Goal: Complete application form

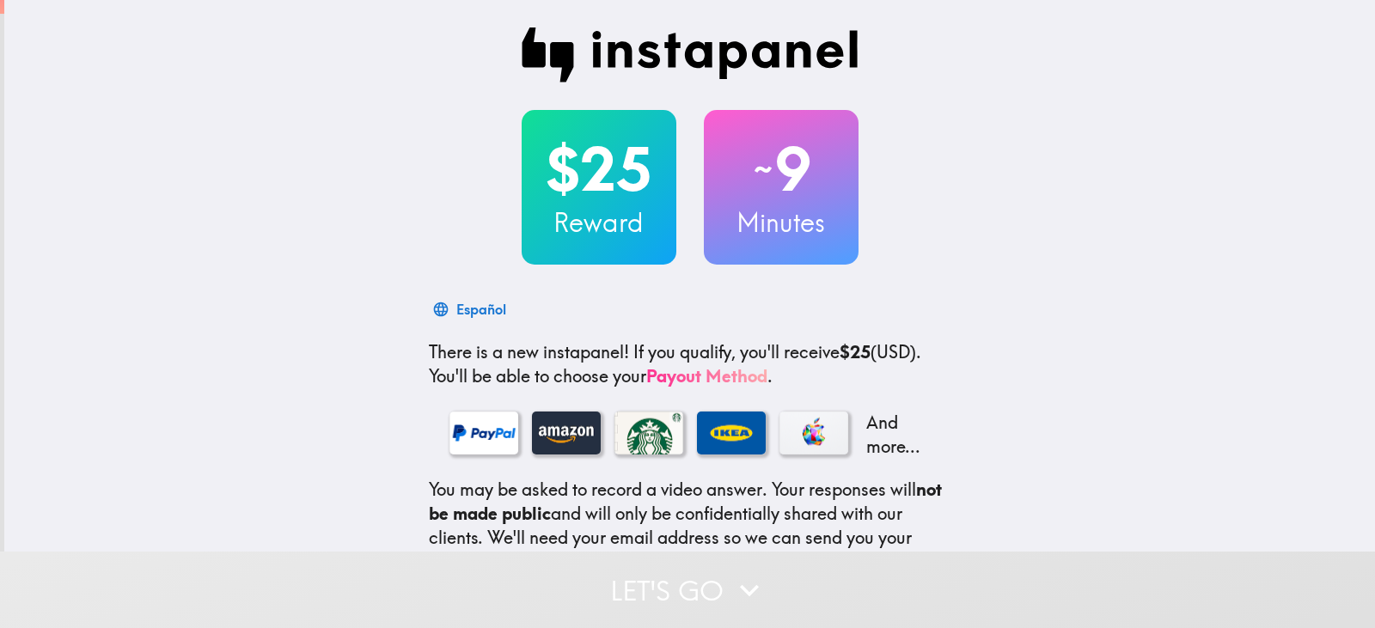
scroll to position [186, 0]
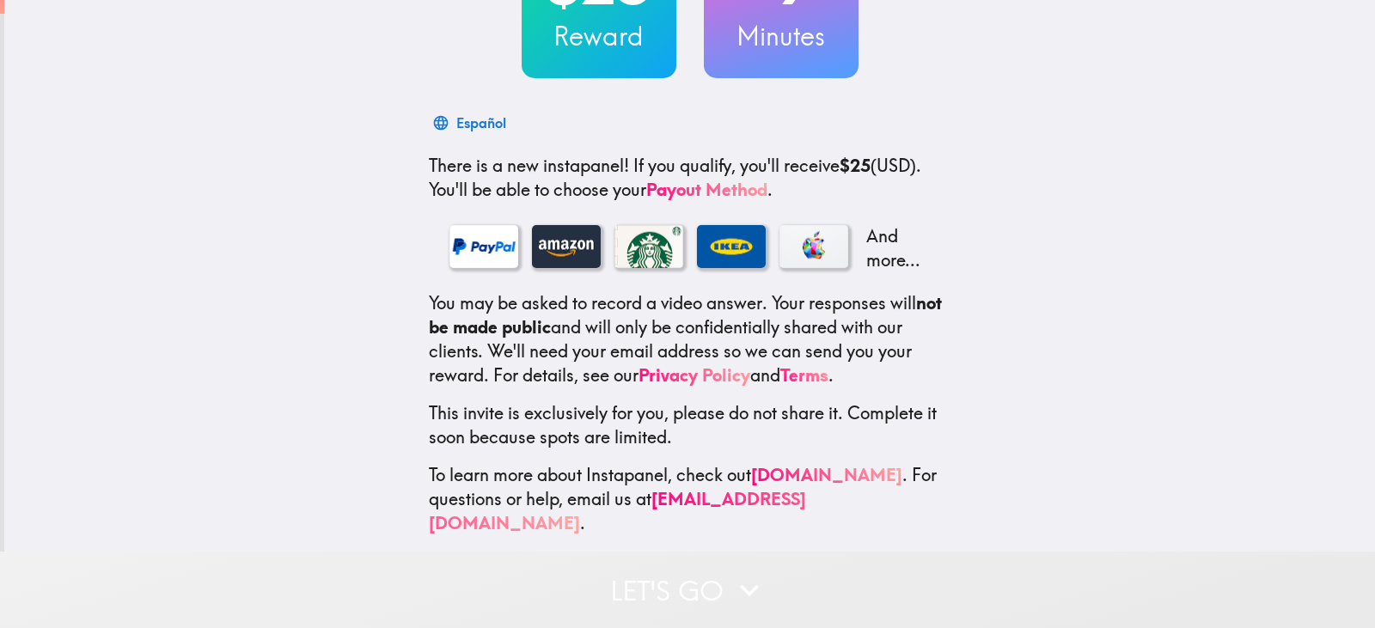
click at [665, 564] on button "Let's go" at bounding box center [687, 590] width 1375 height 76
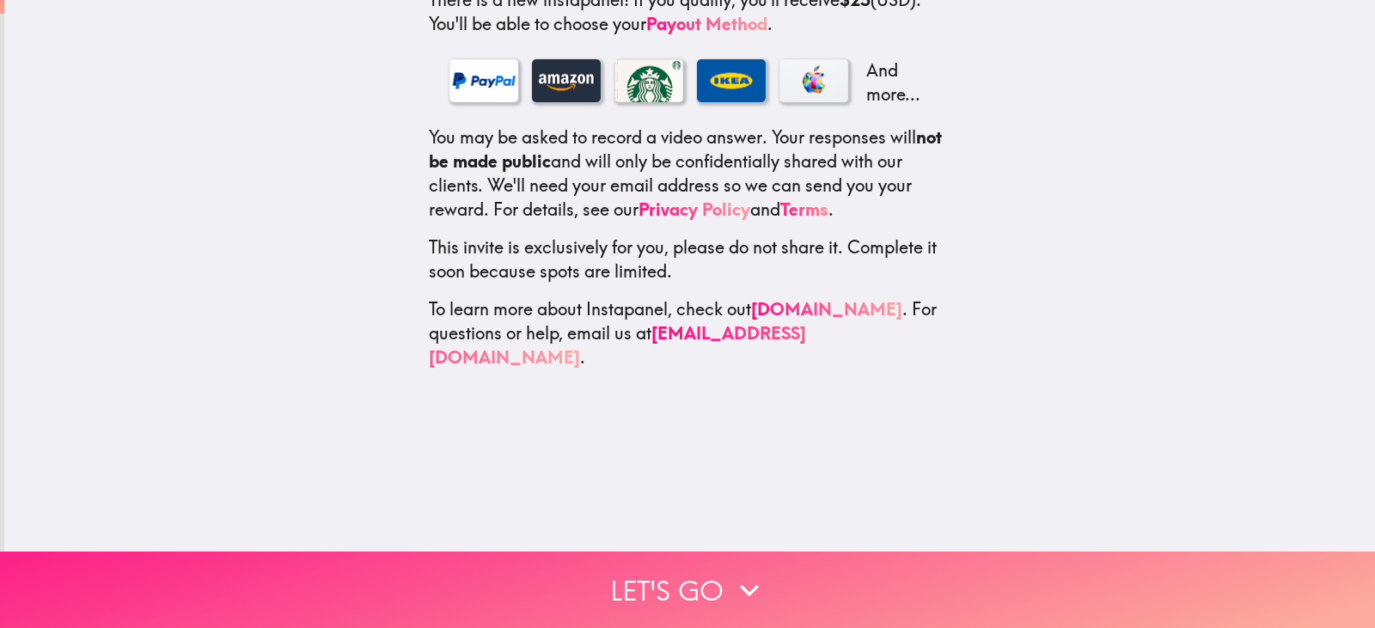
scroll to position [0, 0]
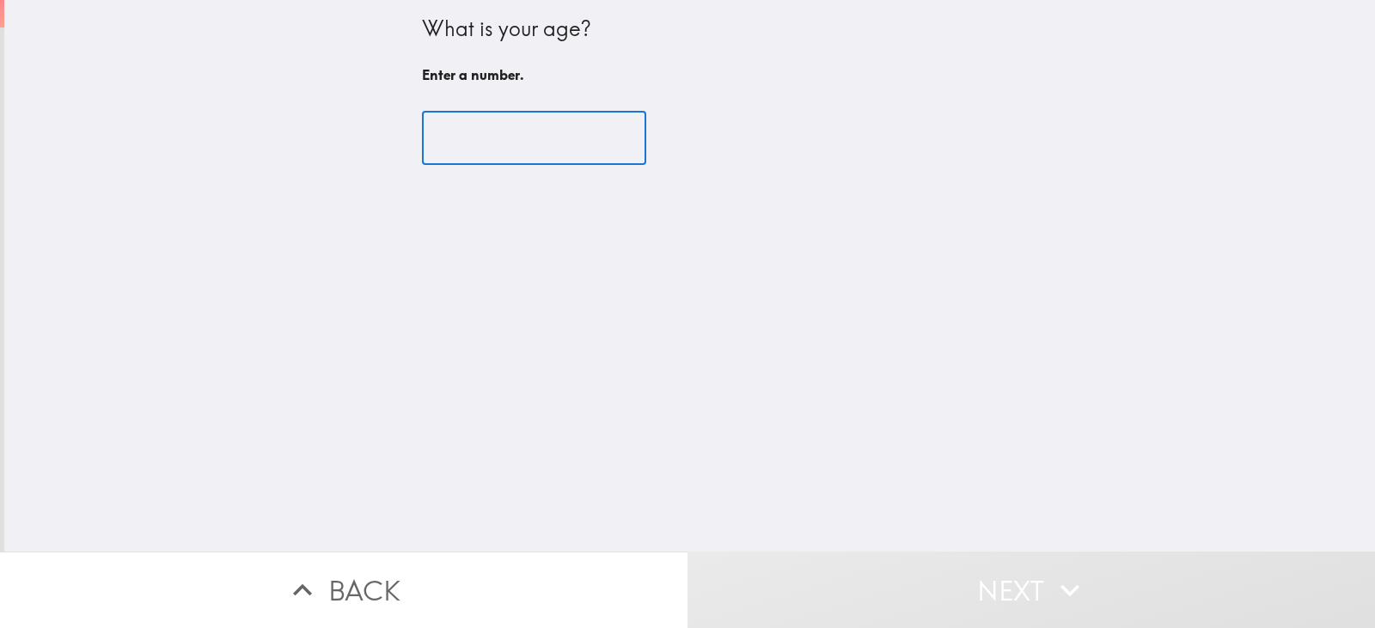
click at [554, 146] on input "number" at bounding box center [534, 138] width 224 height 53
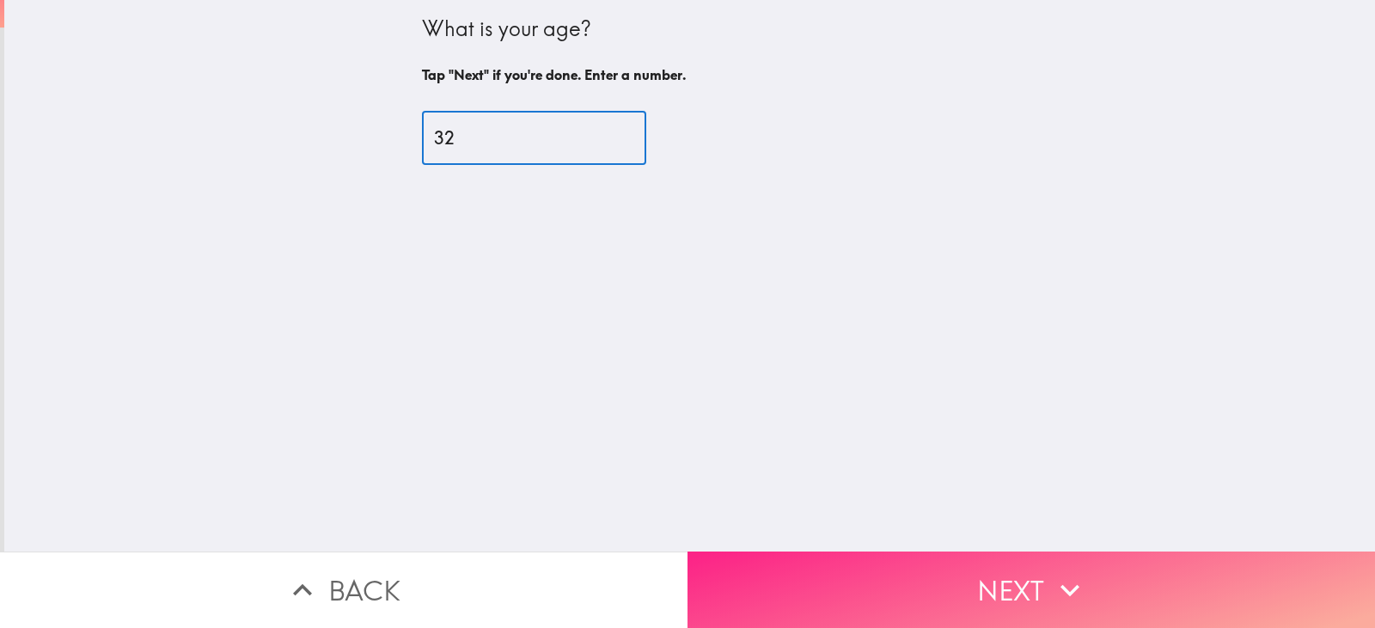
type input "32"
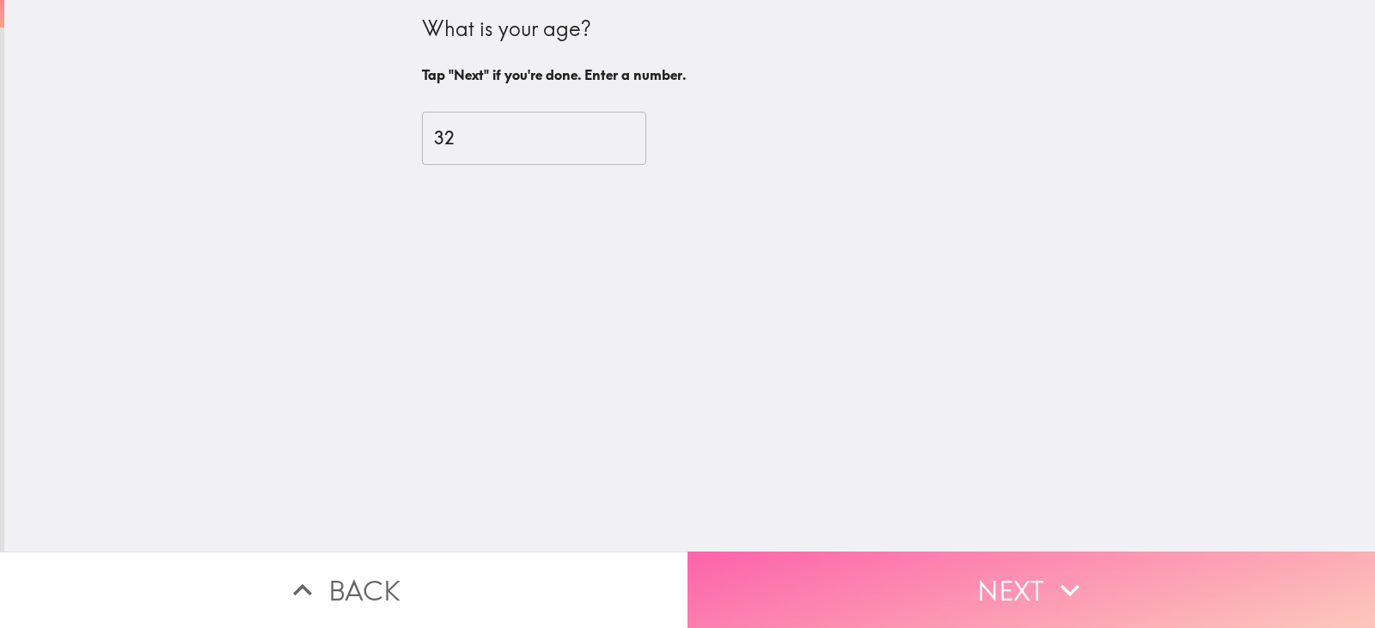
click at [936, 601] on button "Next" at bounding box center [1030, 590] width 687 height 76
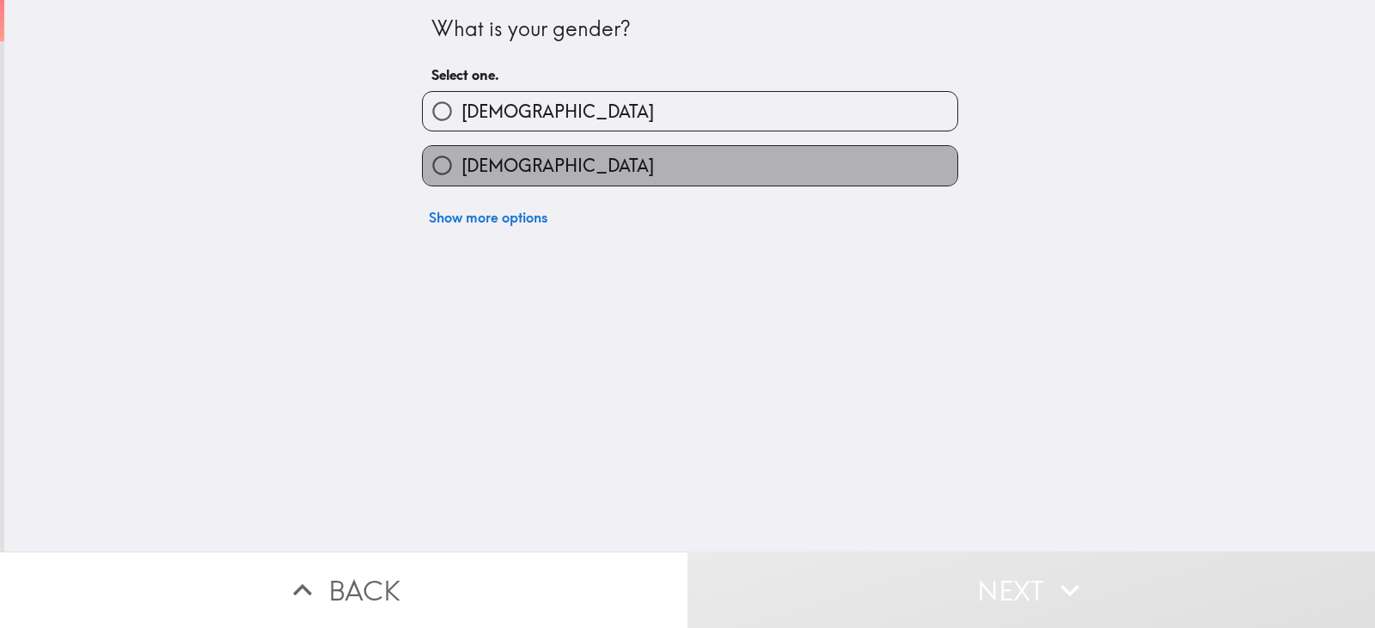
click at [622, 174] on label "[DEMOGRAPHIC_DATA]" at bounding box center [690, 165] width 534 height 39
click at [461, 174] on input "[DEMOGRAPHIC_DATA]" at bounding box center [442, 165] width 39 height 39
radio input "true"
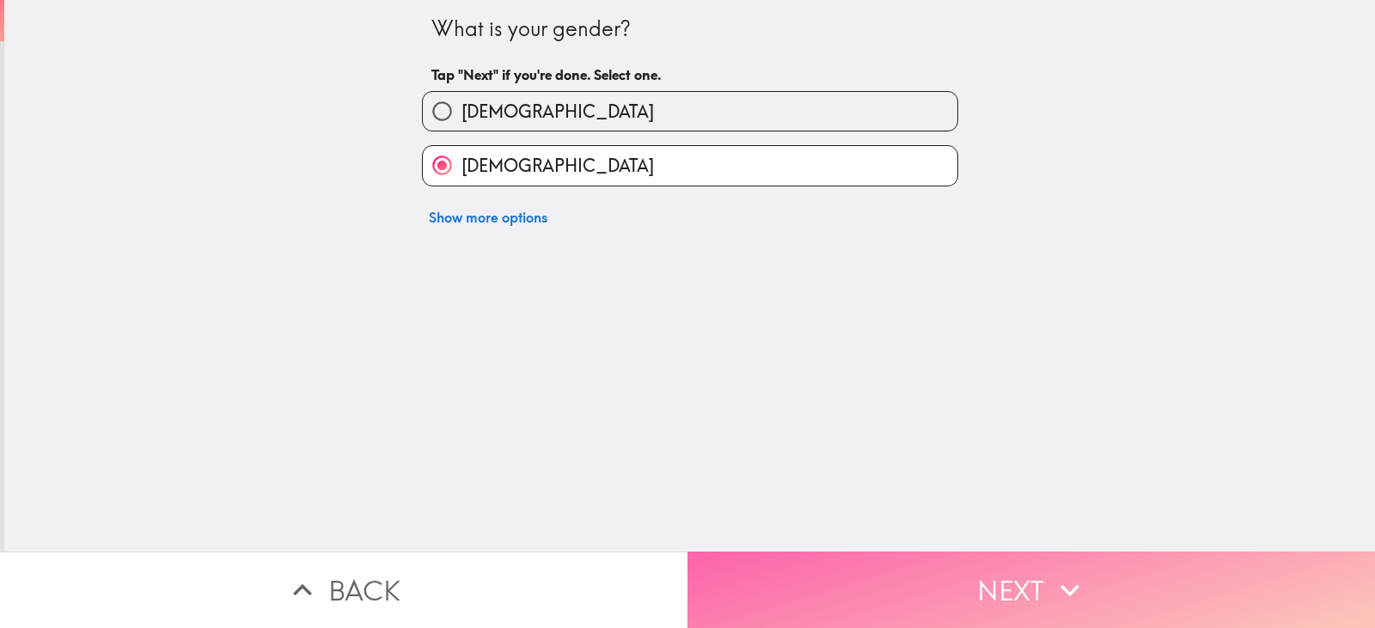
click at [876, 576] on button "Next" at bounding box center [1030, 590] width 687 height 76
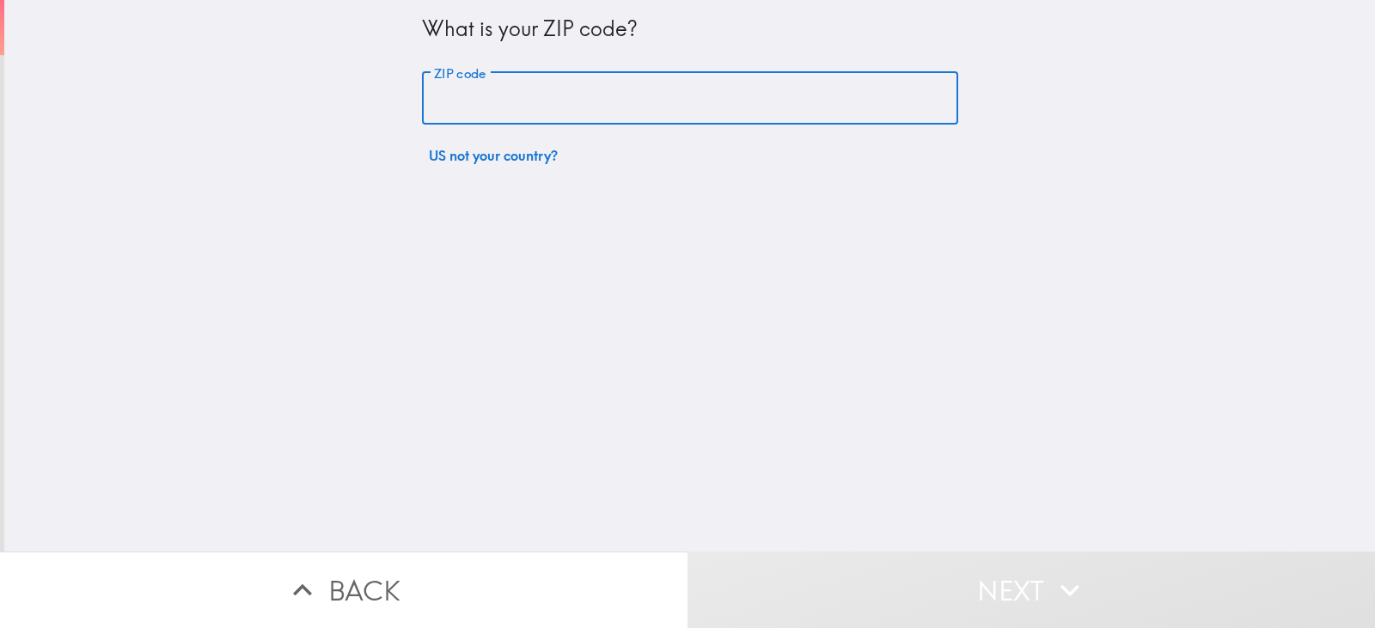
click at [594, 107] on input "ZIP code" at bounding box center [690, 98] width 536 height 53
type input "72712"
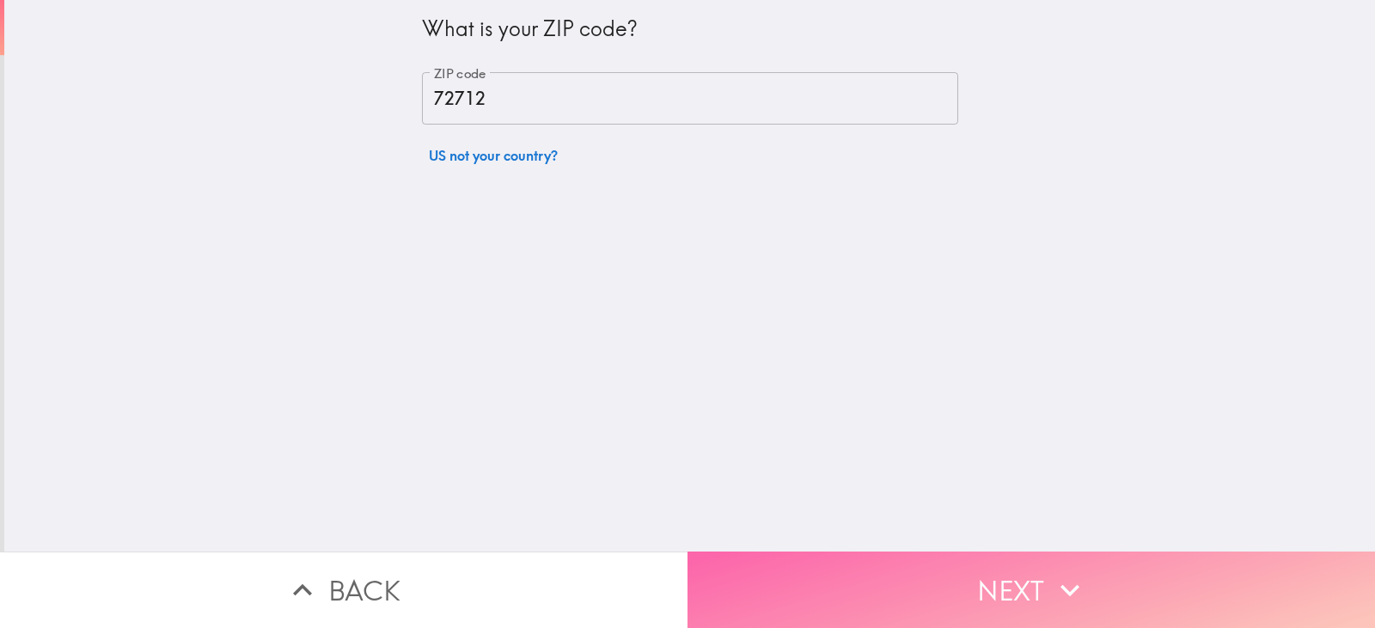
click at [839, 568] on button "Next" at bounding box center [1030, 590] width 687 height 76
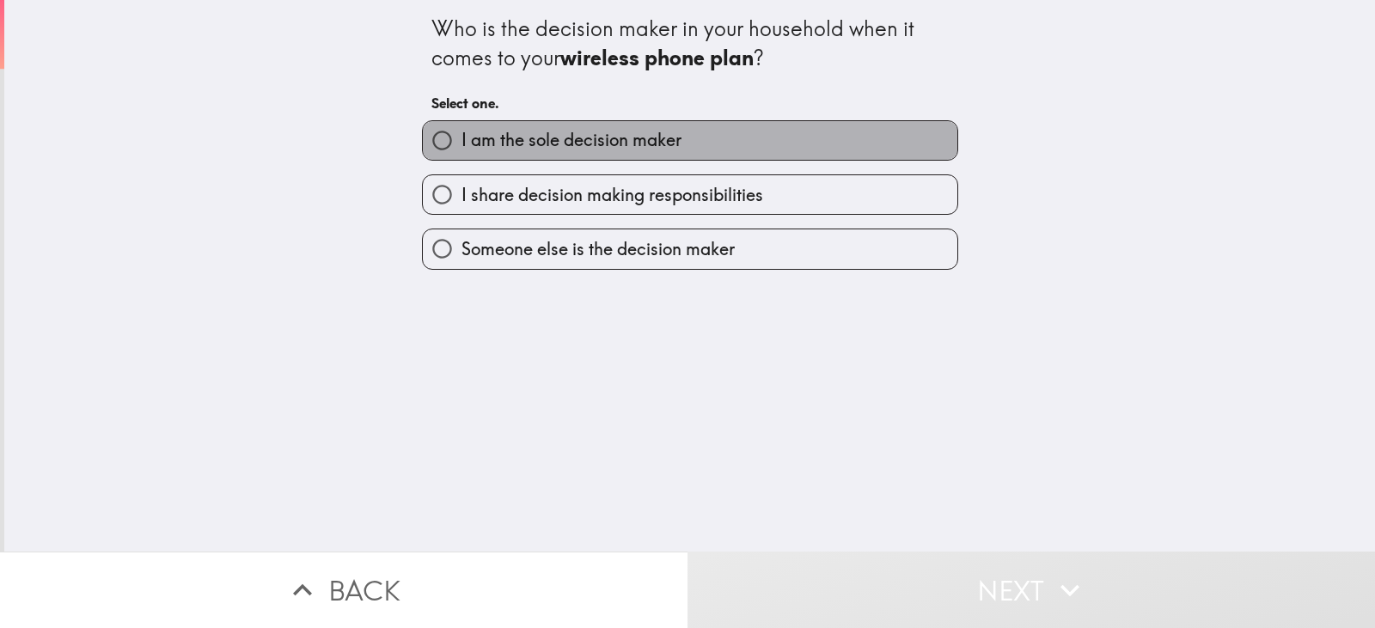
click at [773, 140] on label "I am the sole decision maker" at bounding box center [690, 140] width 534 height 39
click at [461, 140] on input "I am the sole decision maker" at bounding box center [442, 140] width 39 height 39
radio input "true"
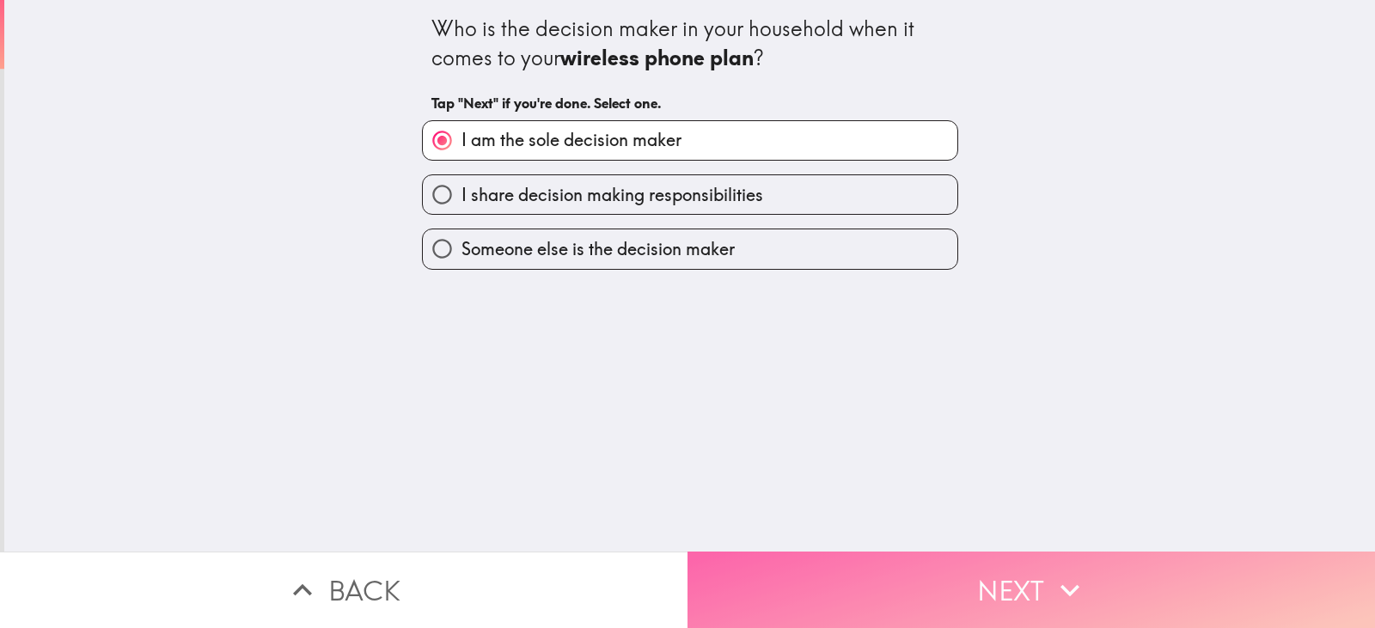
click at [864, 590] on button "Next" at bounding box center [1030, 590] width 687 height 76
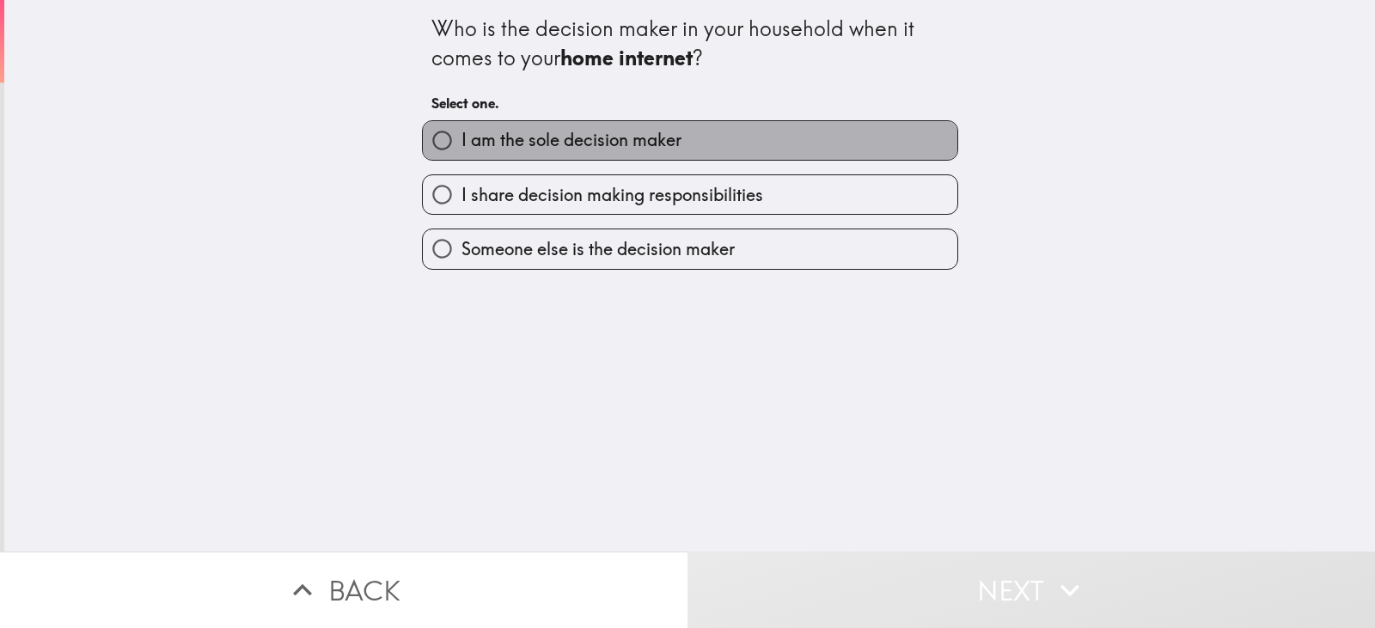
click at [693, 138] on label "I am the sole decision maker" at bounding box center [690, 140] width 534 height 39
click at [461, 138] on input "I am the sole decision maker" at bounding box center [442, 140] width 39 height 39
radio input "true"
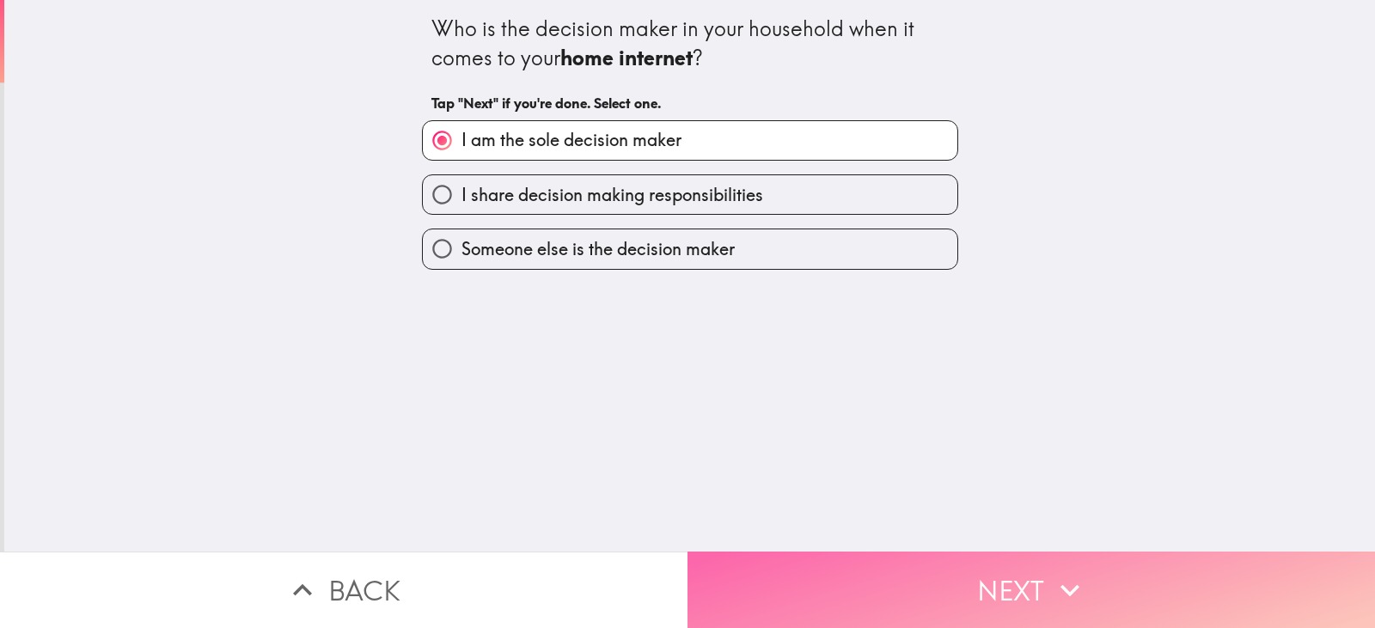
click at [819, 580] on button "Next" at bounding box center [1030, 590] width 687 height 76
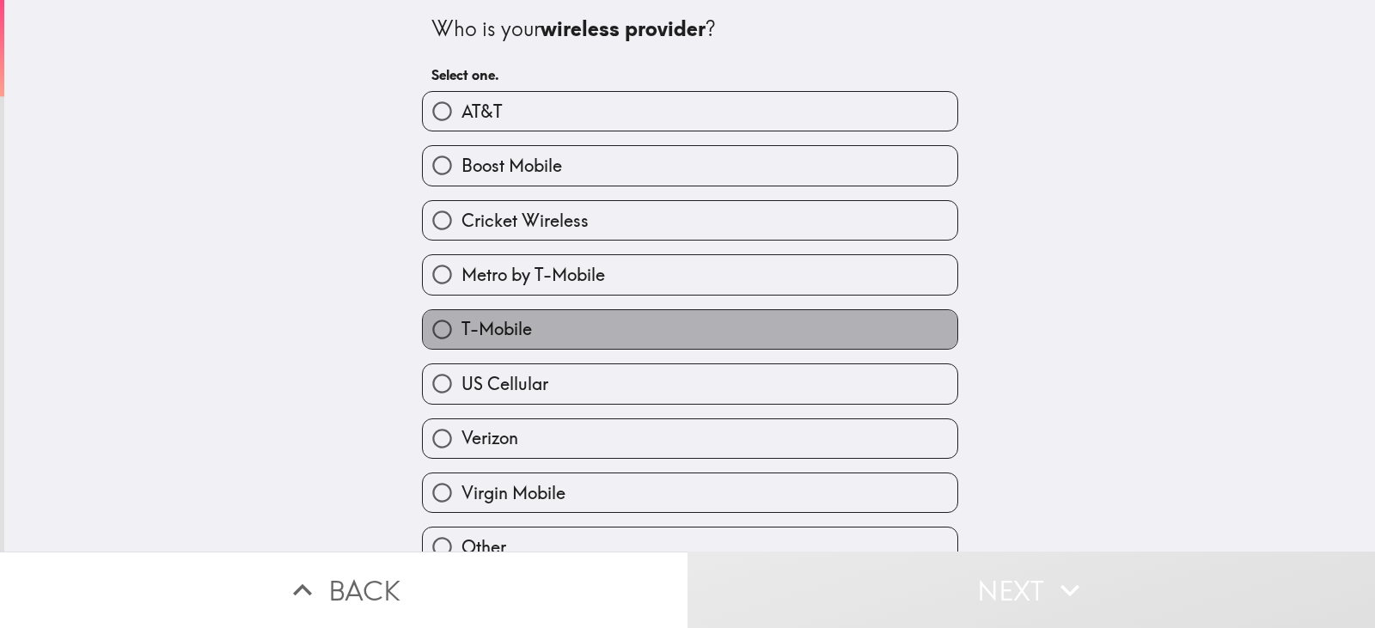
click at [589, 329] on label "T-Mobile" at bounding box center [690, 329] width 534 height 39
click at [461, 329] on input "T-Mobile" at bounding box center [442, 329] width 39 height 39
radio input "true"
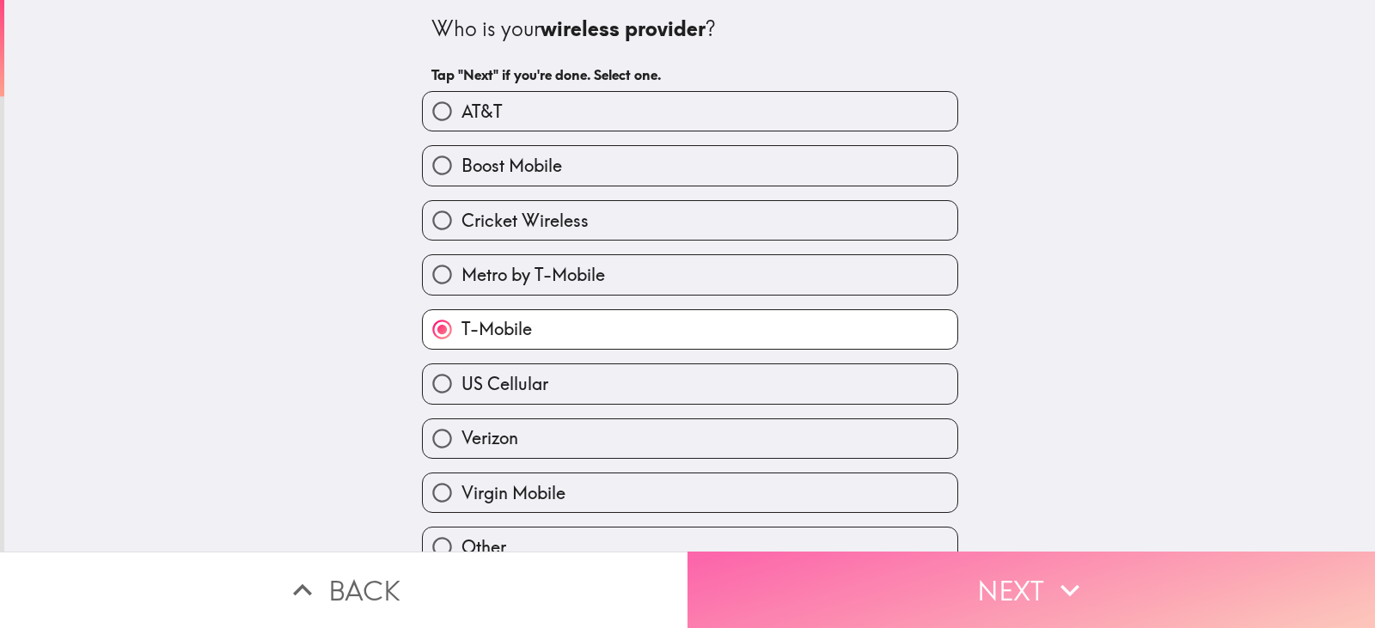
click at [867, 596] on button "Next" at bounding box center [1030, 590] width 687 height 76
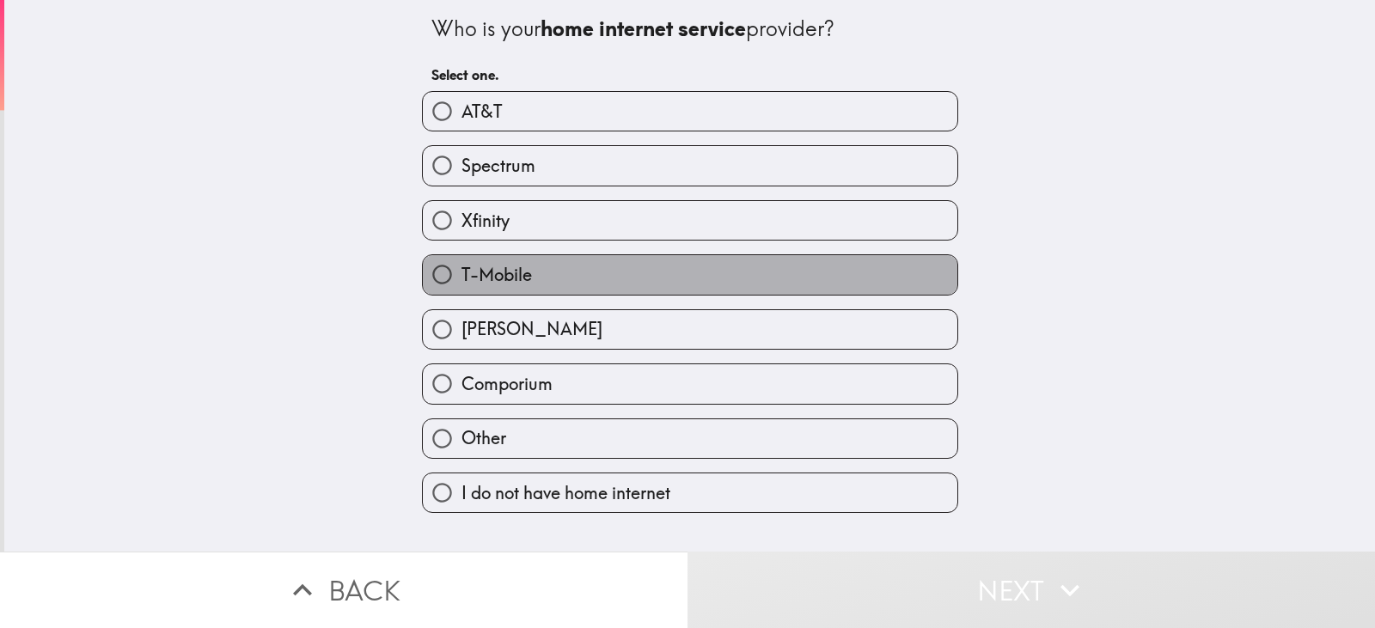
click at [676, 275] on label "T-Mobile" at bounding box center [690, 274] width 534 height 39
click at [461, 275] on input "T-Mobile" at bounding box center [442, 274] width 39 height 39
radio input "true"
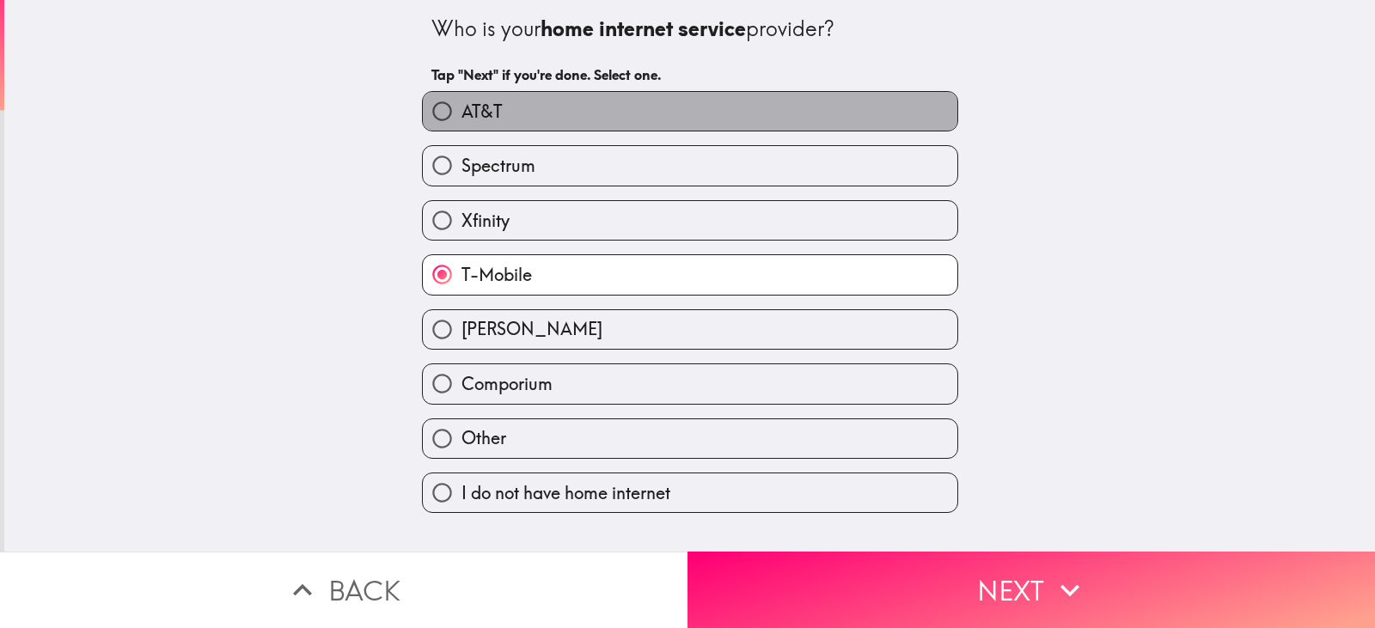
click at [668, 115] on label "AT&T" at bounding box center [690, 111] width 534 height 39
click at [461, 115] on input "AT&T" at bounding box center [442, 111] width 39 height 39
radio input "true"
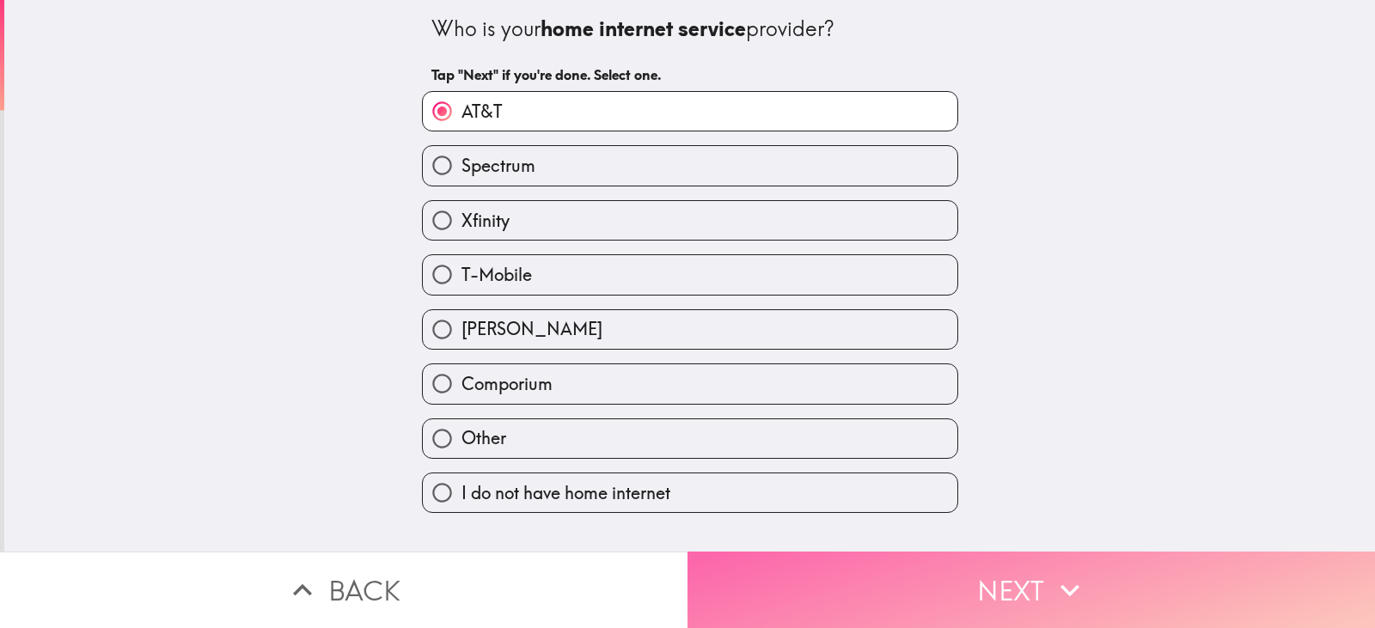
click at [842, 596] on button "Next" at bounding box center [1030, 590] width 687 height 76
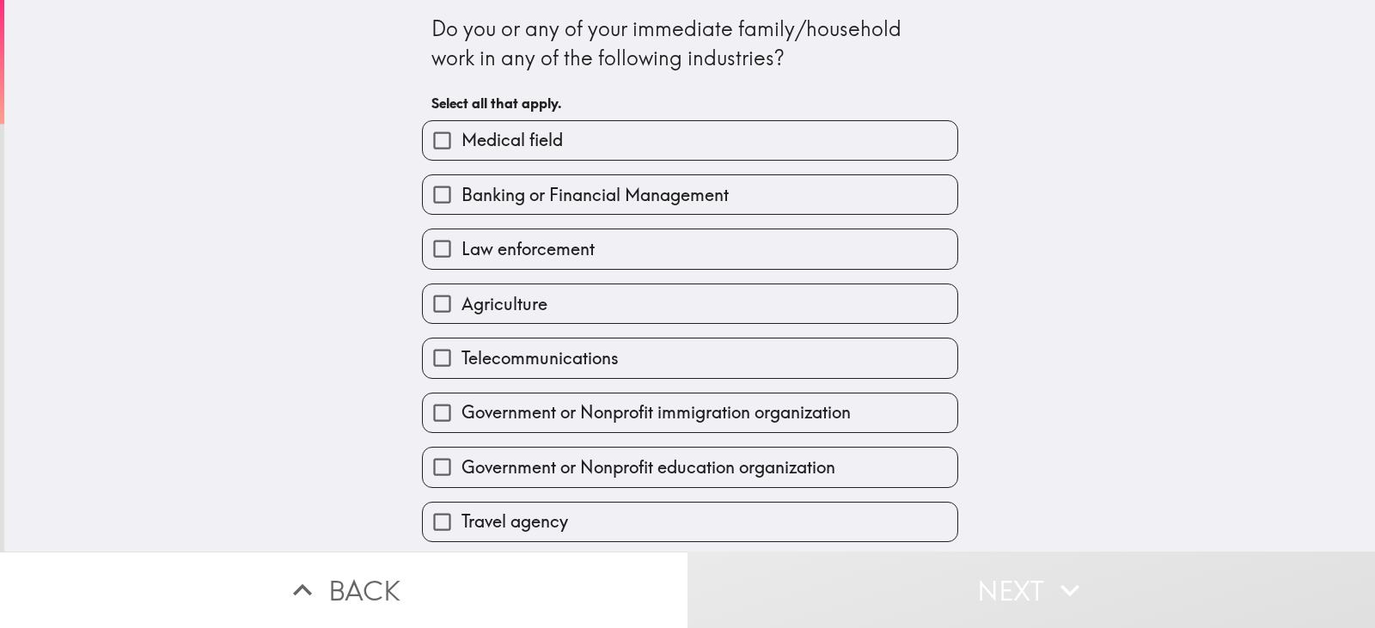
scroll to position [330, 0]
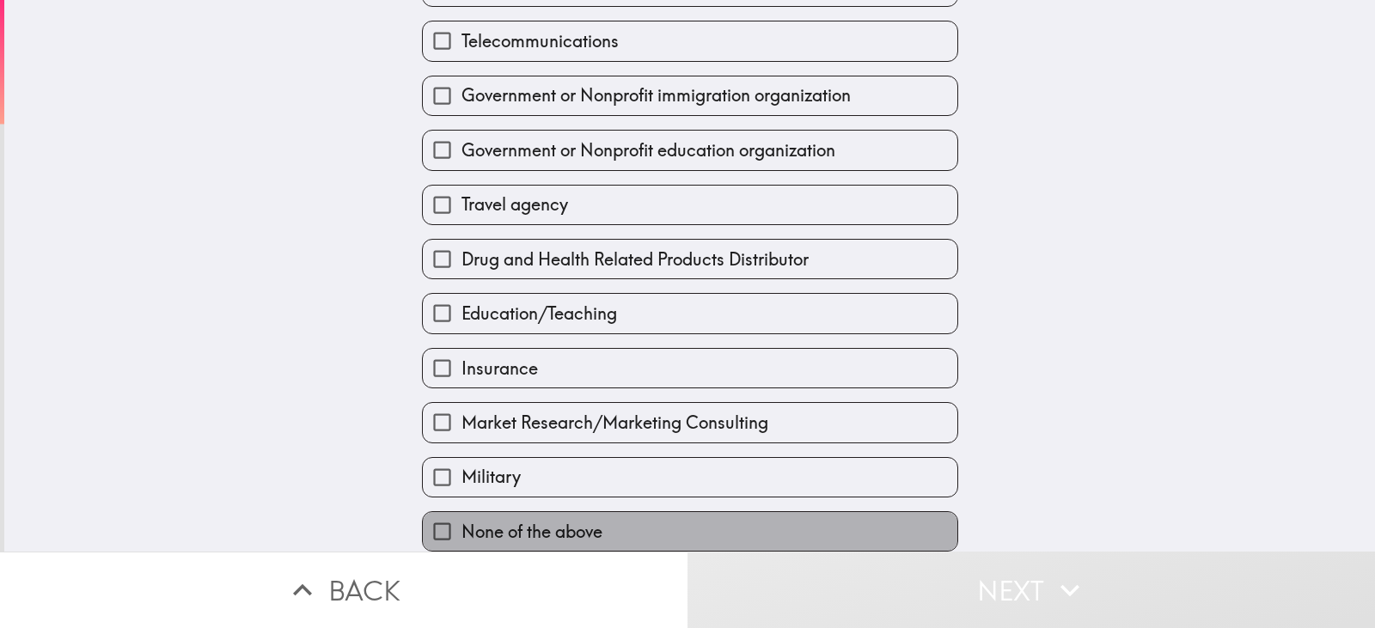
click at [601, 513] on label "None of the above" at bounding box center [690, 531] width 534 height 39
click at [461, 513] on input "None of the above" at bounding box center [442, 531] width 39 height 39
checkbox input "true"
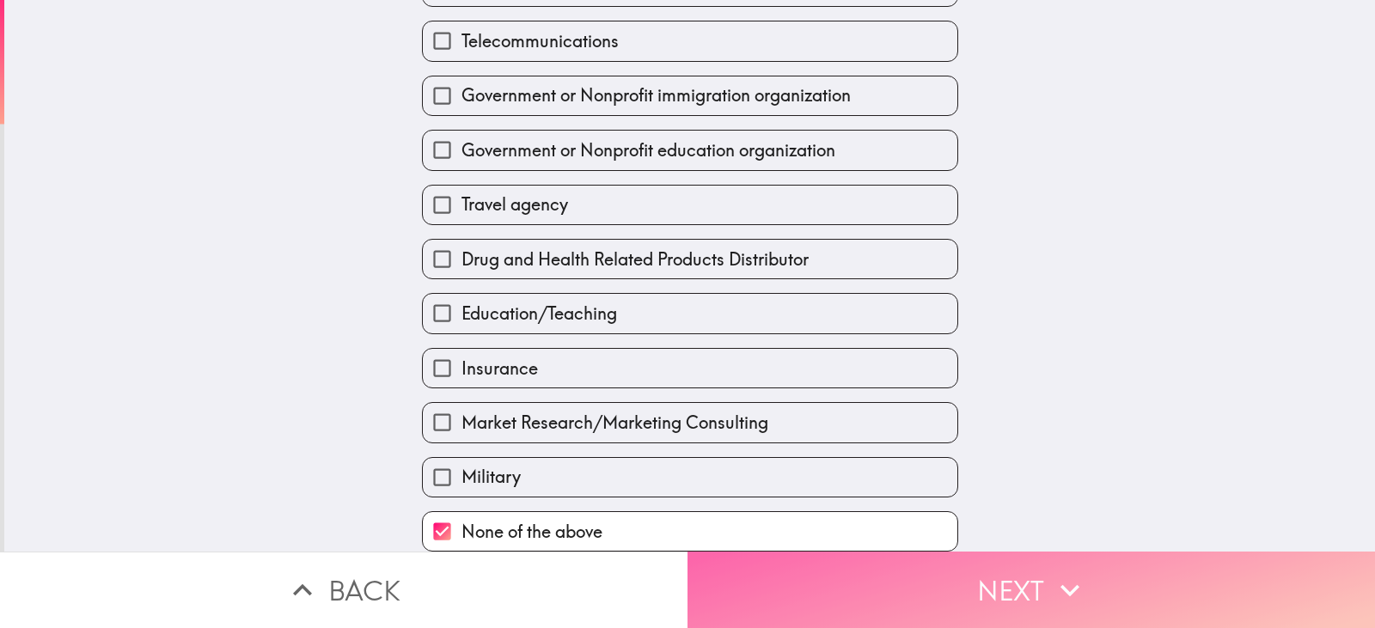
click at [778, 575] on button "Next" at bounding box center [1030, 590] width 687 height 76
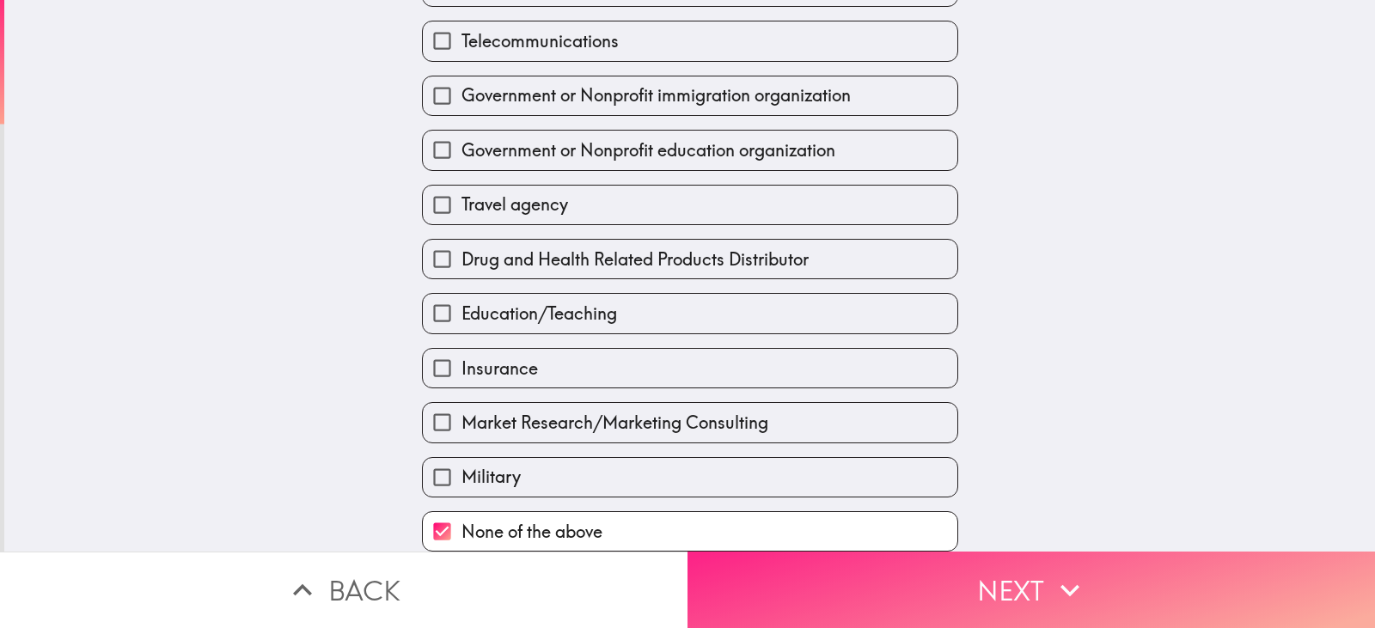
scroll to position [0, 0]
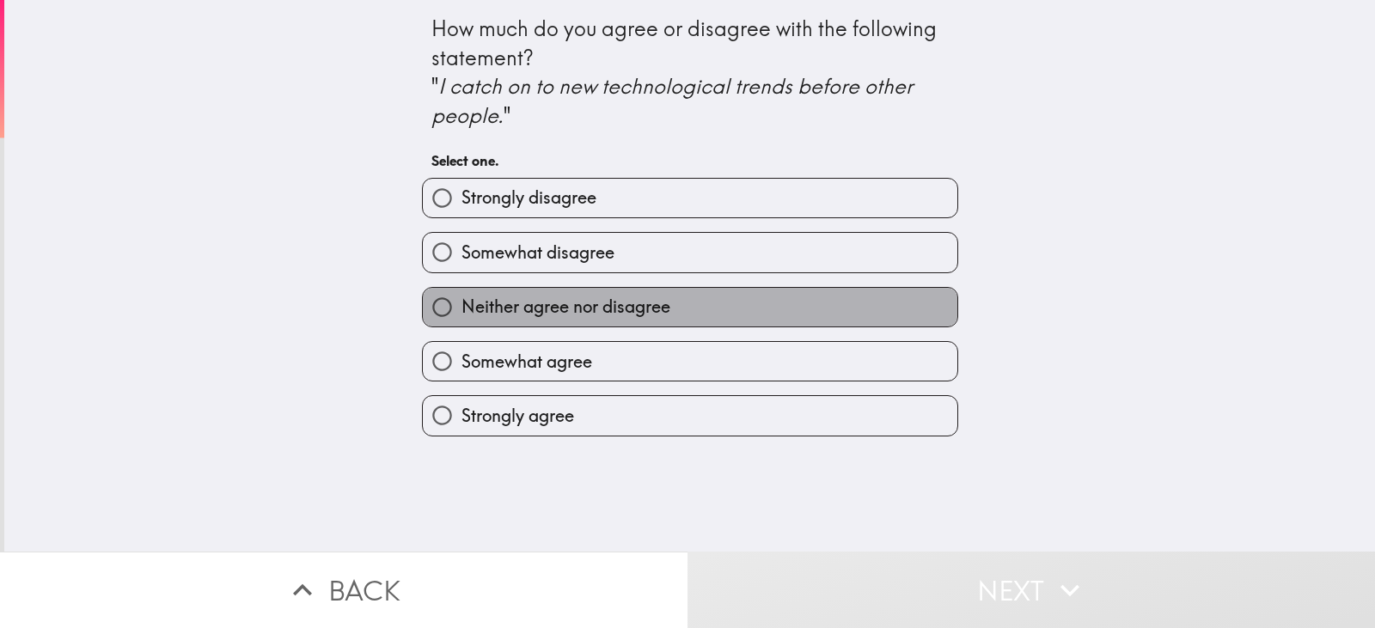
click at [610, 320] on label "Neither agree nor disagree" at bounding box center [690, 307] width 534 height 39
click at [461, 320] on input "Neither agree nor disagree" at bounding box center [442, 307] width 39 height 39
radio input "true"
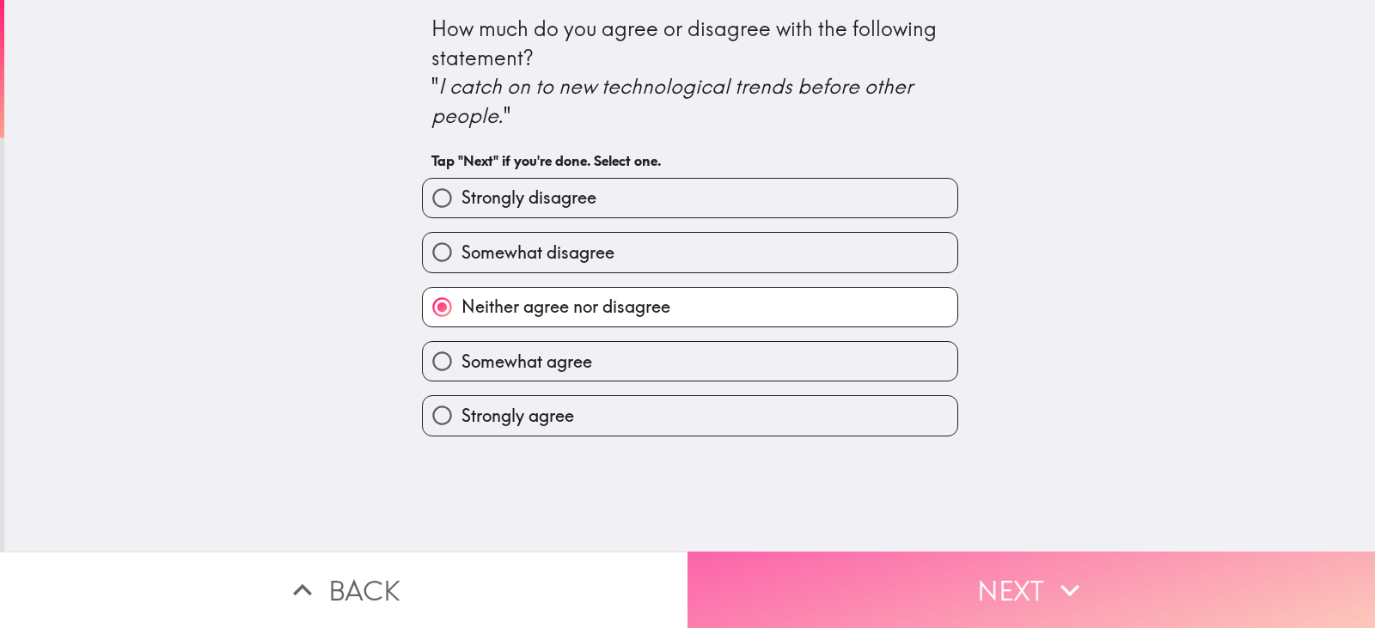
click at [799, 574] on button "Next" at bounding box center [1030, 590] width 687 height 76
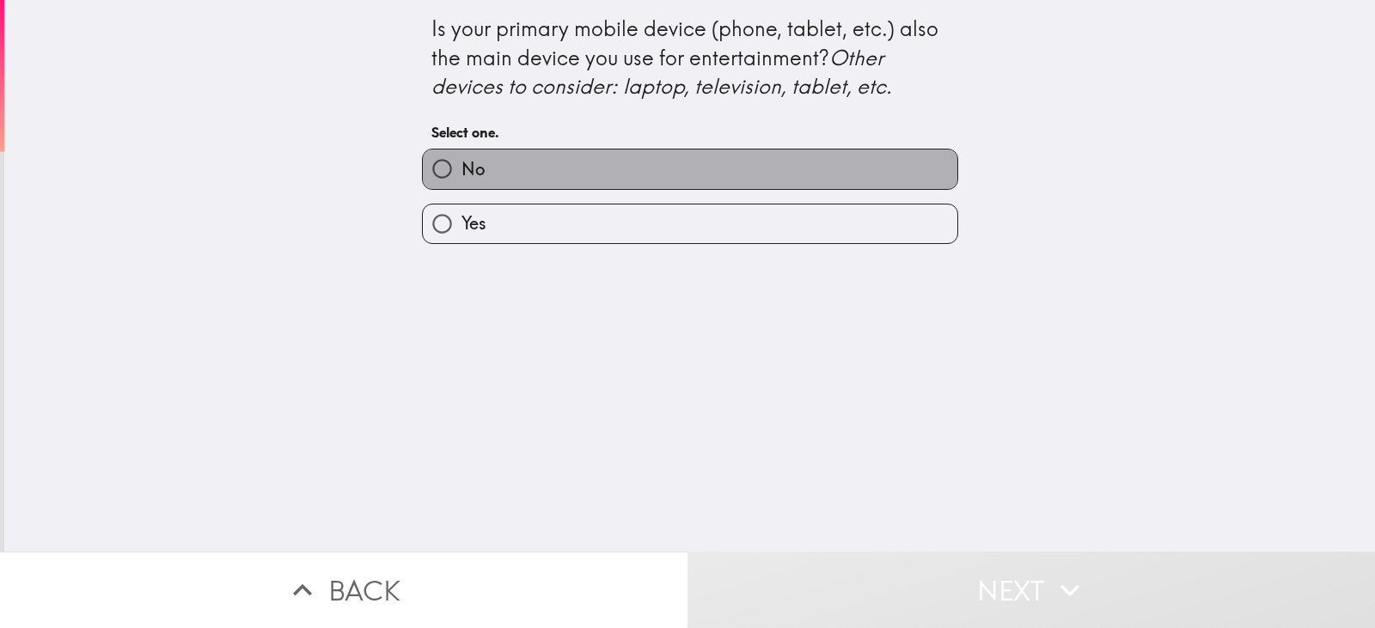
click at [673, 168] on label "No" at bounding box center [690, 169] width 534 height 39
click at [461, 168] on input "No" at bounding box center [442, 169] width 39 height 39
radio input "true"
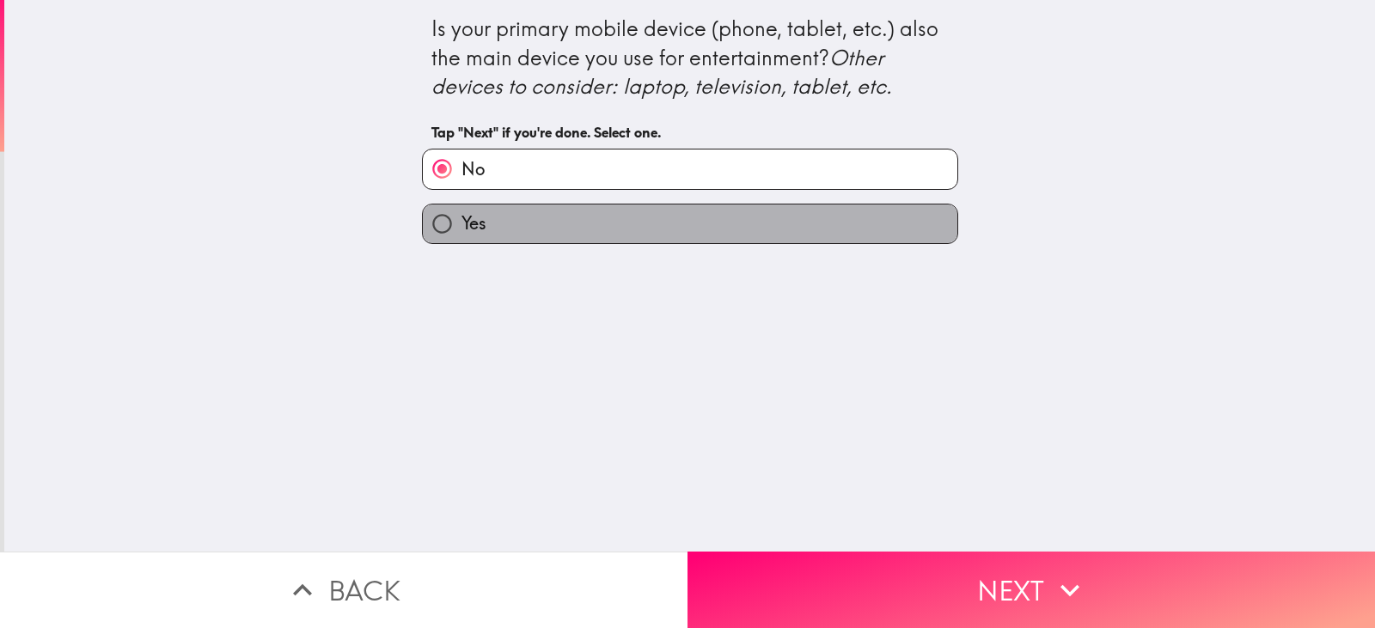
drag, startPoint x: 748, startPoint y: 212, endPoint x: 748, endPoint y: 230, distance: 18.0
click at [748, 230] on label "Yes" at bounding box center [690, 223] width 534 height 39
click at [461, 230] on input "Yes" at bounding box center [442, 223] width 39 height 39
radio input "true"
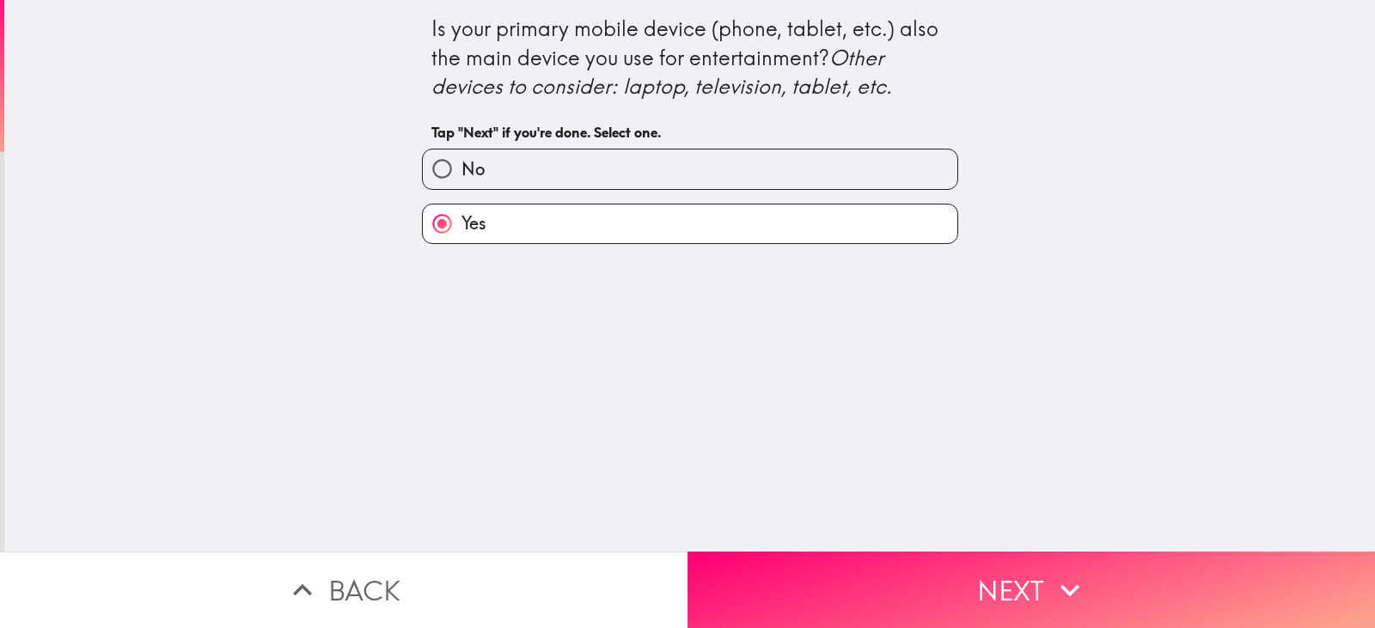
click at [748, 230] on label "Yes" at bounding box center [690, 223] width 534 height 39
click at [461, 230] on input "Yes" at bounding box center [442, 223] width 39 height 39
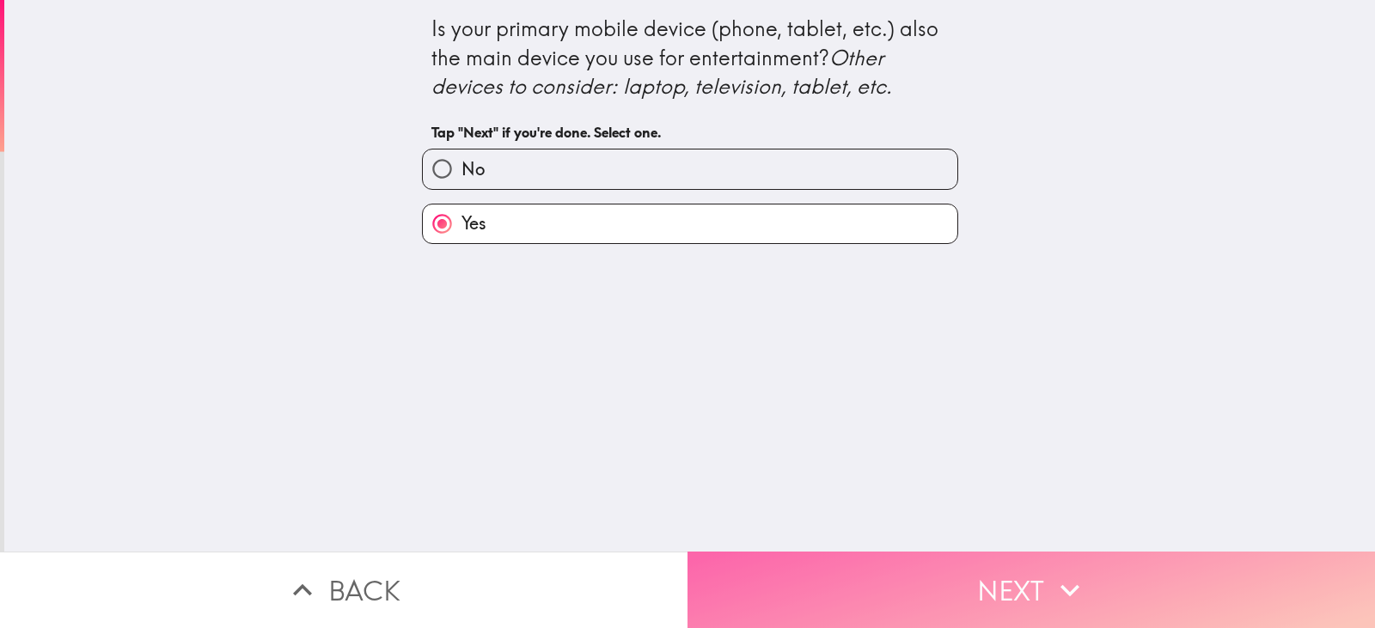
click at [906, 564] on button "Next" at bounding box center [1030, 590] width 687 height 76
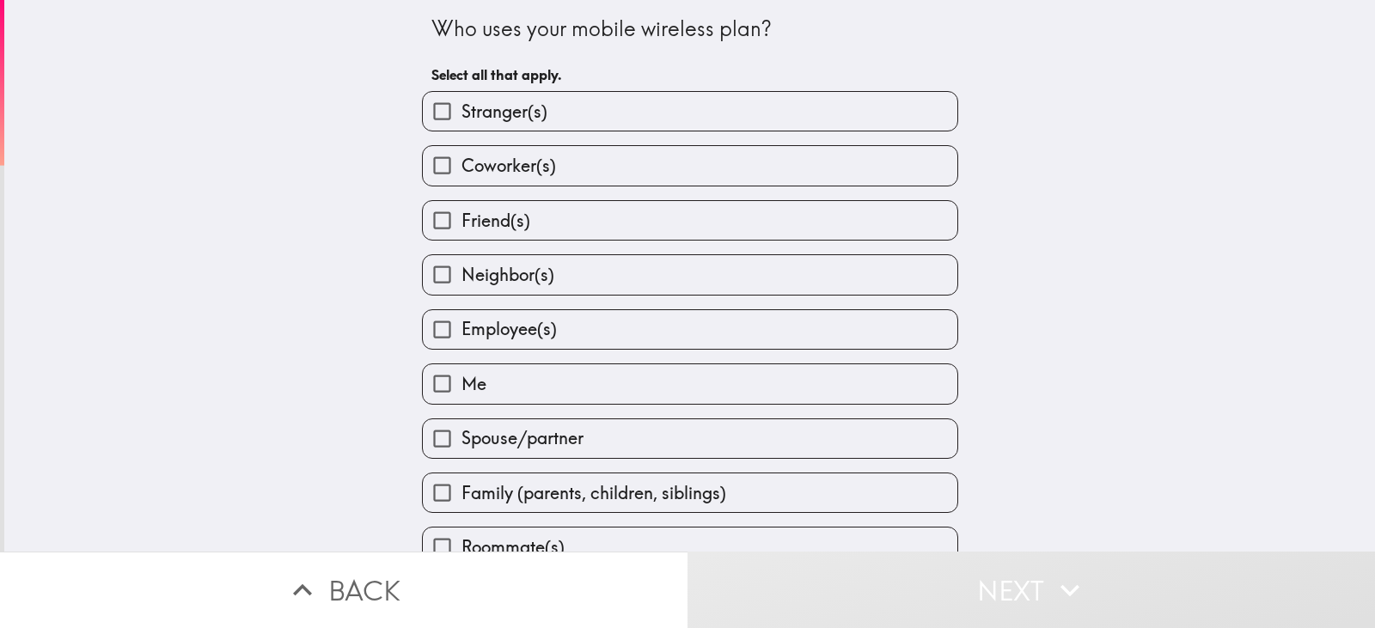
scroll to position [29, 0]
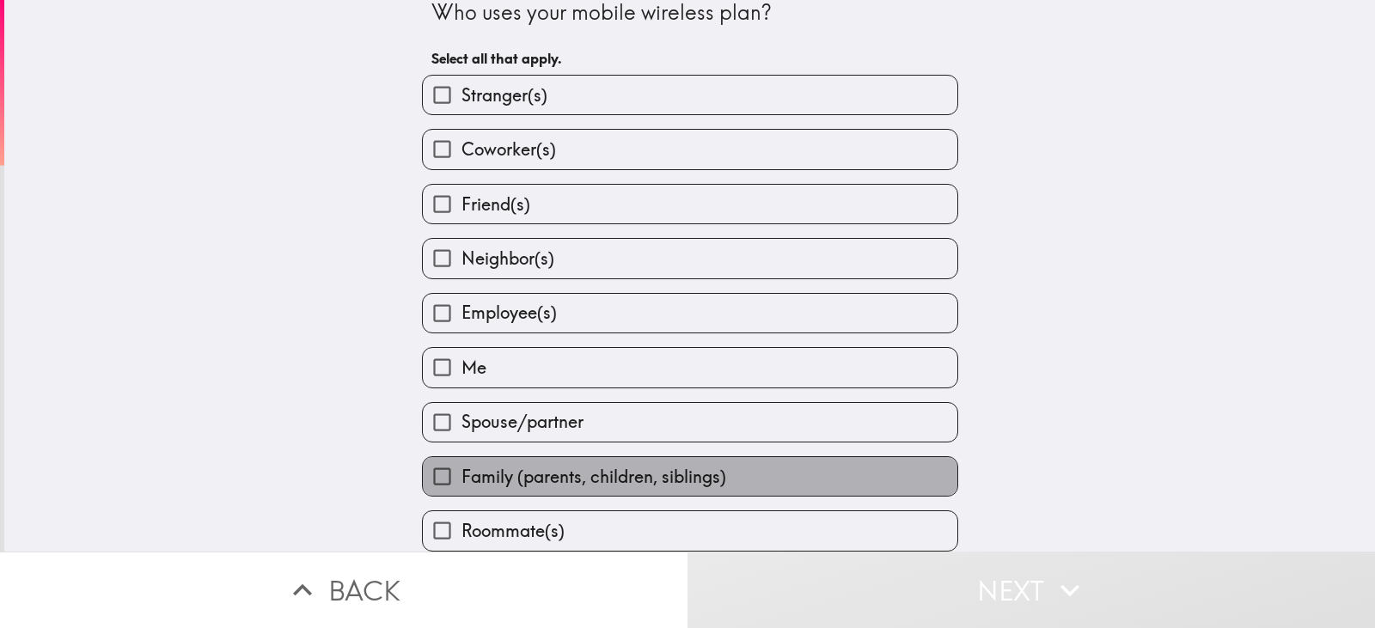
click at [561, 457] on label "Family (parents, children, siblings)" at bounding box center [690, 476] width 534 height 39
click at [461, 457] on input "Family (parents, children, siblings)" at bounding box center [442, 476] width 39 height 39
checkbox input "true"
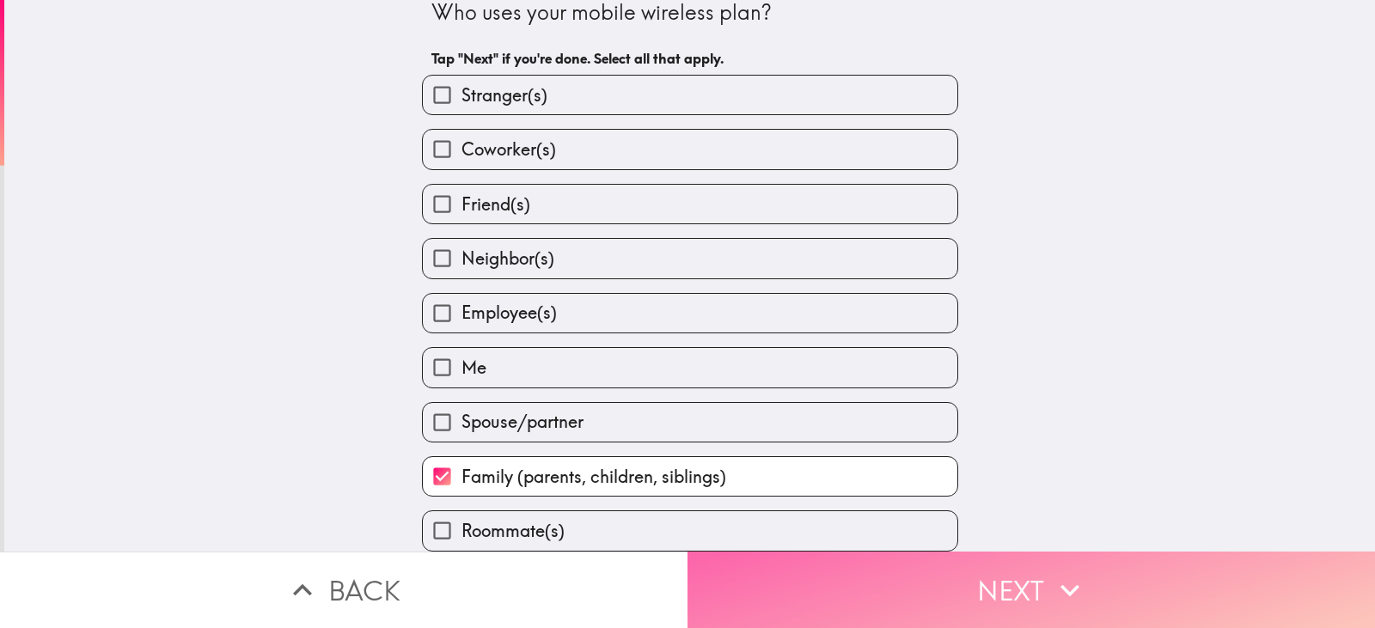
click at [741, 565] on button "Next" at bounding box center [1030, 590] width 687 height 76
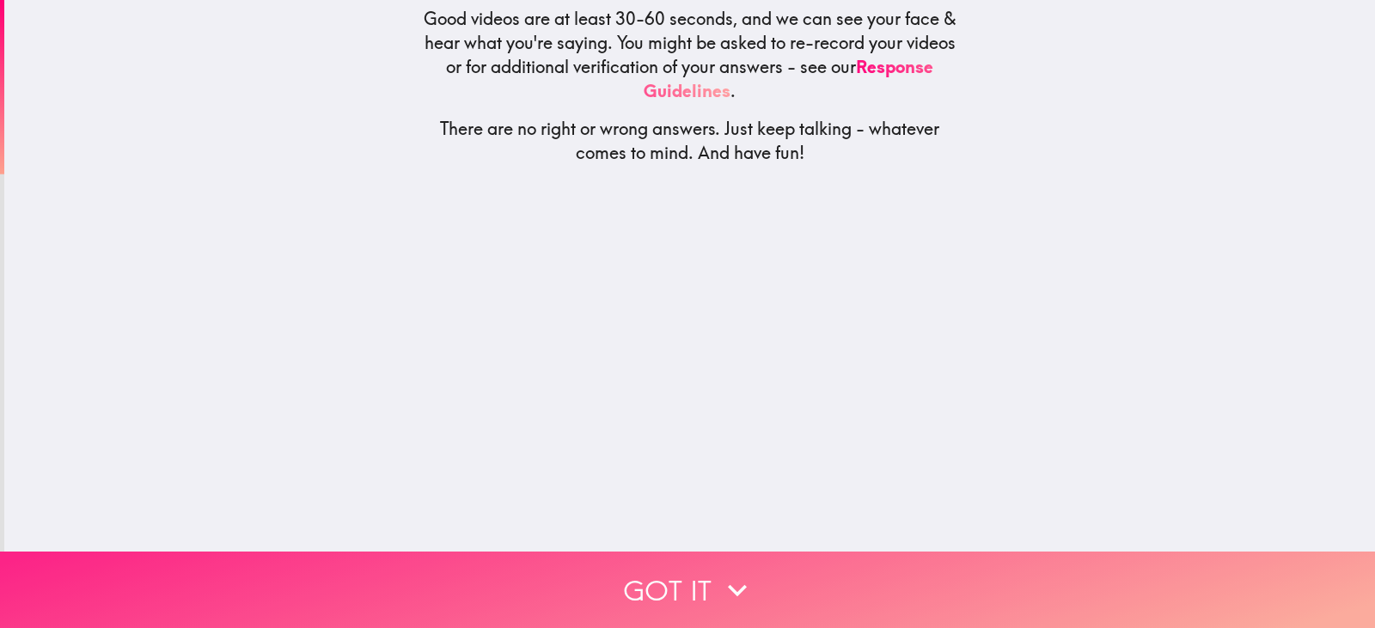
scroll to position [0, 0]
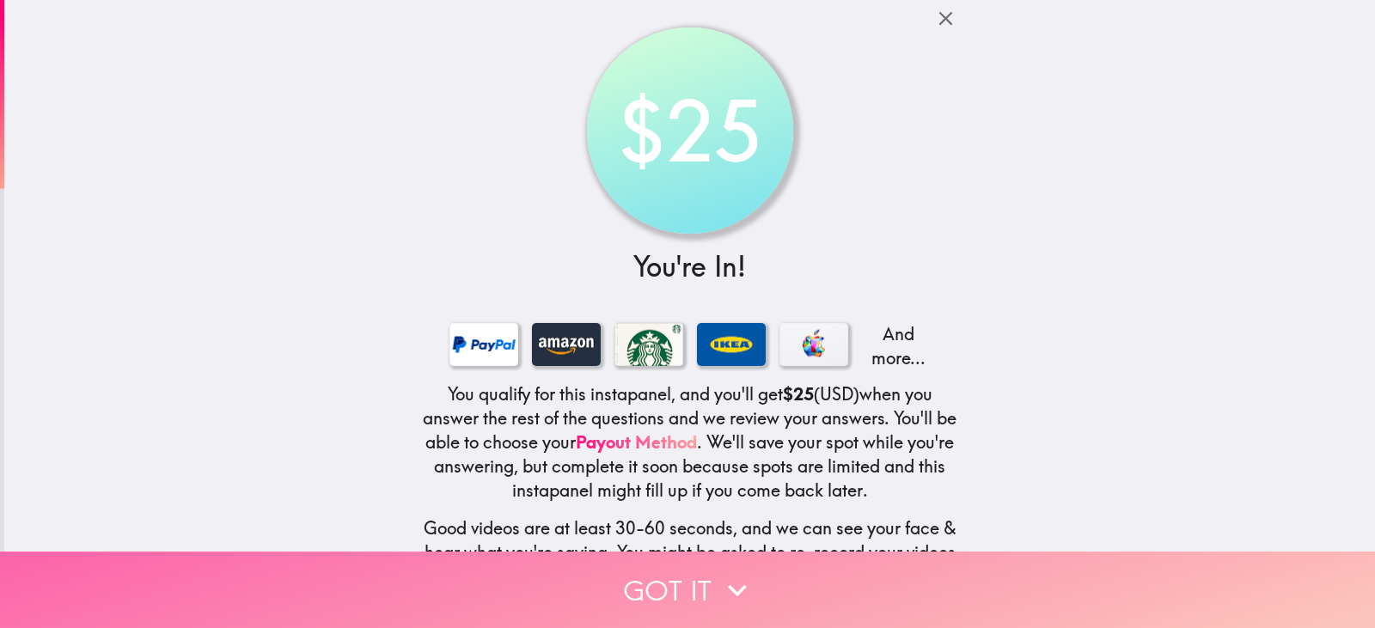
click at [694, 563] on button "Got it" at bounding box center [687, 590] width 1375 height 76
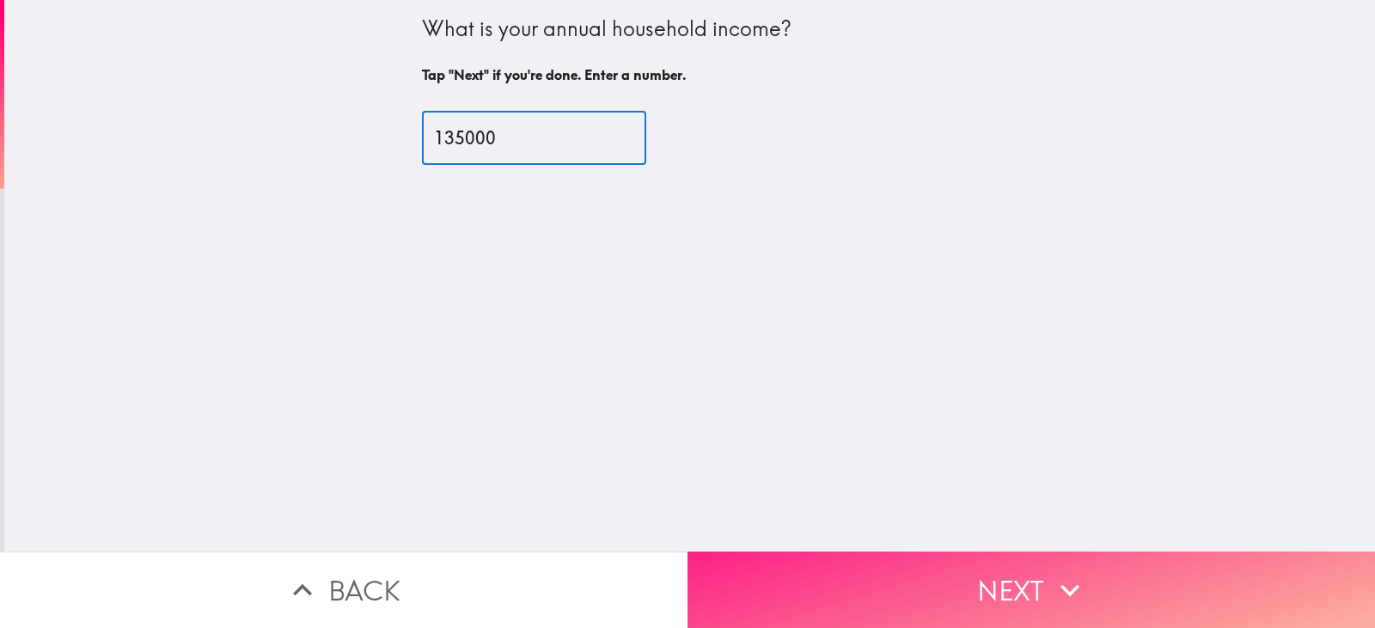
type input "135000"
click at [866, 607] on button "Next" at bounding box center [1030, 590] width 687 height 76
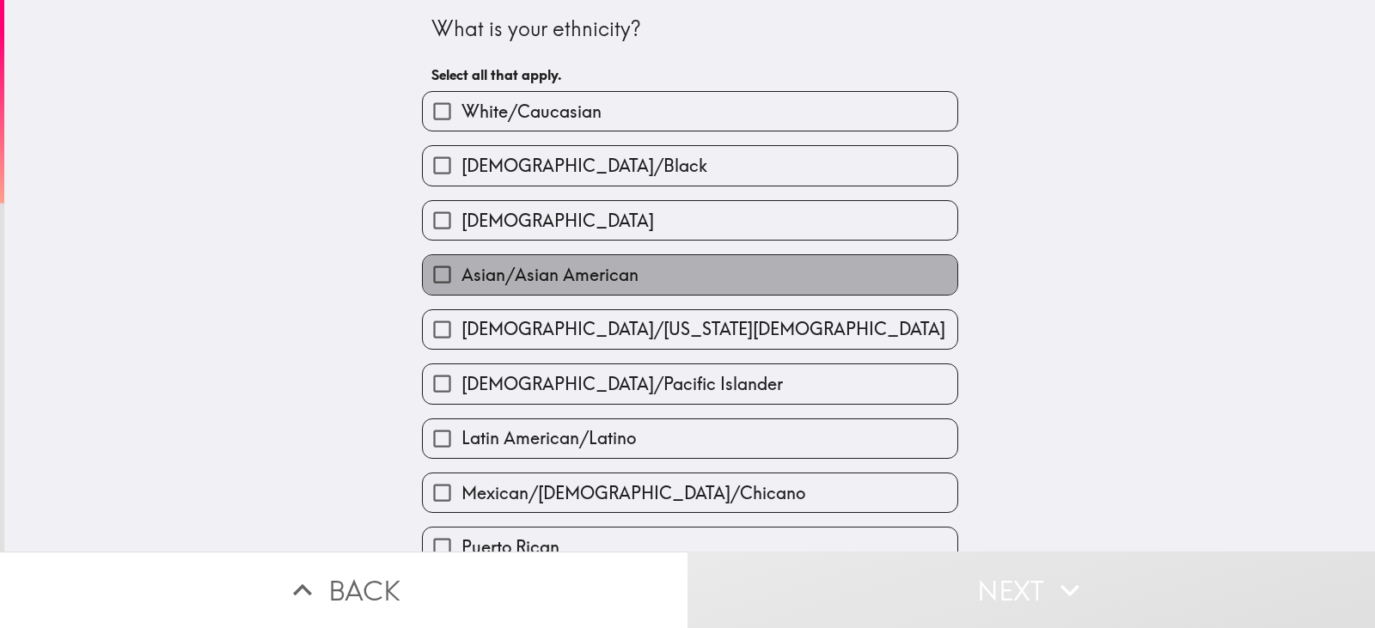
click at [559, 290] on label "Asian/Asian American" at bounding box center [690, 274] width 534 height 39
click at [461, 290] on input "Asian/Asian American" at bounding box center [442, 274] width 39 height 39
checkbox input "true"
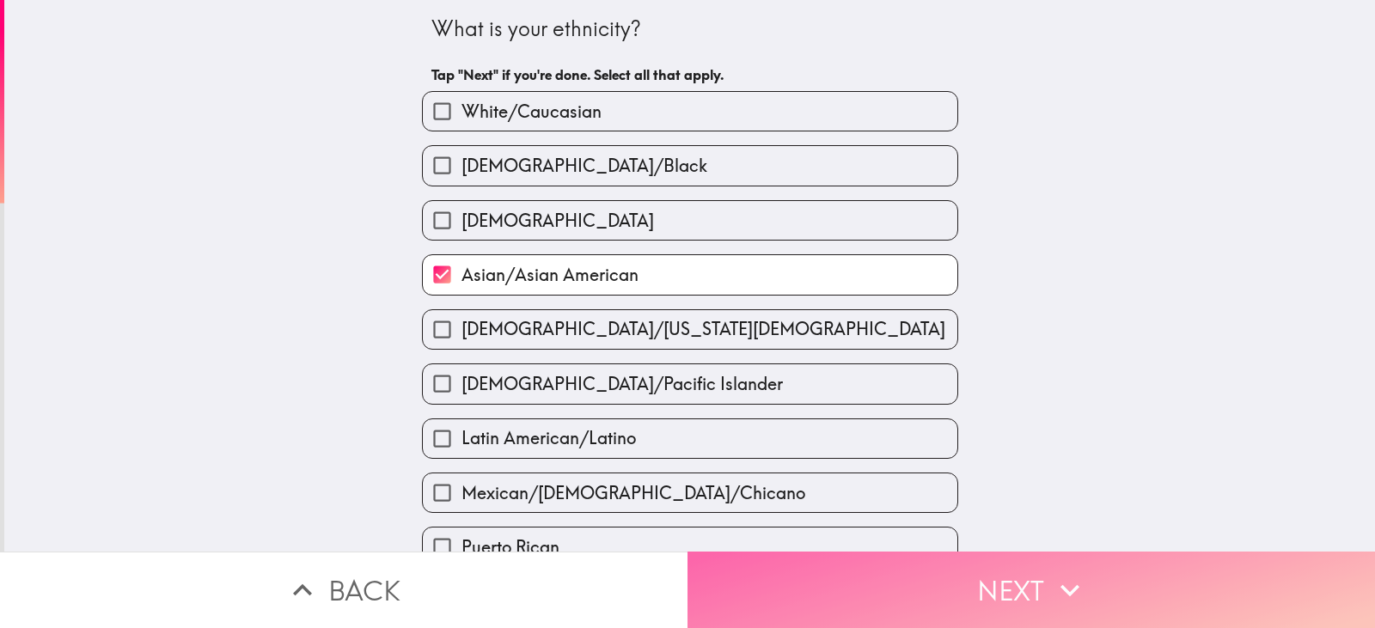
click at [781, 573] on button "Next" at bounding box center [1030, 590] width 687 height 76
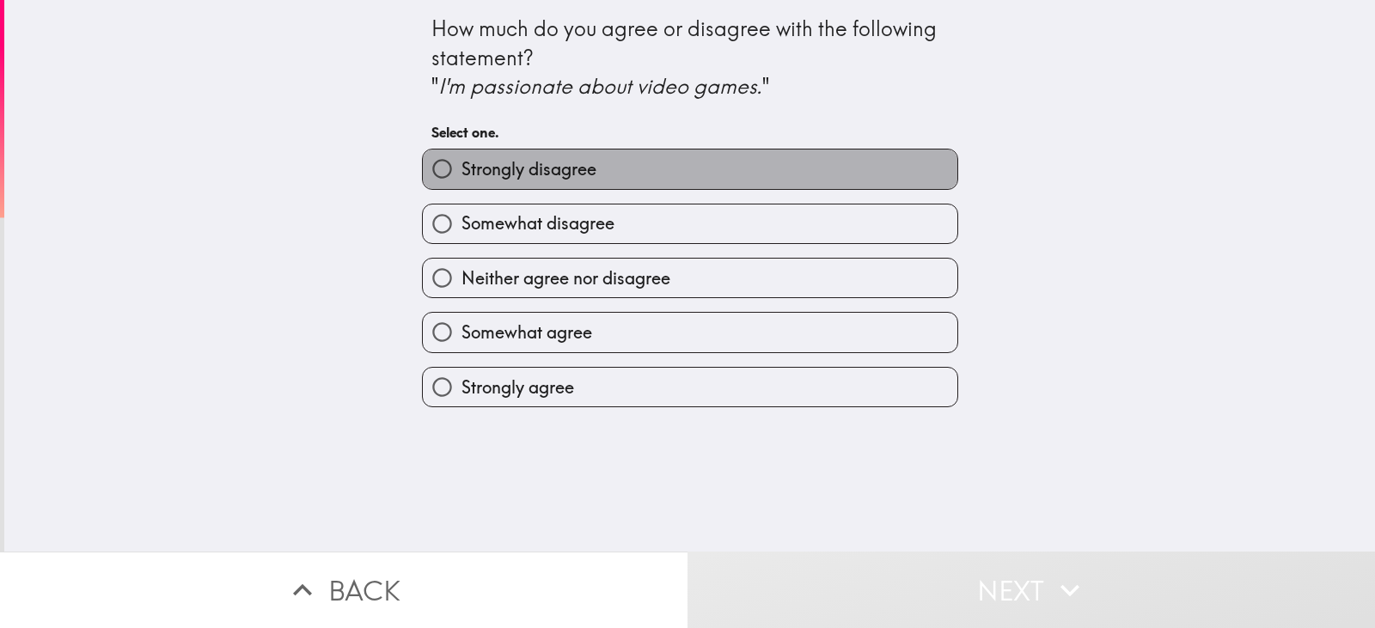
click at [591, 154] on label "Strongly disagree" at bounding box center [690, 169] width 534 height 39
click at [461, 154] on input "Strongly disagree" at bounding box center [442, 169] width 39 height 39
radio input "true"
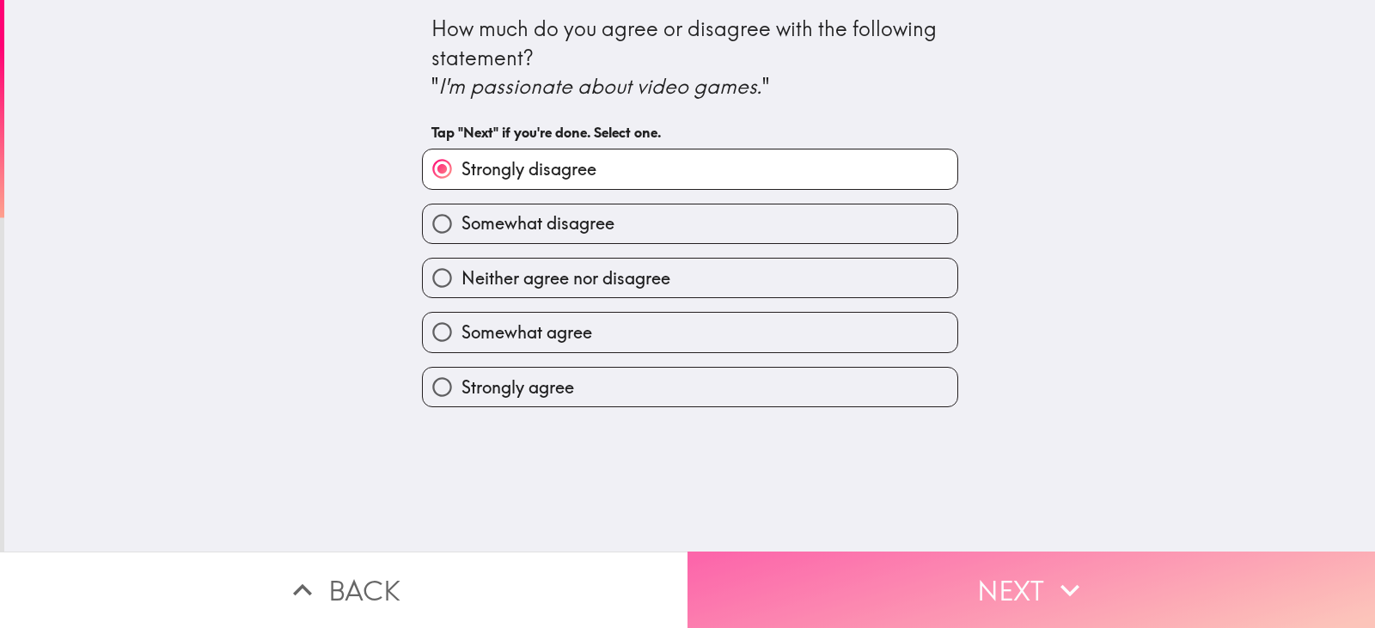
click at [882, 577] on button "Next" at bounding box center [1030, 590] width 687 height 76
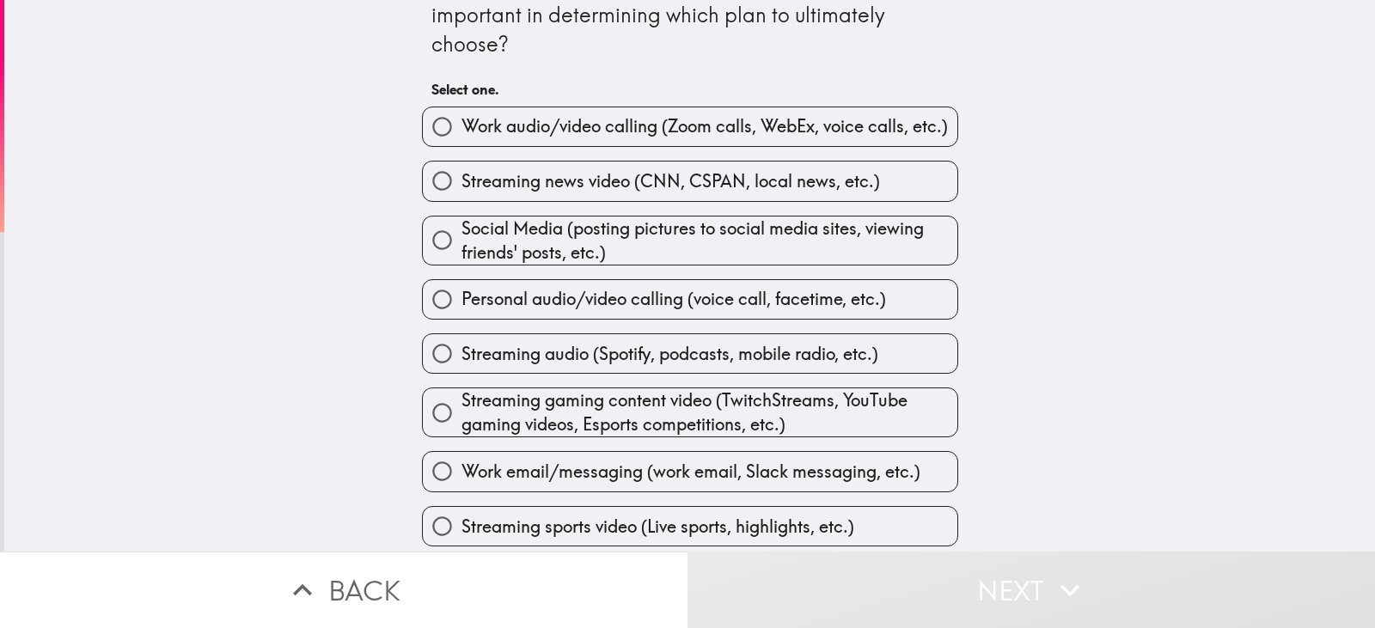
scroll to position [72, 0]
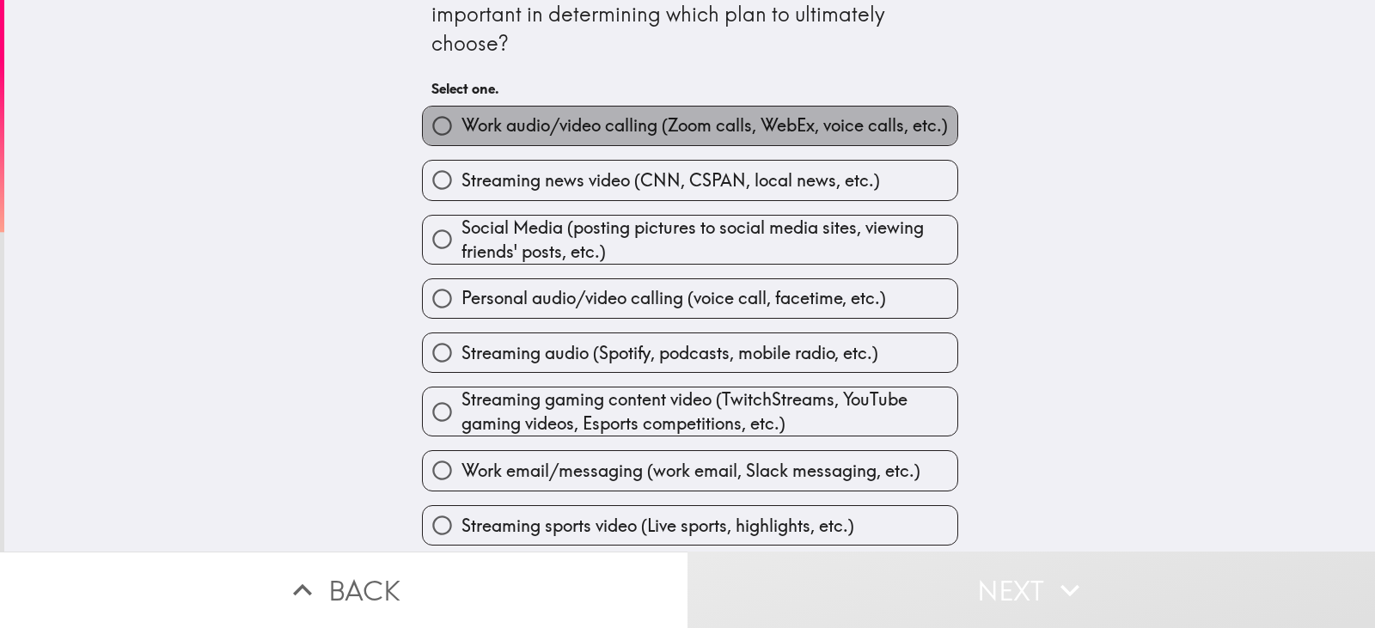
click at [690, 129] on span "Work audio/video calling (Zoom calls, WebEx, voice calls, etc.)" at bounding box center [704, 125] width 486 height 24
click at [461, 129] on input "Work audio/video calling (Zoom calls, WebEx, voice calls, etc.)" at bounding box center [442, 126] width 39 height 39
radio input "true"
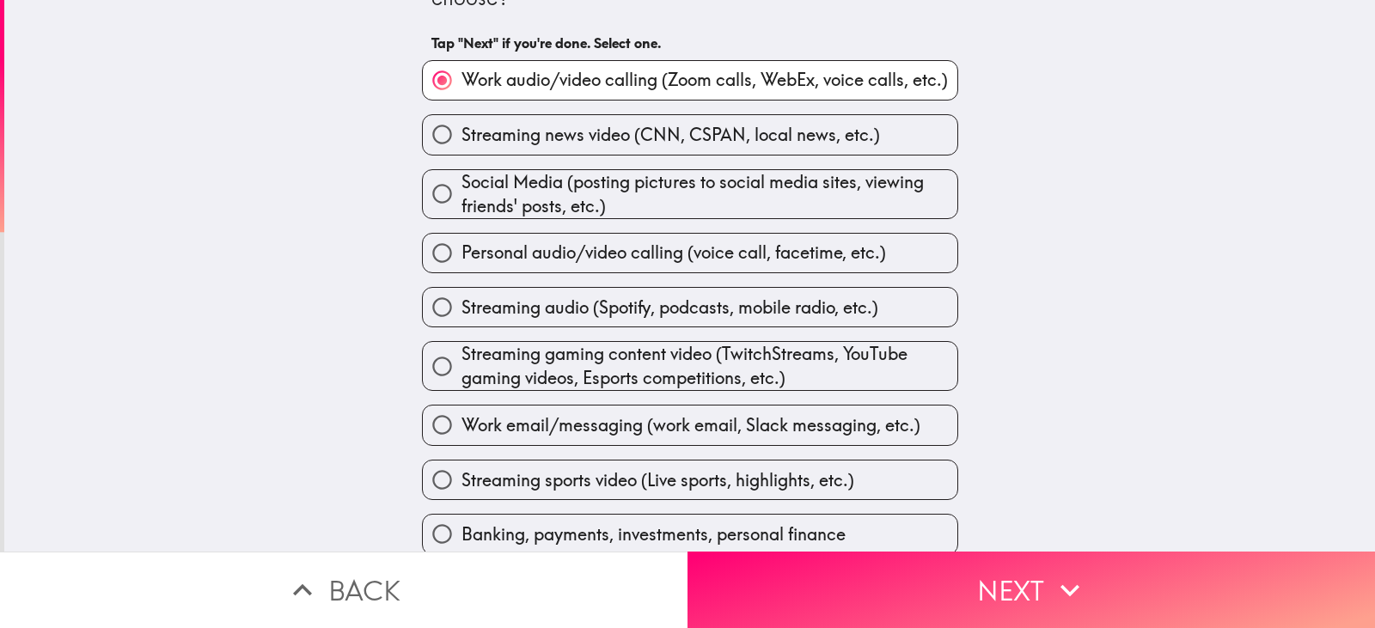
scroll to position [0, 0]
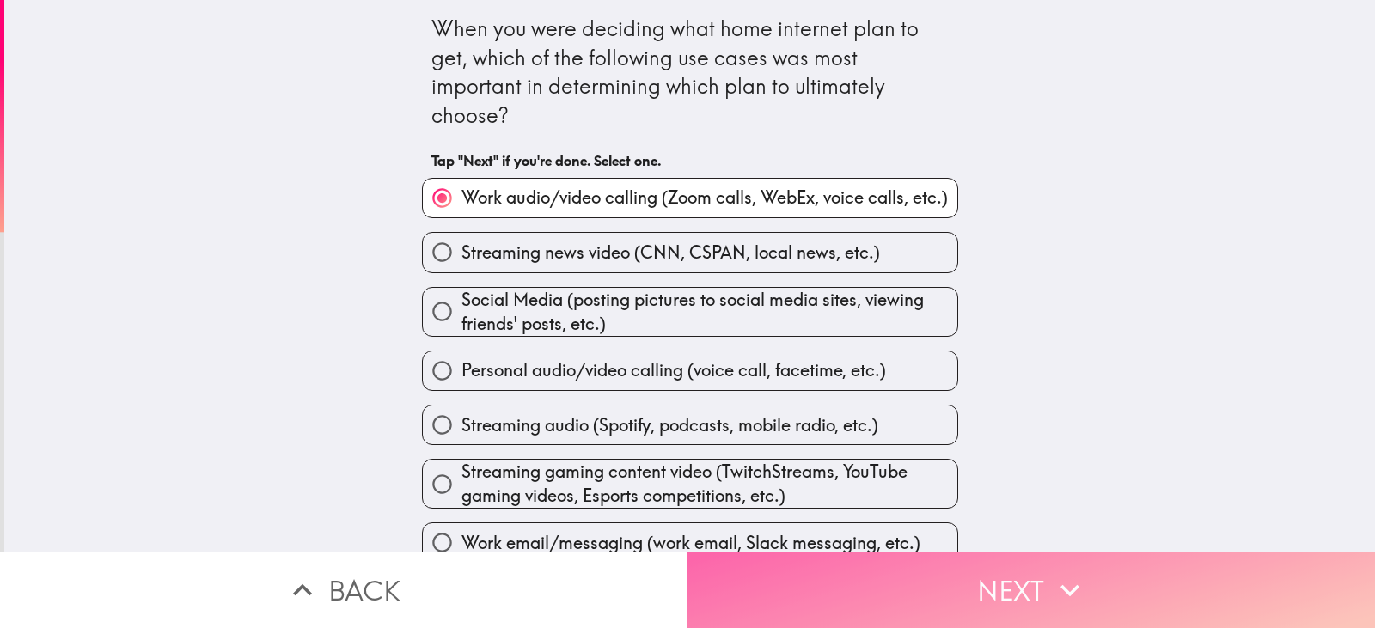
click at [801, 575] on button "Next" at bounding box center [1030, 590] width 687 height 76
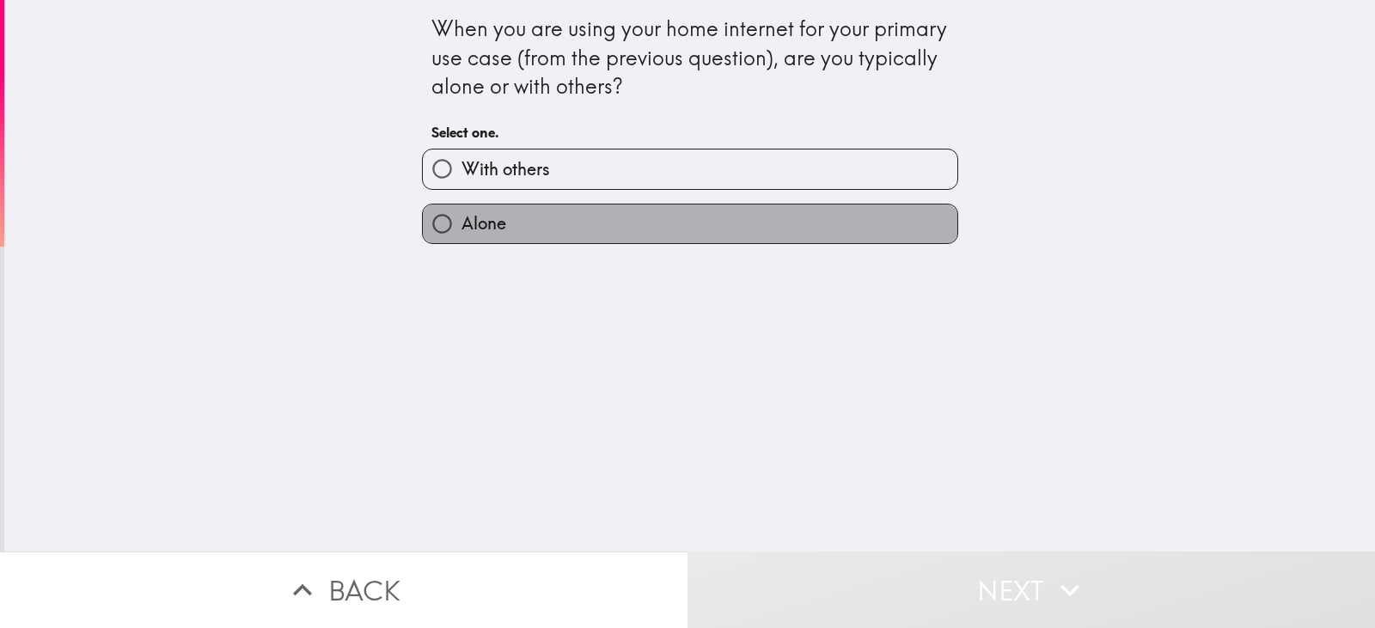
click at [747, 216] on label "Alone" at bounding box center [690, 223] width 534 height 39
click at [461, 216] on input "Alone" at bounding box center [442, 223] width 39 height 39
radio input "true"
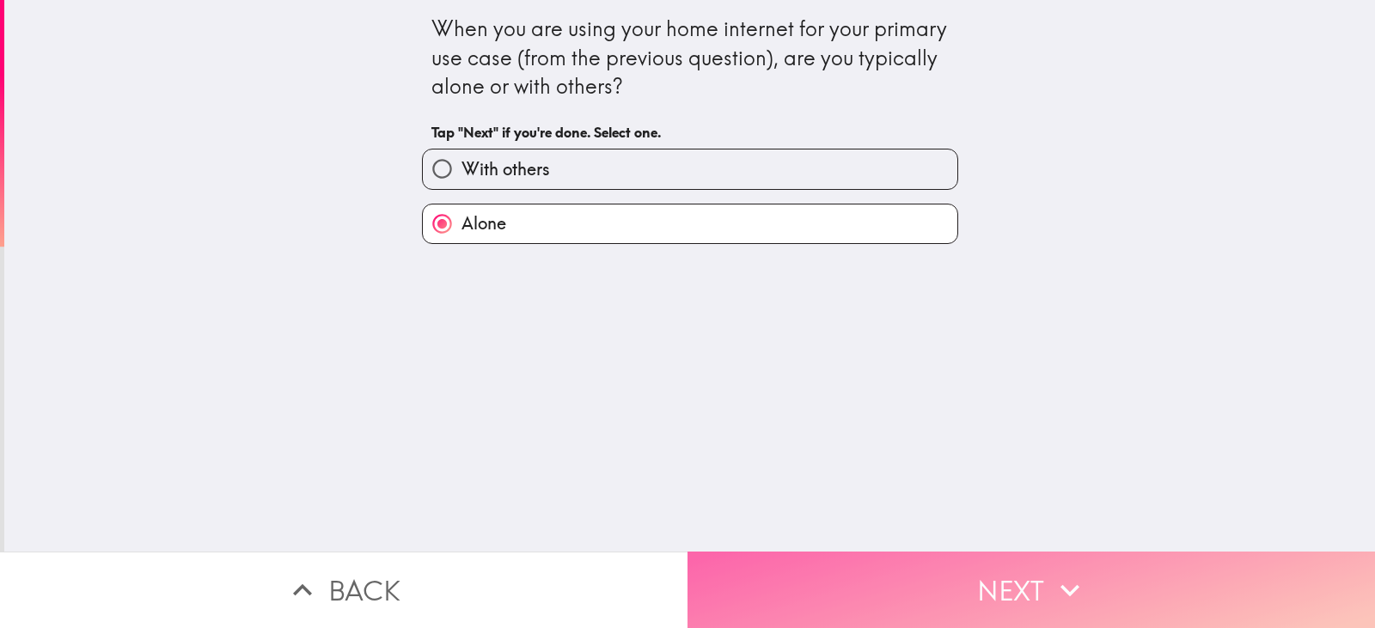
click at [813, 586] on button "Next" at bounding box center [1030, 590] width 687 height 76
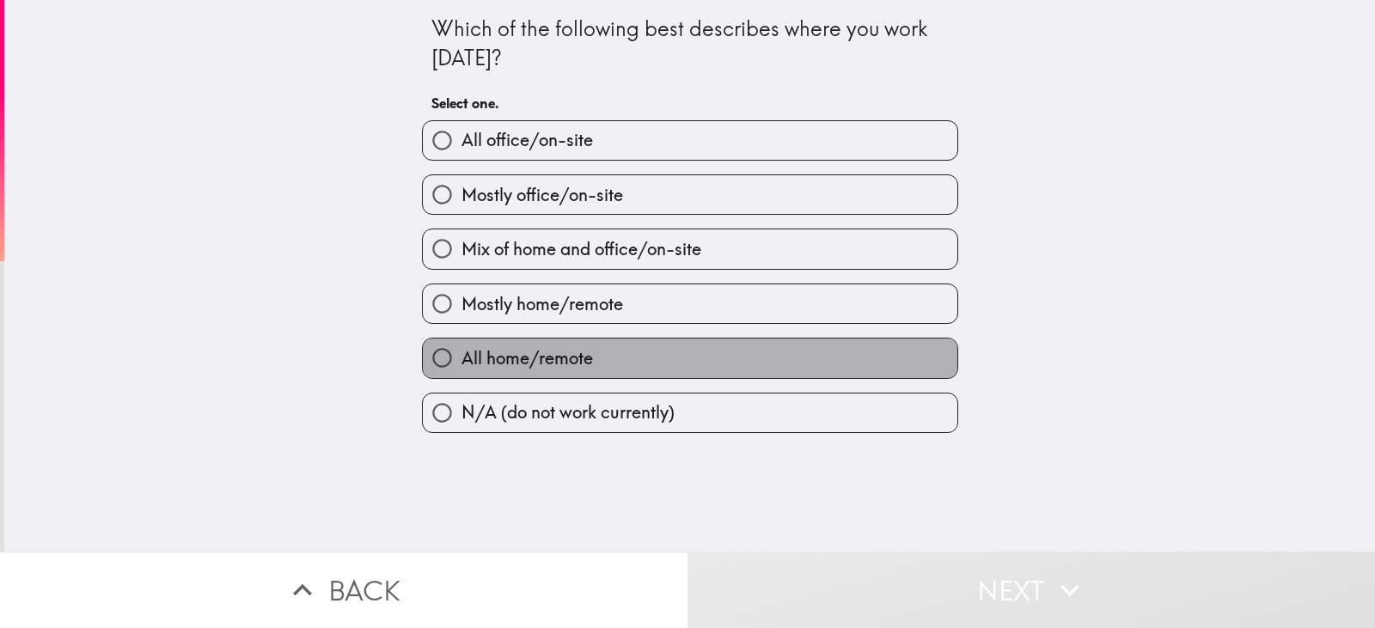
click at [618, 350] on label "All home/remote" at bounding box center [690, 358] width 534 height 39
click at [461, 350] on input "All home/remote" at bounding box center [442, 358] width 39 height 39
radio input "true"
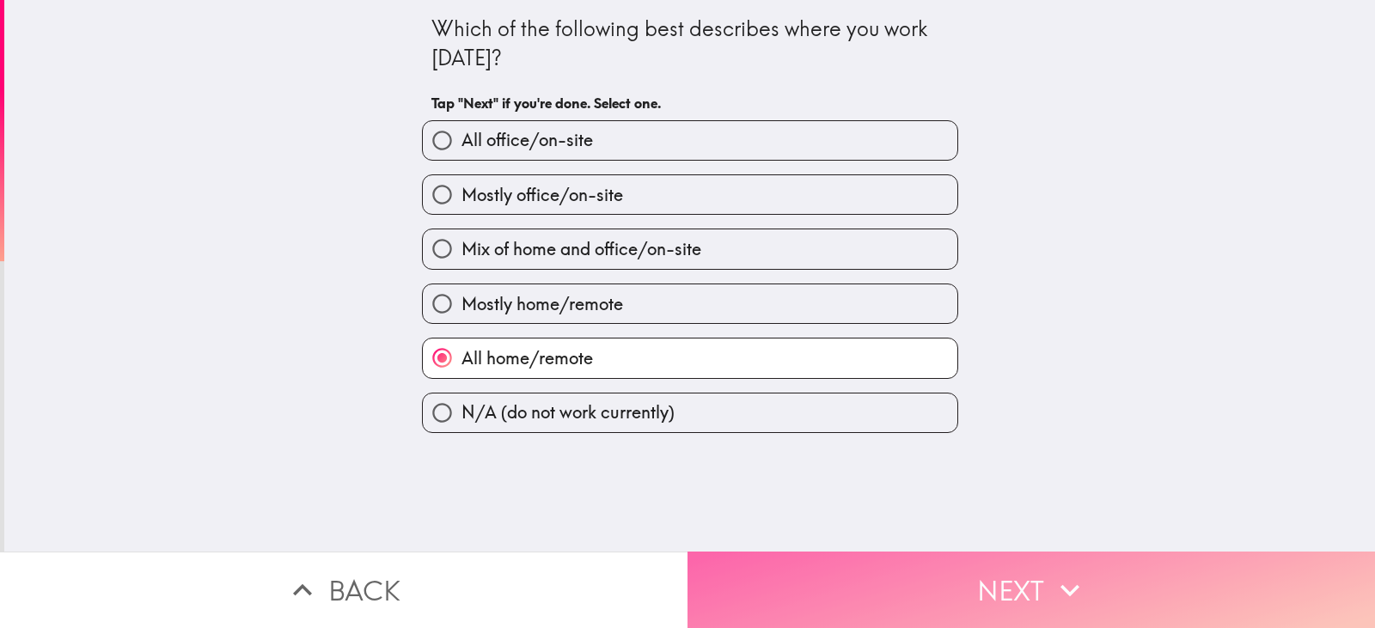
click at [851, 598] on button "Next" at bounding box center [1030, 590] width 687 height 76
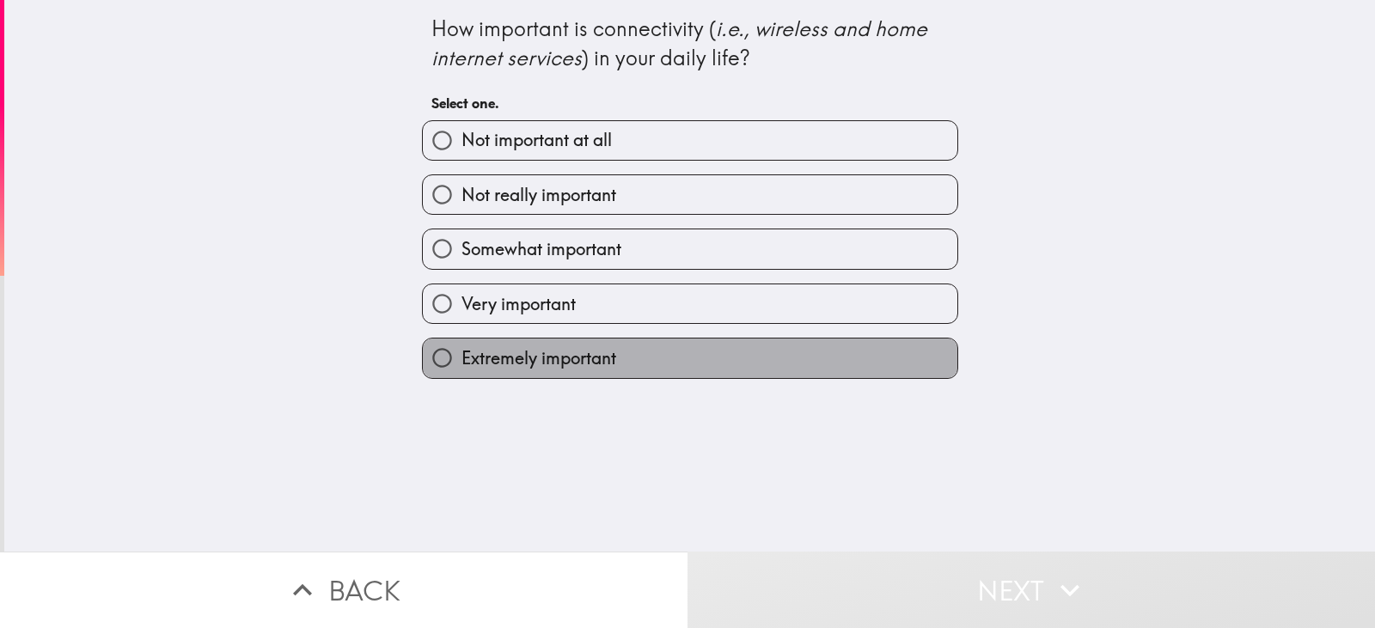
click at [674, 372] on label "Extremely important" at bounding box center [690, 358] width 534 height 39
click at [461, 372] on input "Extremely important" at bounding box center [442, 358] width 39 height 39
radio input "true"
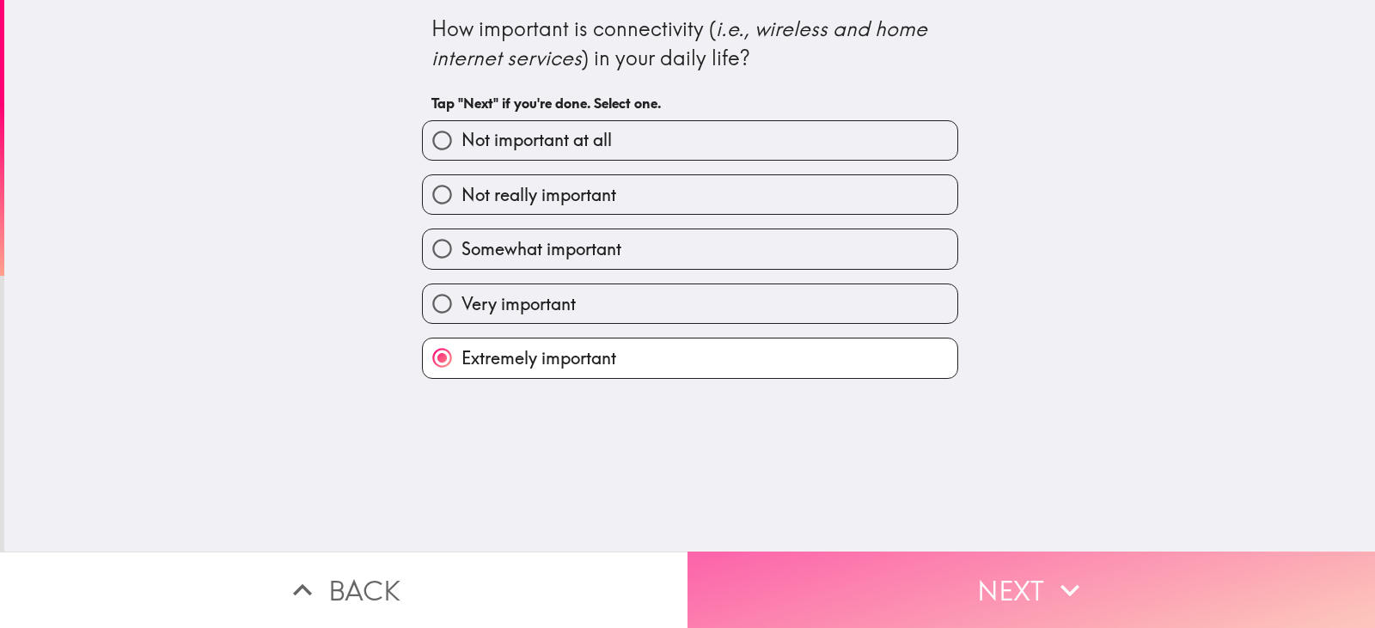
click at [790, 564] on button "Next" at bounding box center [1030, 590] width 687 height 76
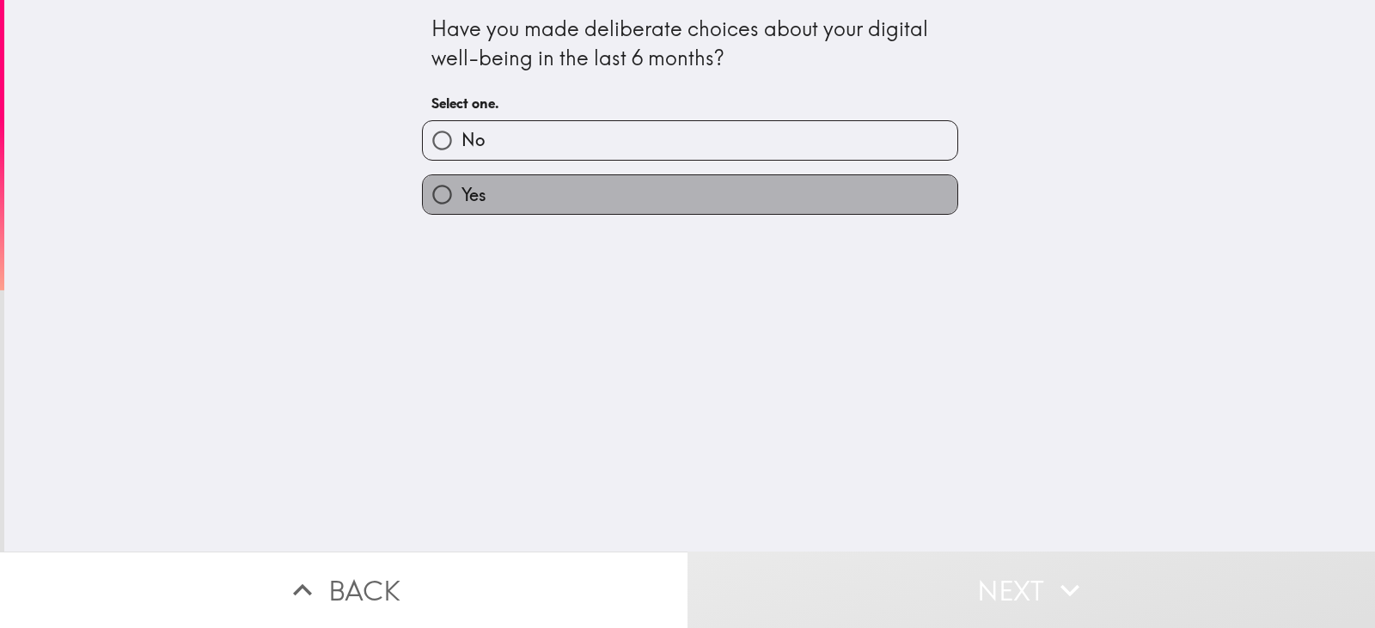
click at [660, 199] on label "Yes" at bounding box center [690, 194] width 534 height 39
click at [461, 199] on input "Yes" at bounding box center [442, 194] width 39 height 39
radio input "true"
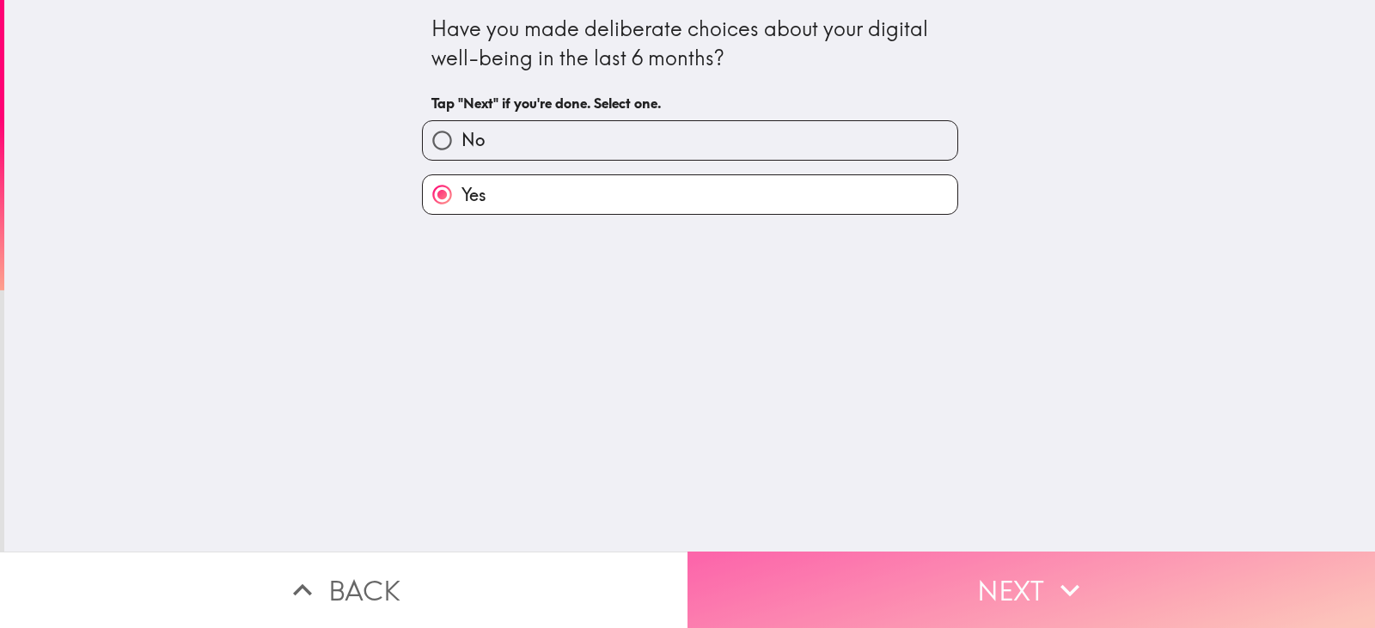
click at [847, 585] on button "Next" at bounding box center [1030, 590] width 687 height 76
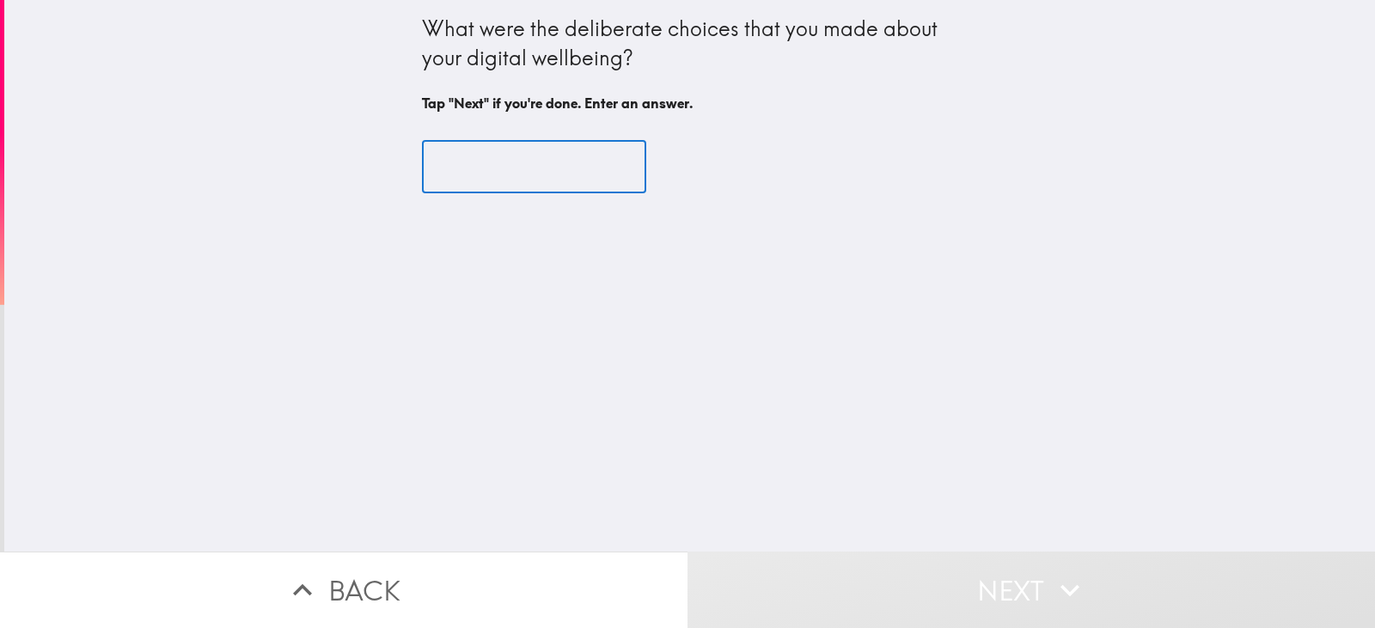
click at [567, 166] on input "text" at bounding box center [534, 167] width 224 height 53
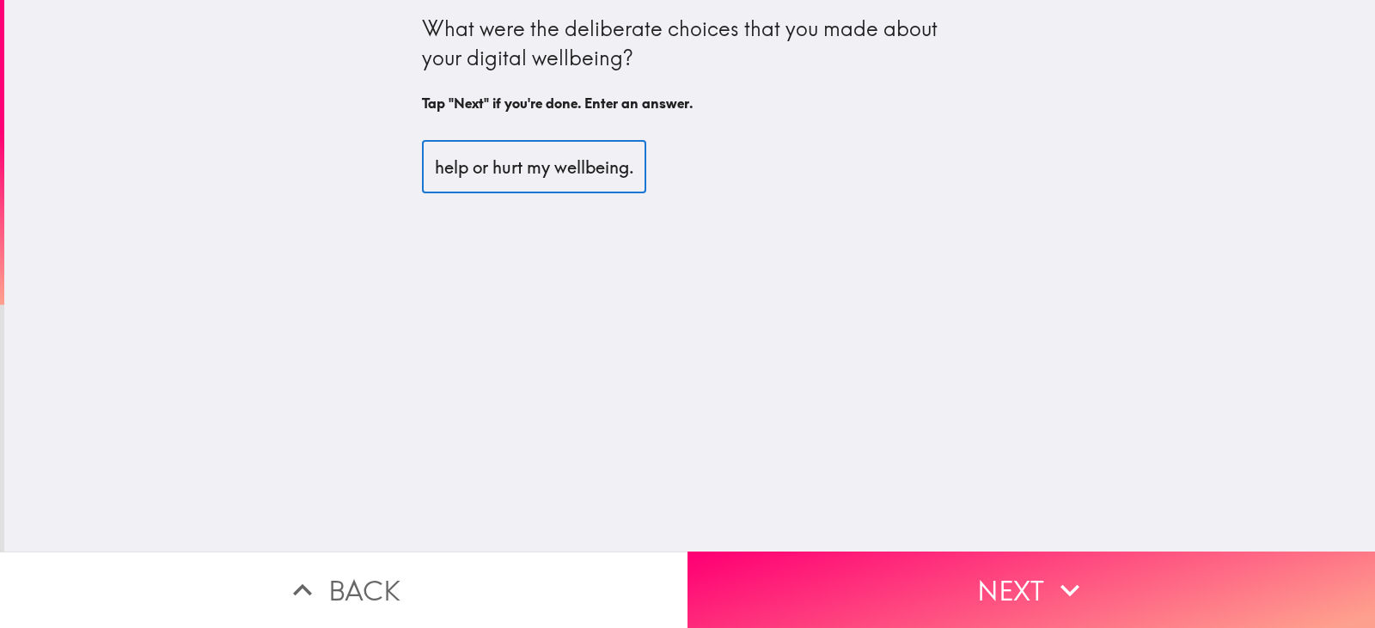
scroll to position [0, 1060]
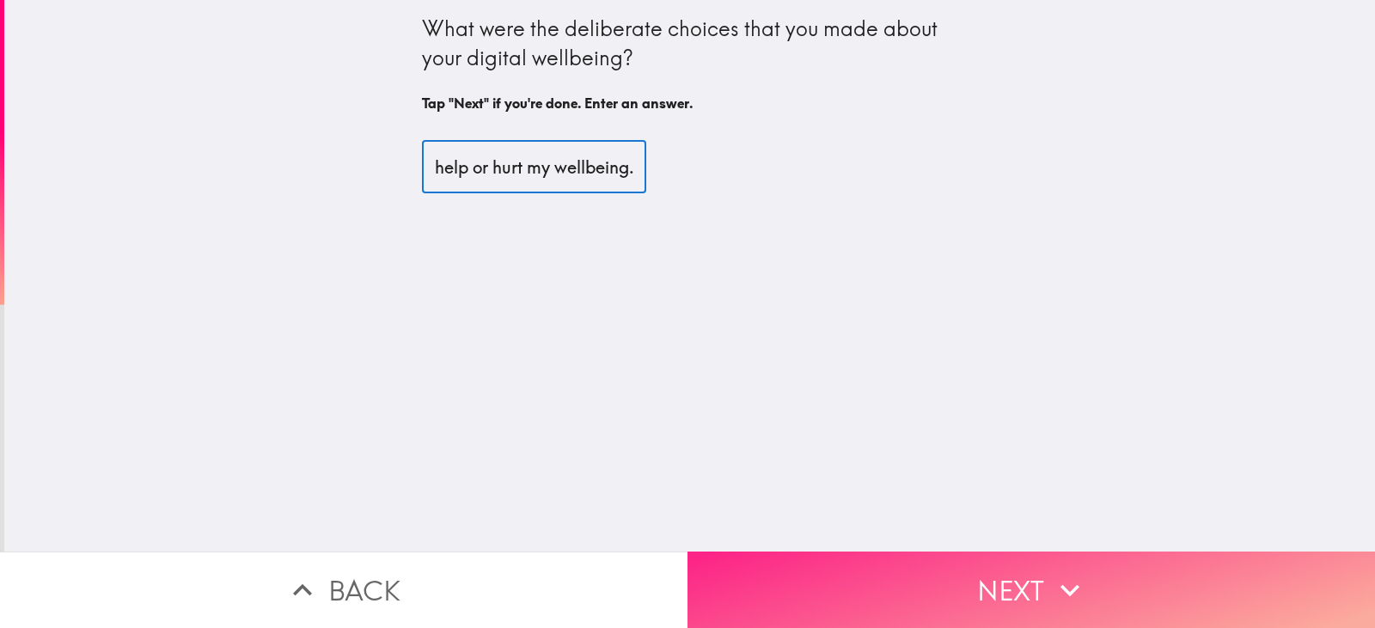
type input "I have set limits on how much time I spend on certain apps. I also followed and…"
click at [921, 589] on button "Next" at bounding box center [1030, 590] width 687 height 76
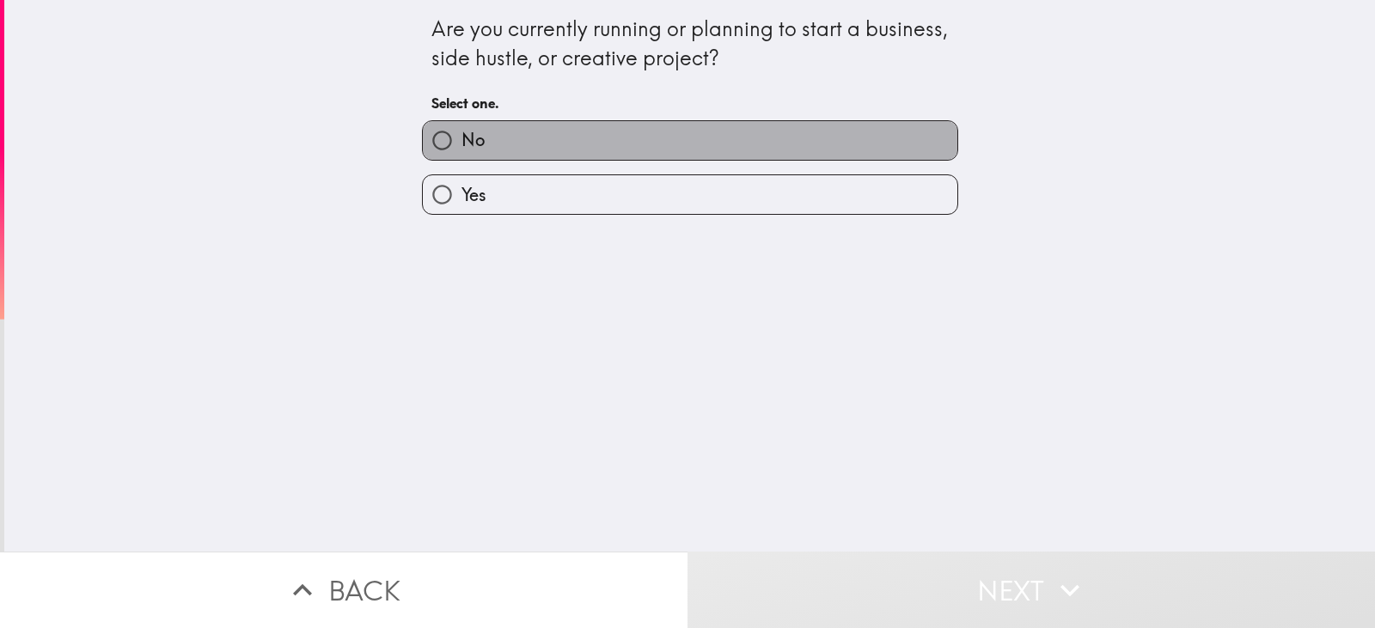
click at [690, 149] on label "No" at bounding box center [690, 140] width 534 height 39
click at [461, 149] on input "No" at bounding box center [442, 140] width 39 height 39
radio input "true"
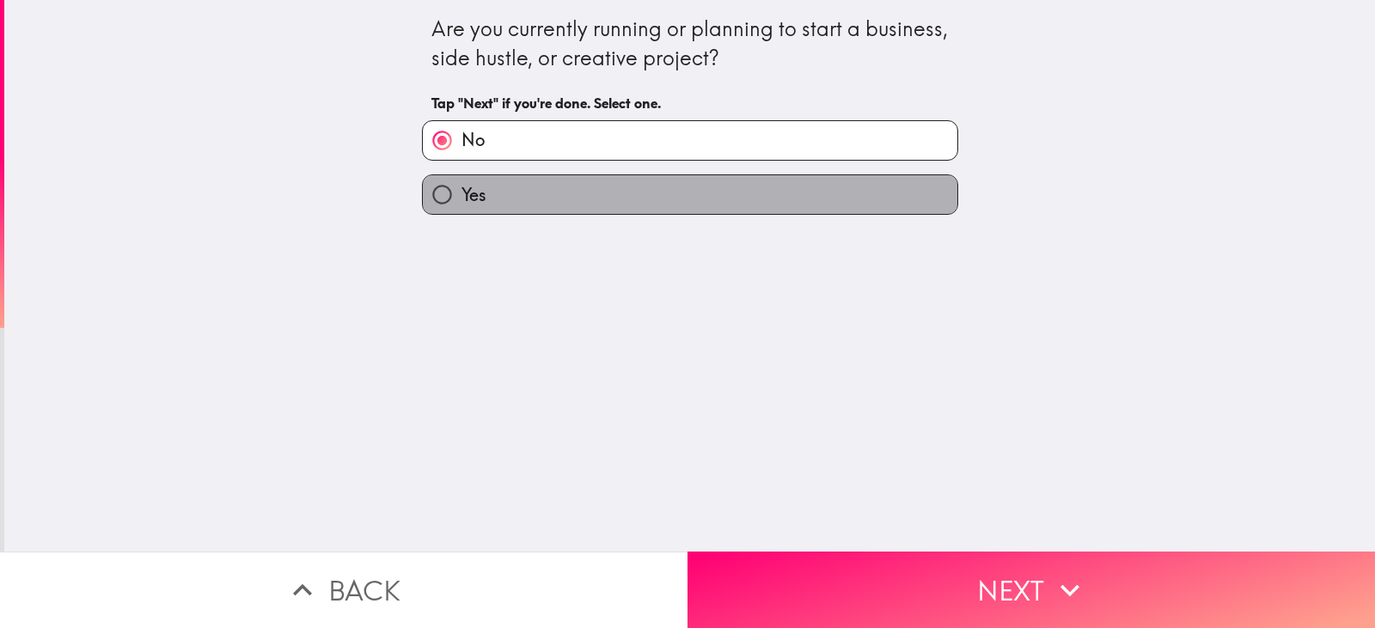
click at [685, 190] on label "Yes" at bounding box center [690, 194] width 534 height 39
click at [461, 190] on input "Yes" at bounding box center [442, 194] width 39 height 39
radio input "true"
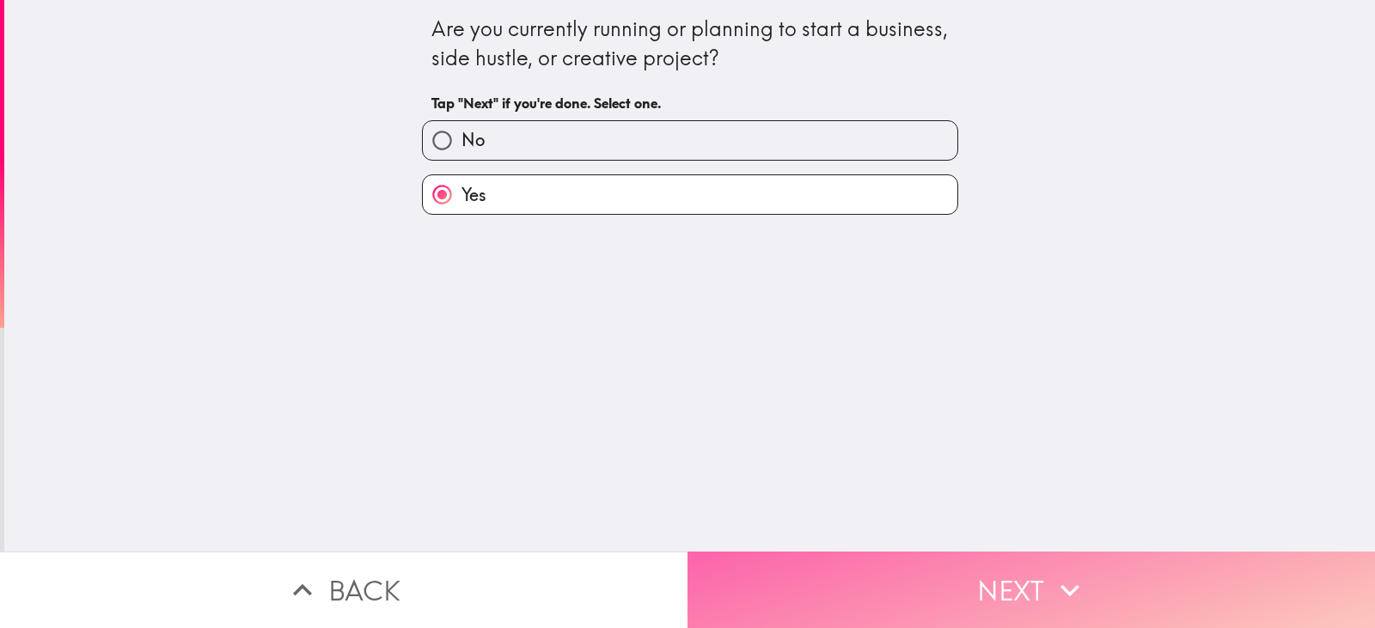
click at [895, 592] on button "Next" at bounding box center [1030, 590] width 687 height 76
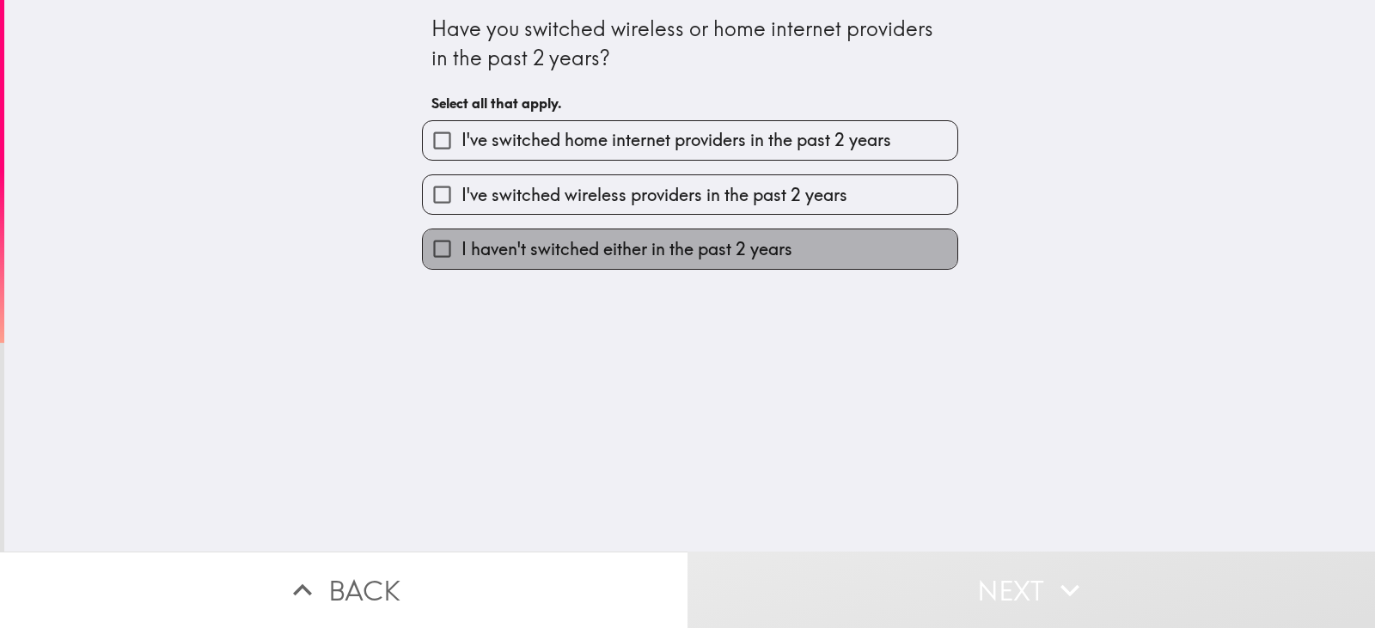
click at [708, 237] on span "I haven't switched either in the past 2 years" at bounding box center [626, 249] width 331 height 24
click at [461, 237] on input "I haven't switched either in the past 2 years" at bounding box center [442, 248] width 39 height 39
checkbox input "true"
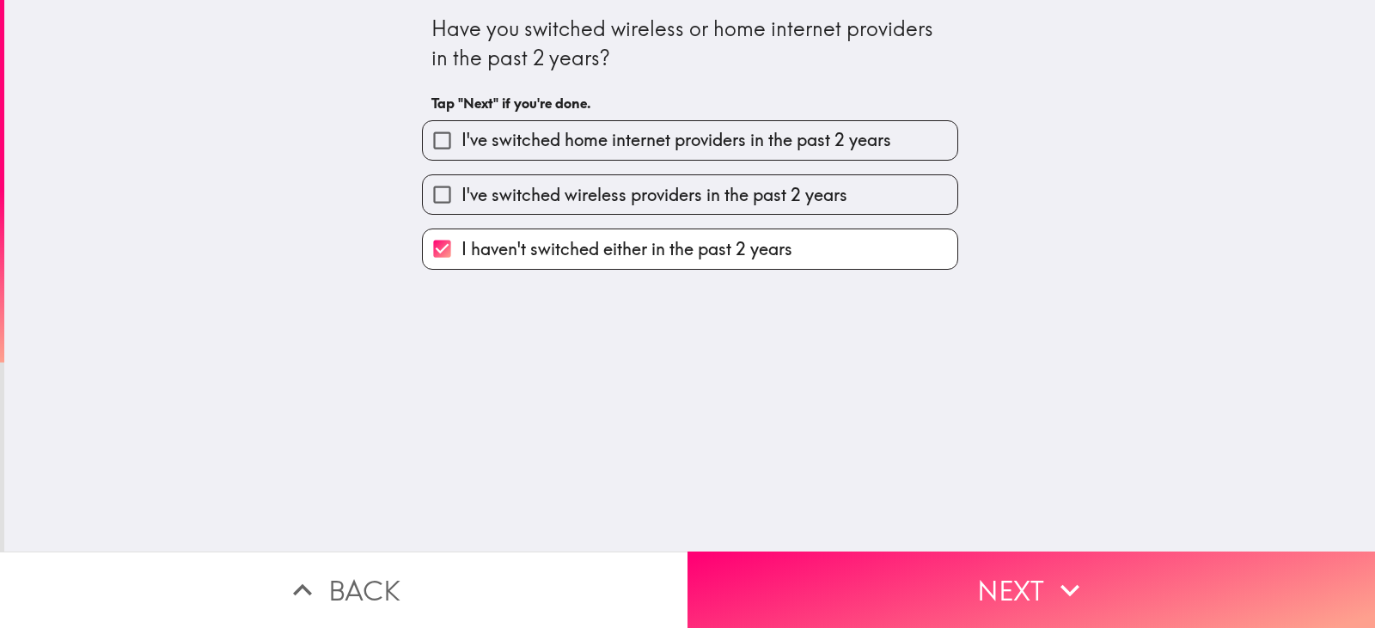
click at [815, 537] on div "Have you switched wireless or home internet providers in the past 2 years? Tap …" at bounding box center [689, 276] width 1370 height 552
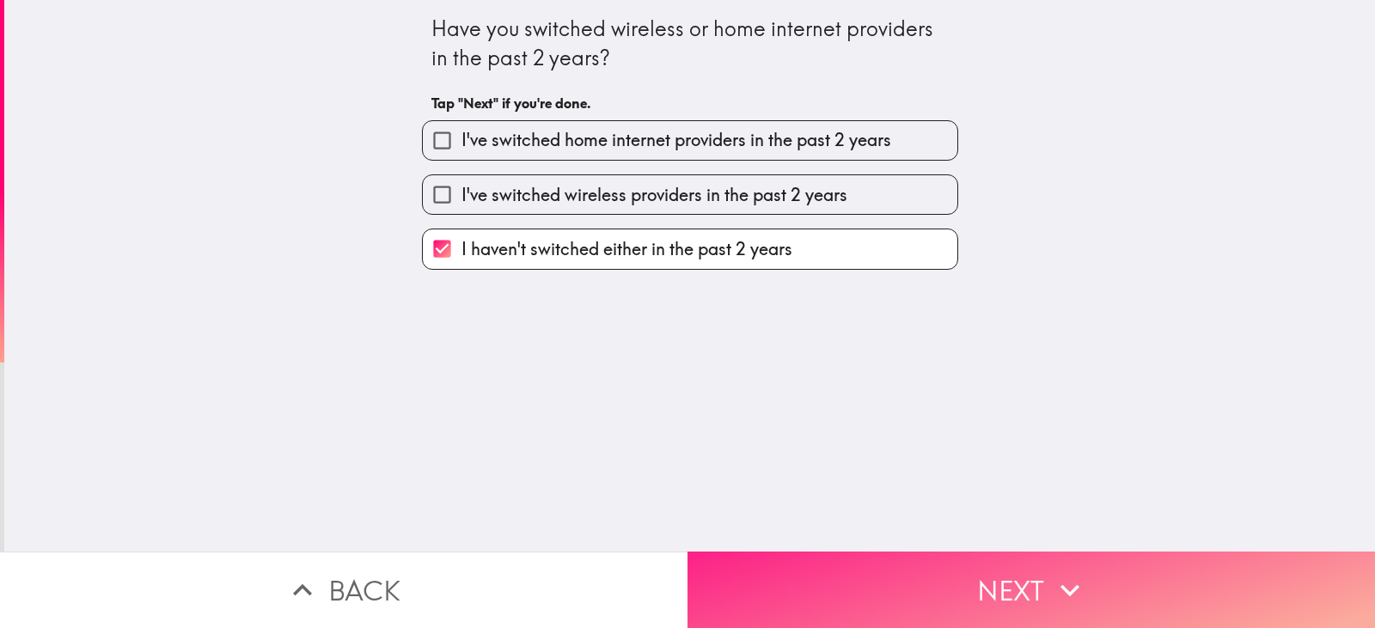
click at [863, 588] on button "Next" at bounding box center [1030, 590] width 687 height 76
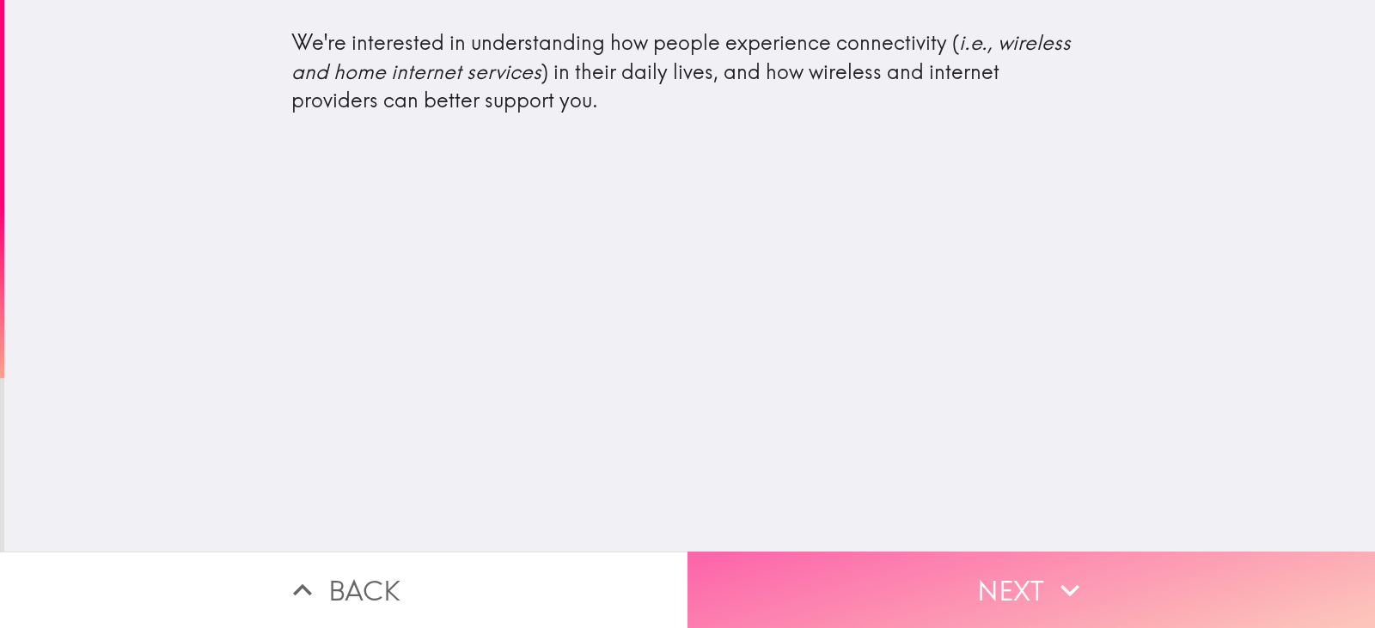
click at [824, 567] on button "Next" at bounding box center [1030, 590] width 687 height 76
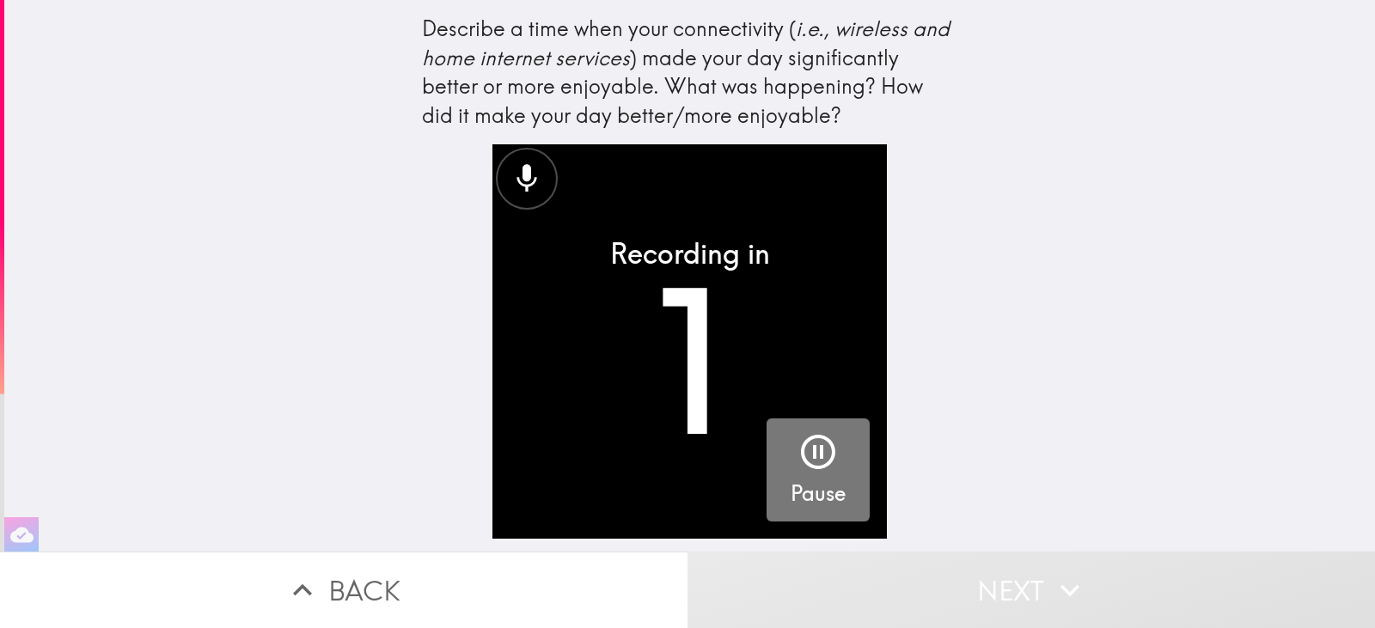
click at [806, 460] on icon "button" at bounding box center [817, 451] width 41 height 41
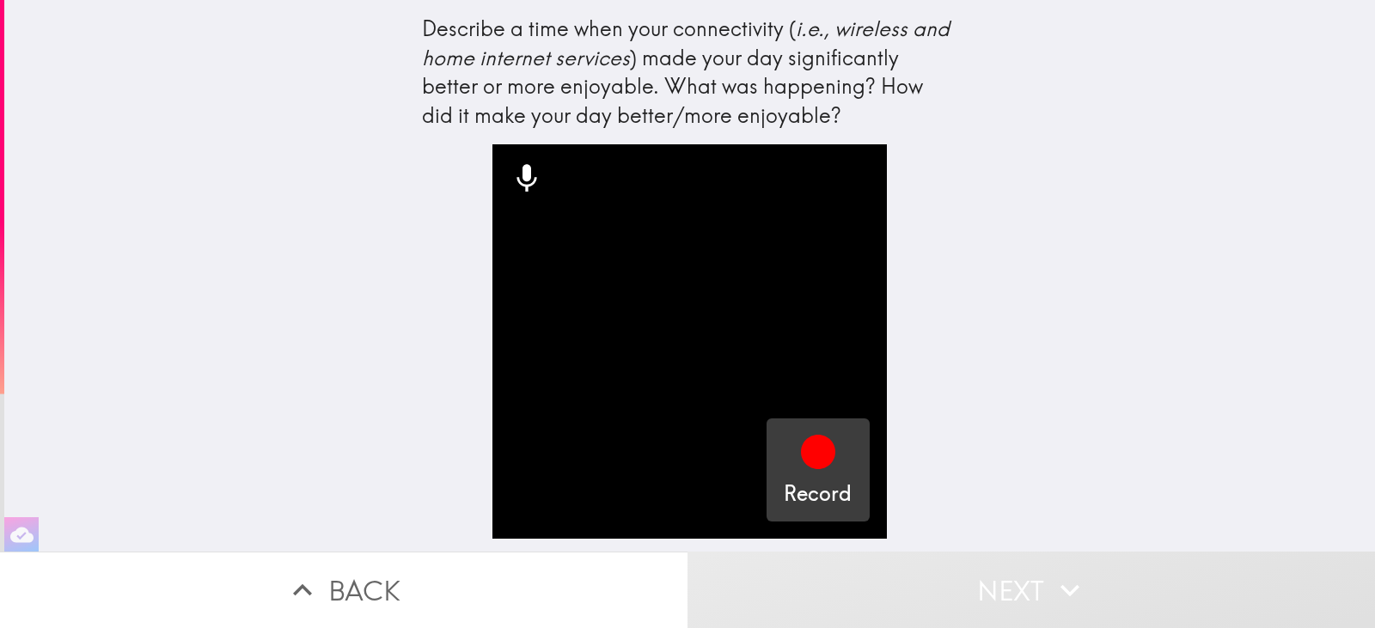
click at [806, 460] on icon "button" at bounding box center [818, 452] width 34 height 34
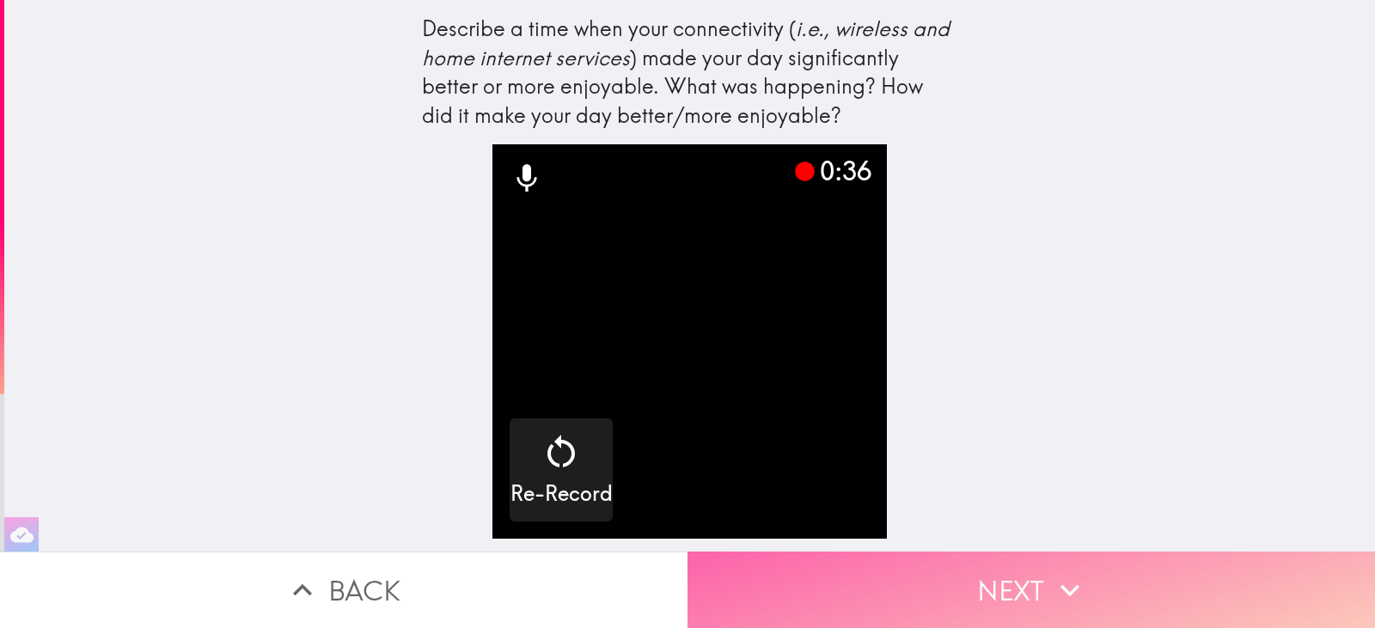
click at [833, 583] on button "Next" at bounding box center [1030, 590] width 687 height 76
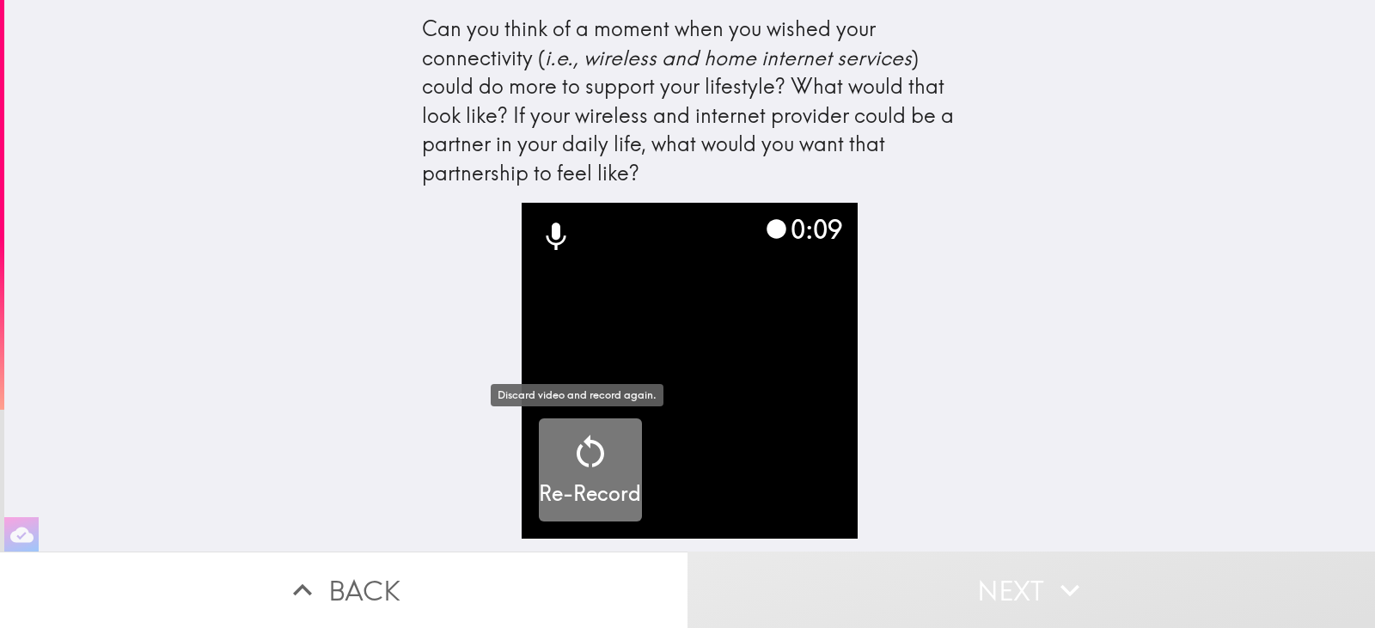
click at [590, 449] on icon "button" at bounding box center [590, 451] width 41 height 41
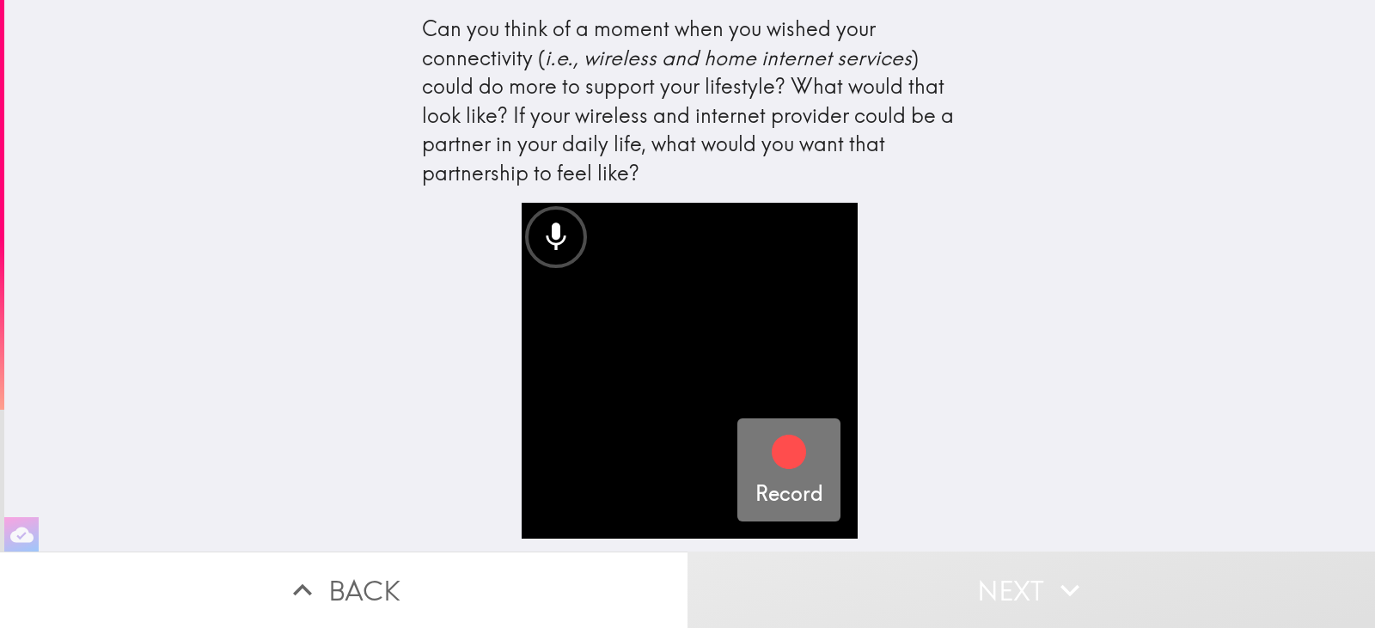
click at [772, 455] on icon "button" at bounding box center [789, 452] width 34 height 34
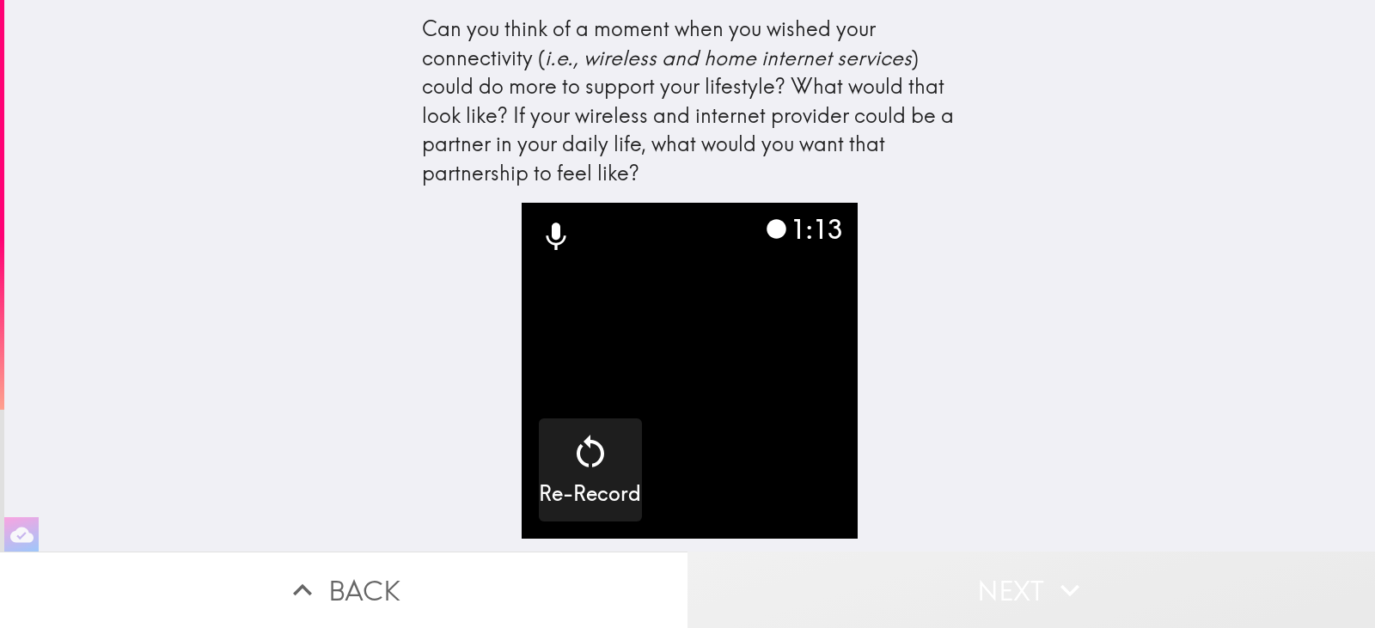
click at [966, 568] on button "Next" at bounding box center [1030, 590] width 687 height 76
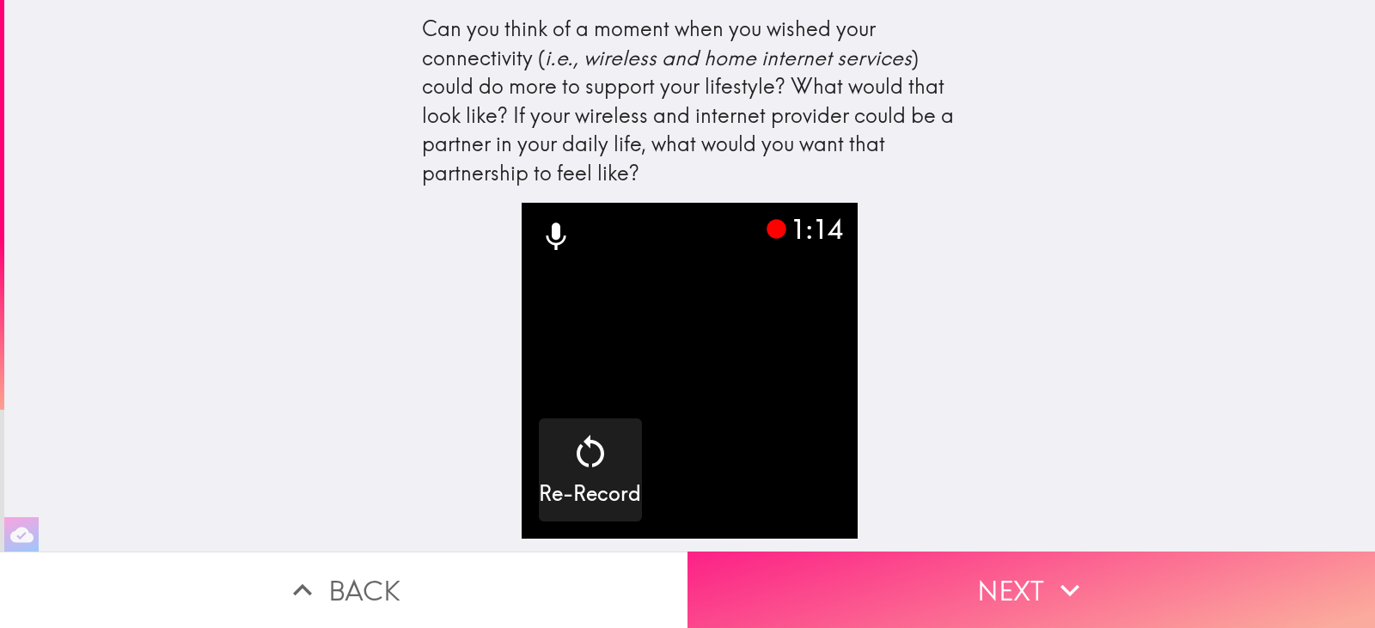
click at [931, 589] on button "Next" at bounding box center [1030, 590] width 687 height 76
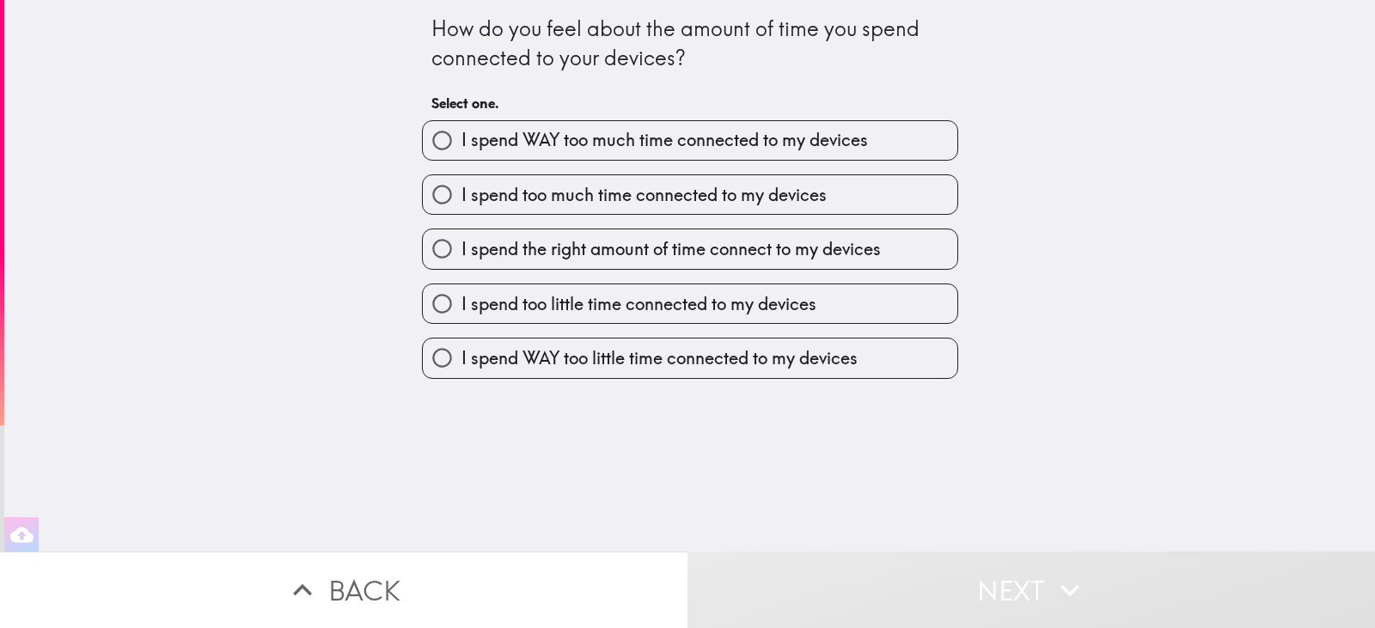
click at [748, 190] on span "I spend too much time connected to my devices" at bounding box center [643, 195] width 365 height 24
click at [461, 190] on input "I spend too much time connected to my devices" at bounding box center [442, 194] width 39 height 39
radio input "true"
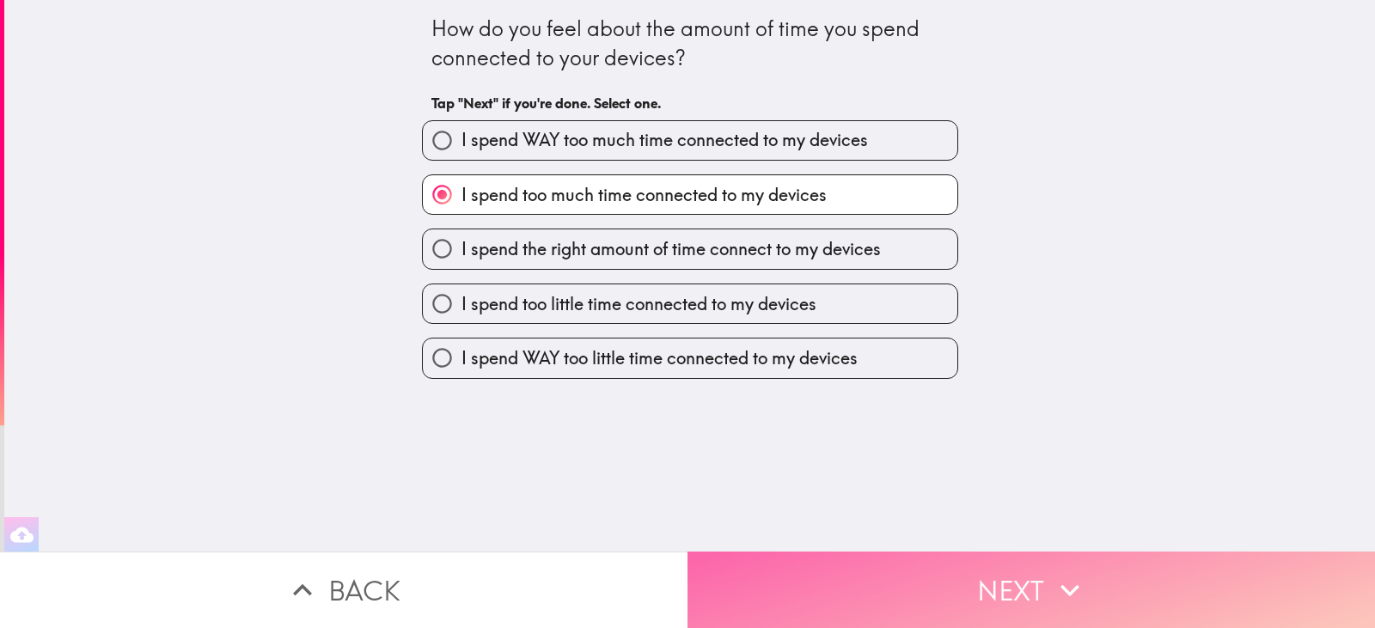
click at [843, 594] on button "Next" at bounding box center [1030, 590] width 687 height 76
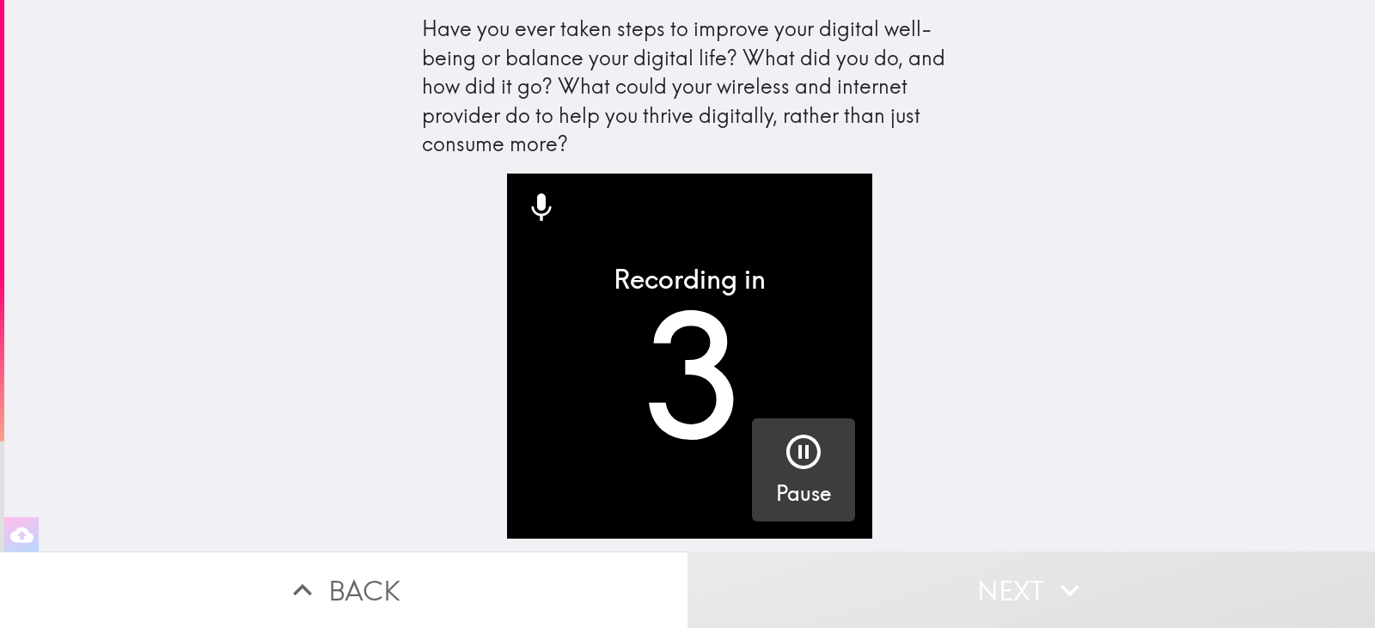
click at [802, 438] on icon "button" at bounding box center [803, 451] width 41 height 41
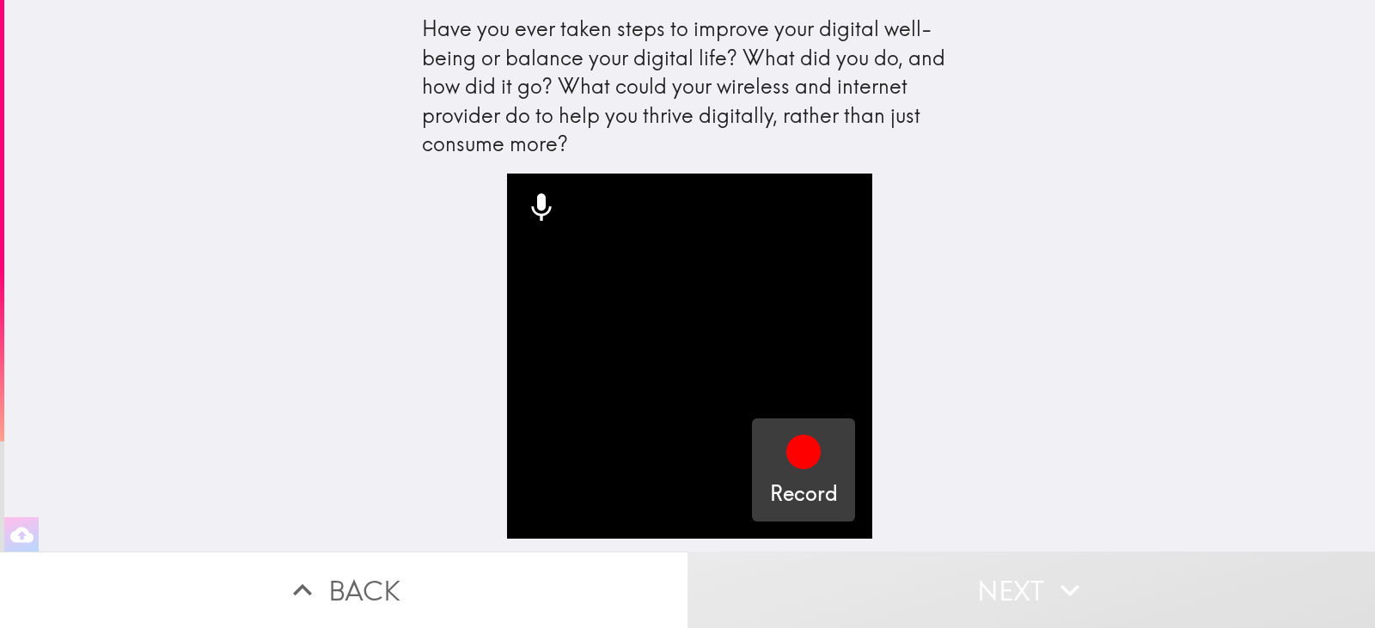
click at [802, 438] on icon "button" at bounding box center [803, 451] width 41 height 41
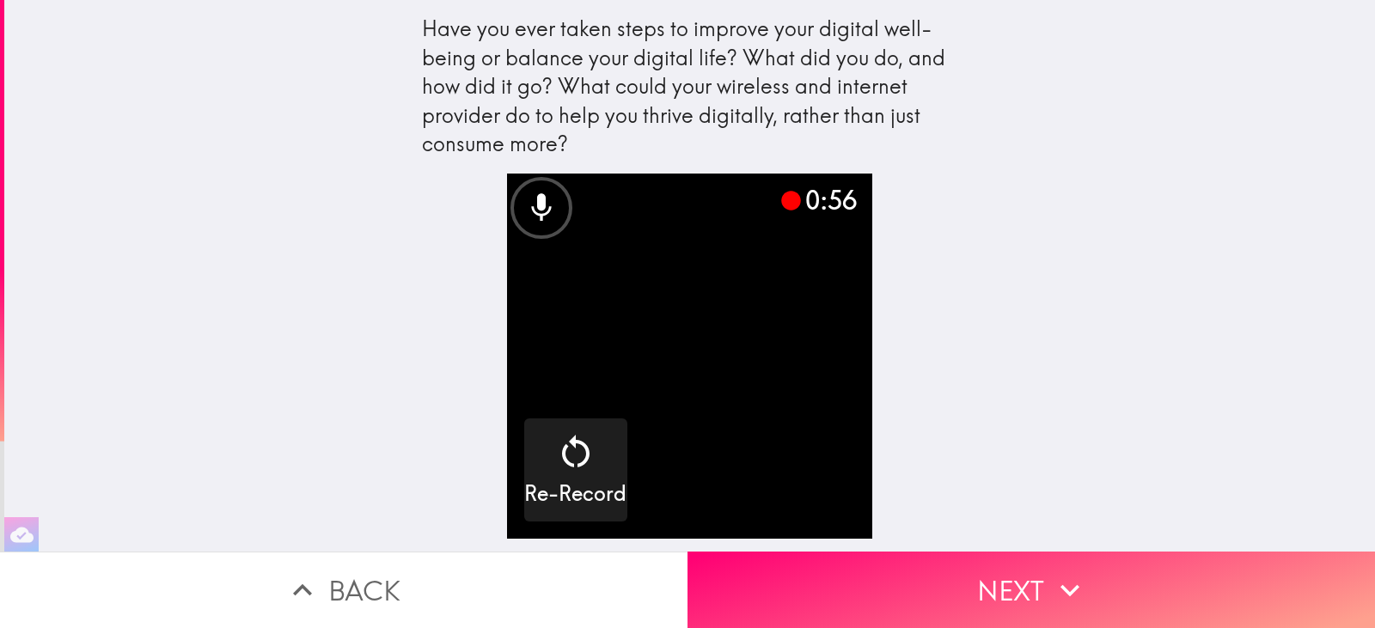
drag, startPoint x: 867, startPoint y: 564, endPoint x: 897, endPoint y: 436, distance: 130.7
click at [897, 436] on div "Have you ever taken steps to improve your digital well-being or balance your di…" at bounding box center [687, 314] width 1375 height 628
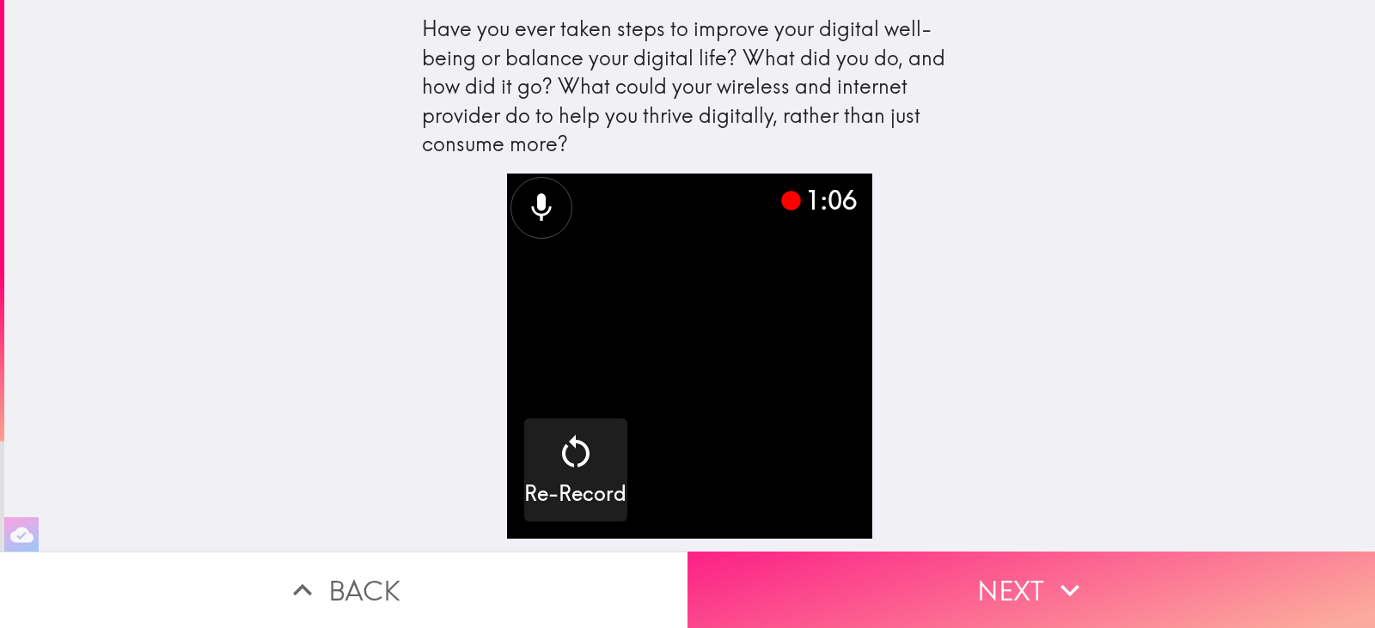
click at [919, 592] on button "Next" at bounding box center [1030, 590] width 687 height 76
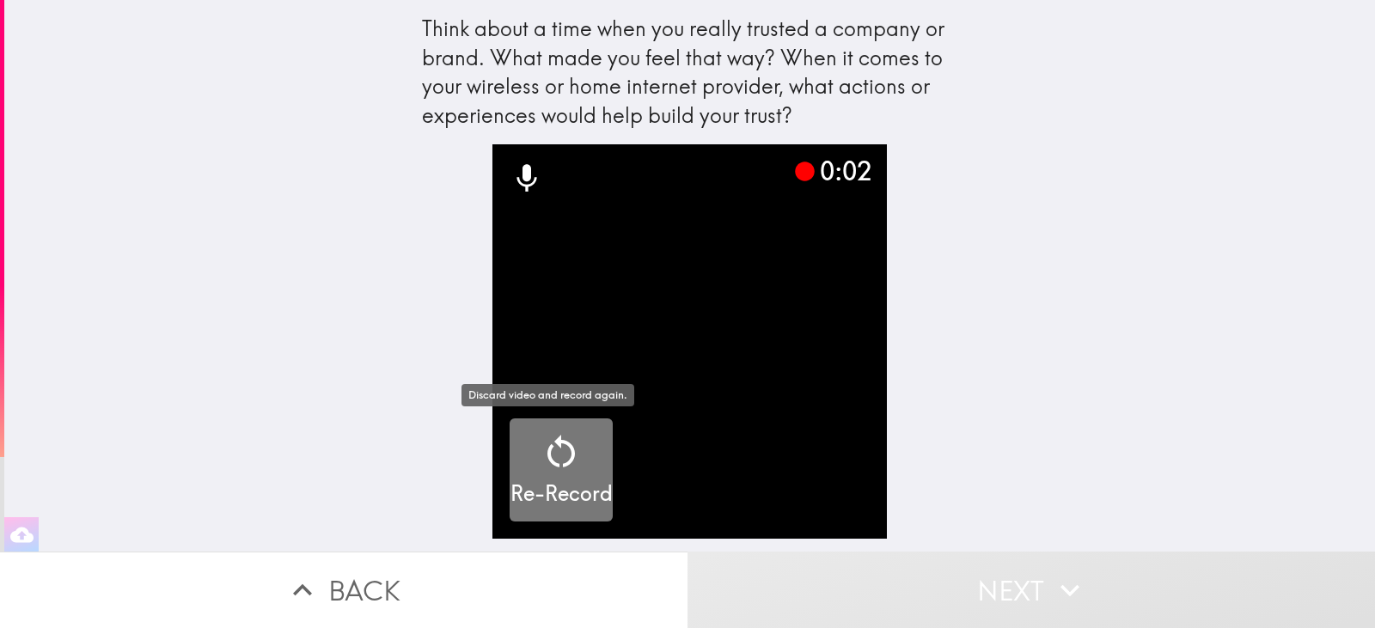
click at [554, 446] on icon "button" at bounding box center [560, 451] width 41 height 41
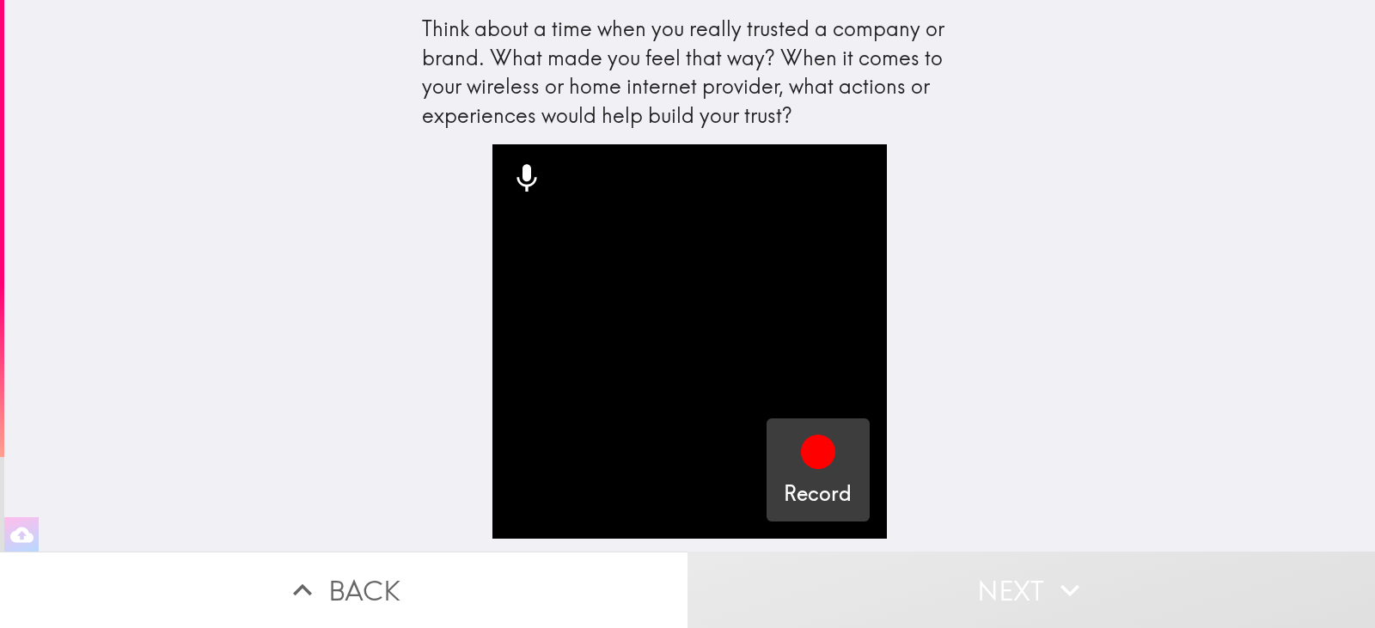
click at [797, 474] on div "button" at bounding box center [817, 455] width 41 height 48
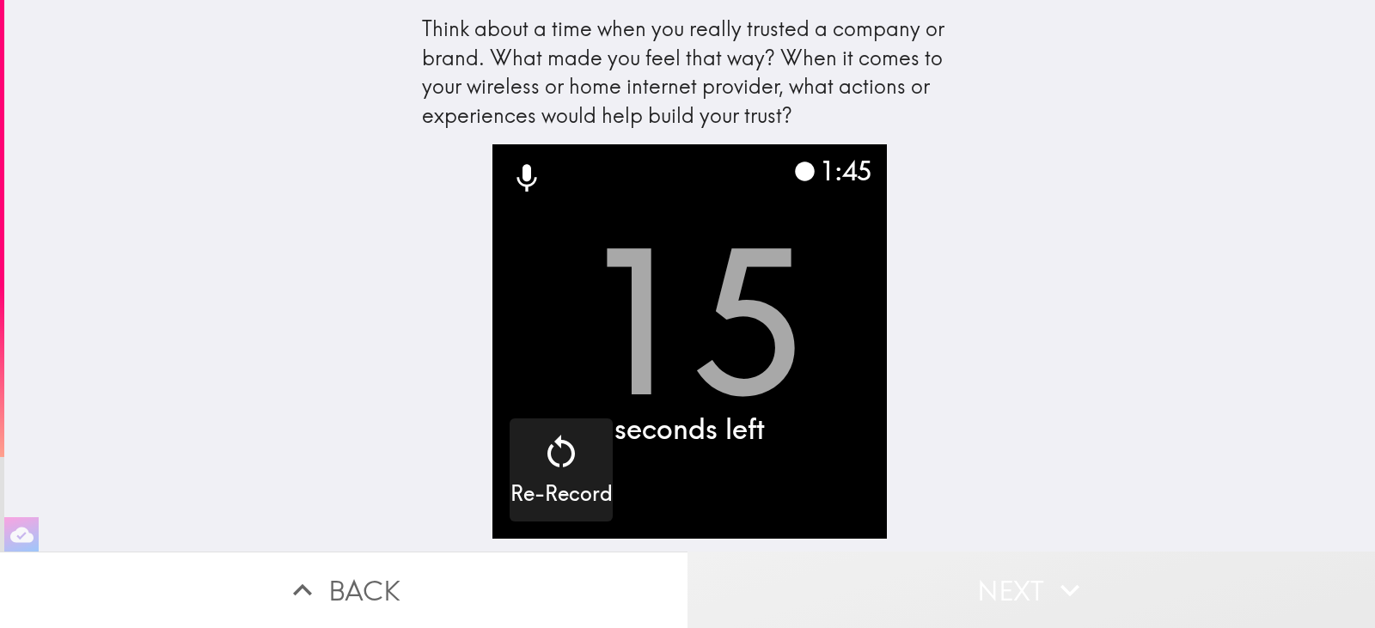
click at [858, 583] on button "Next" at bounding box center [1030, 590] width 687 height 76
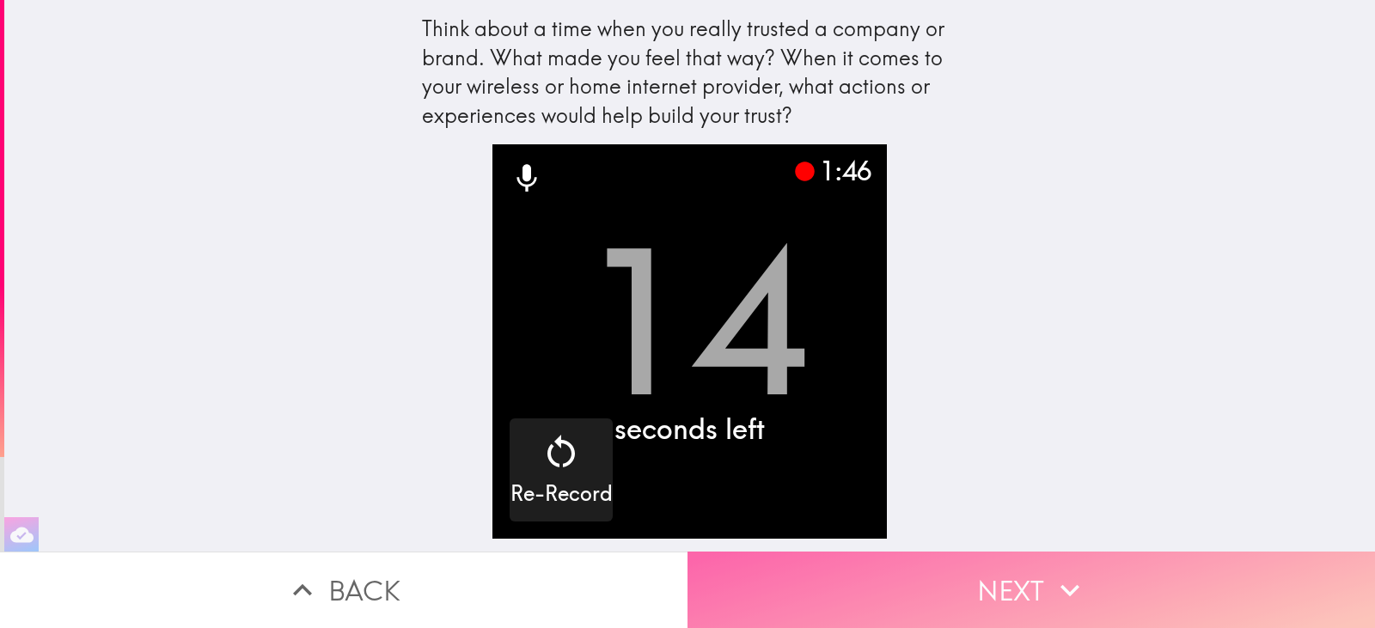
click at [939, 585] on button "Next" at bounding box center [1030, 590] width 687 height 76
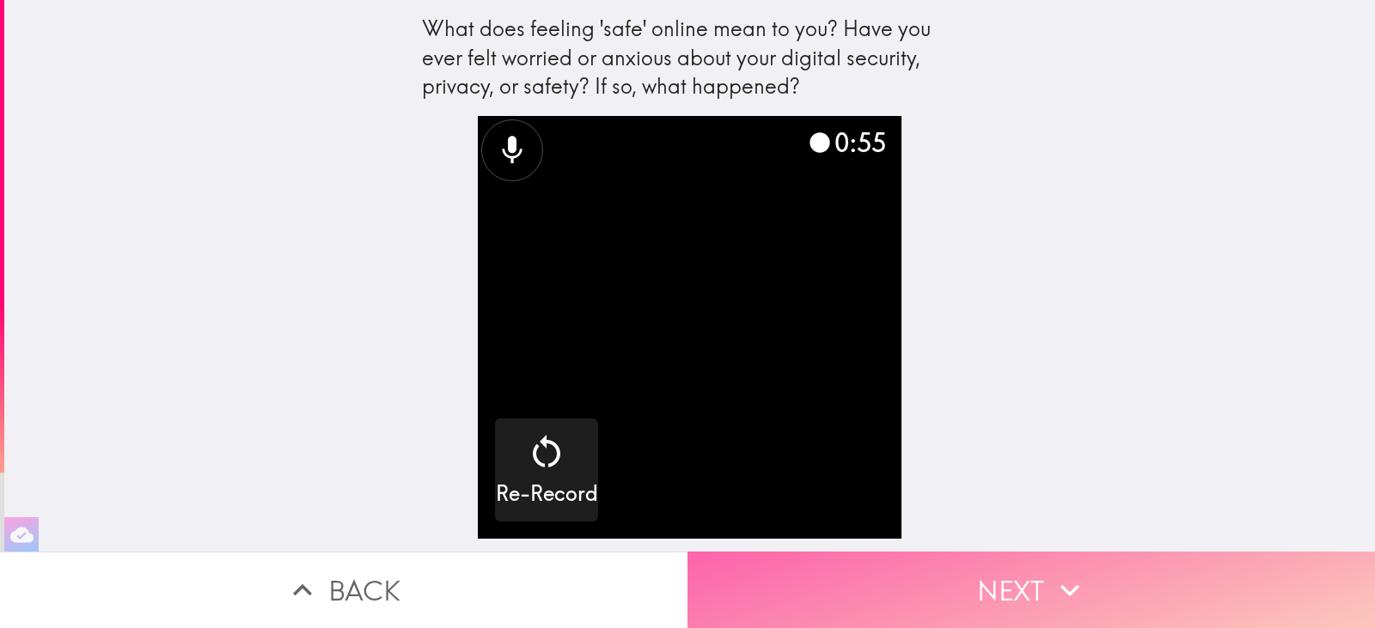
click at [809, 577] on button "Next" at bounding box center [1030, 590] width 687 height 76
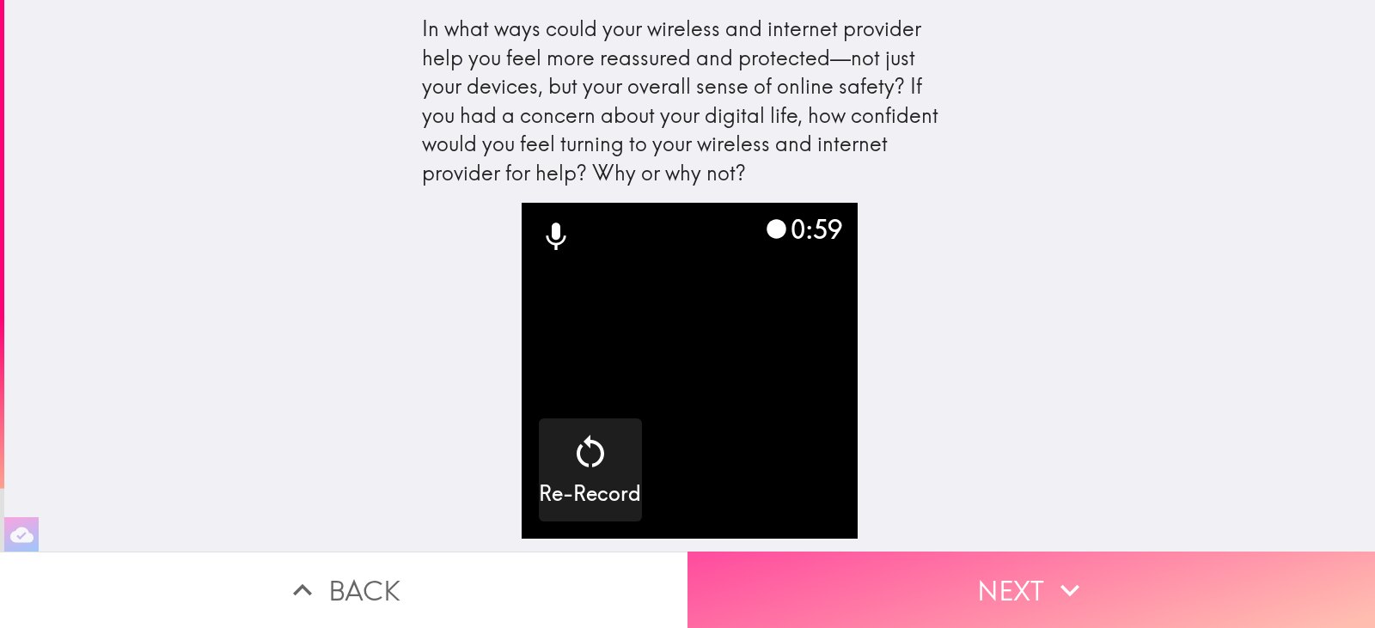
click at [809, 577] on button "Next" at bounding box center [1030, 590] width 687 height 76
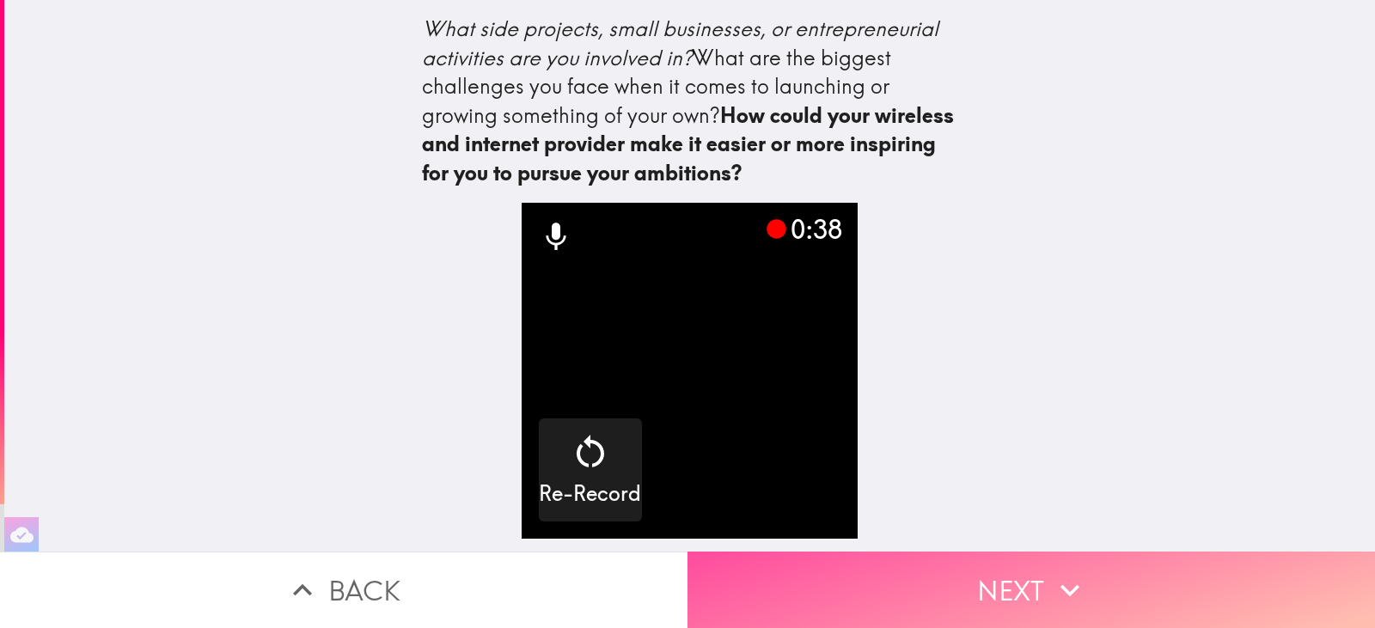
click at [809, 577] on button "Next" at bounding box center [1030, 590] width 687 height 76
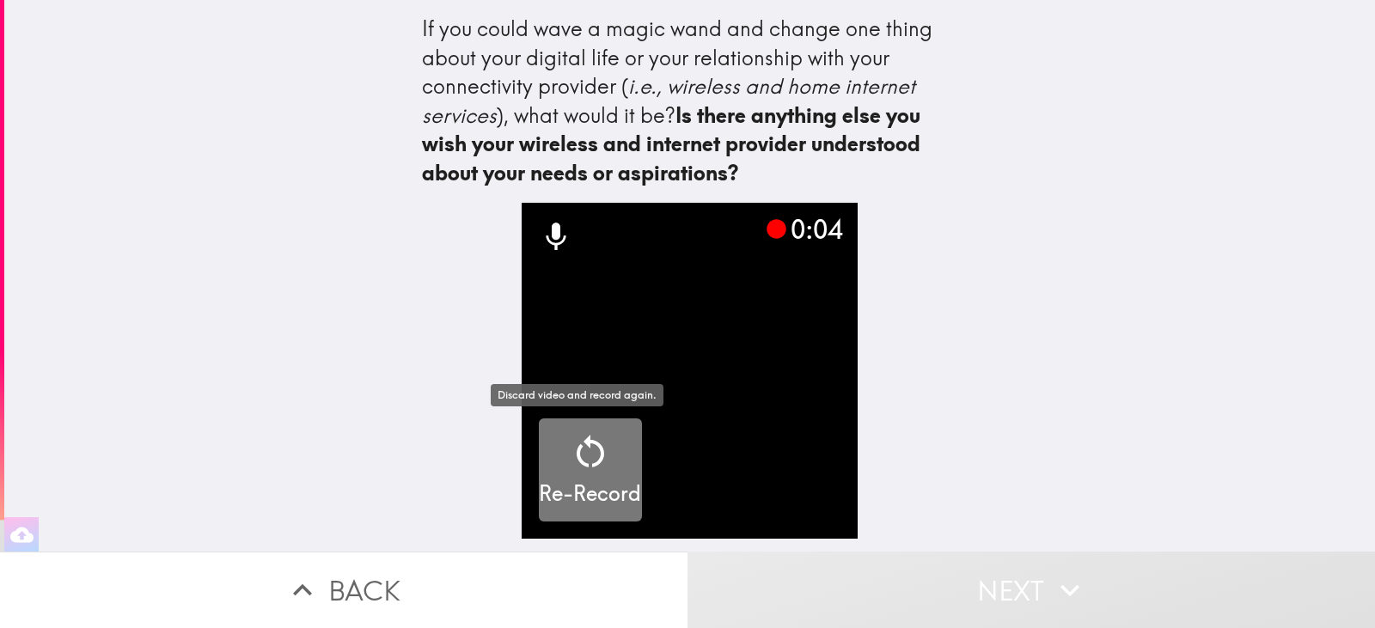
click at [570, 477] on div "button" at bounding box center [590, 455] width 41 height 48
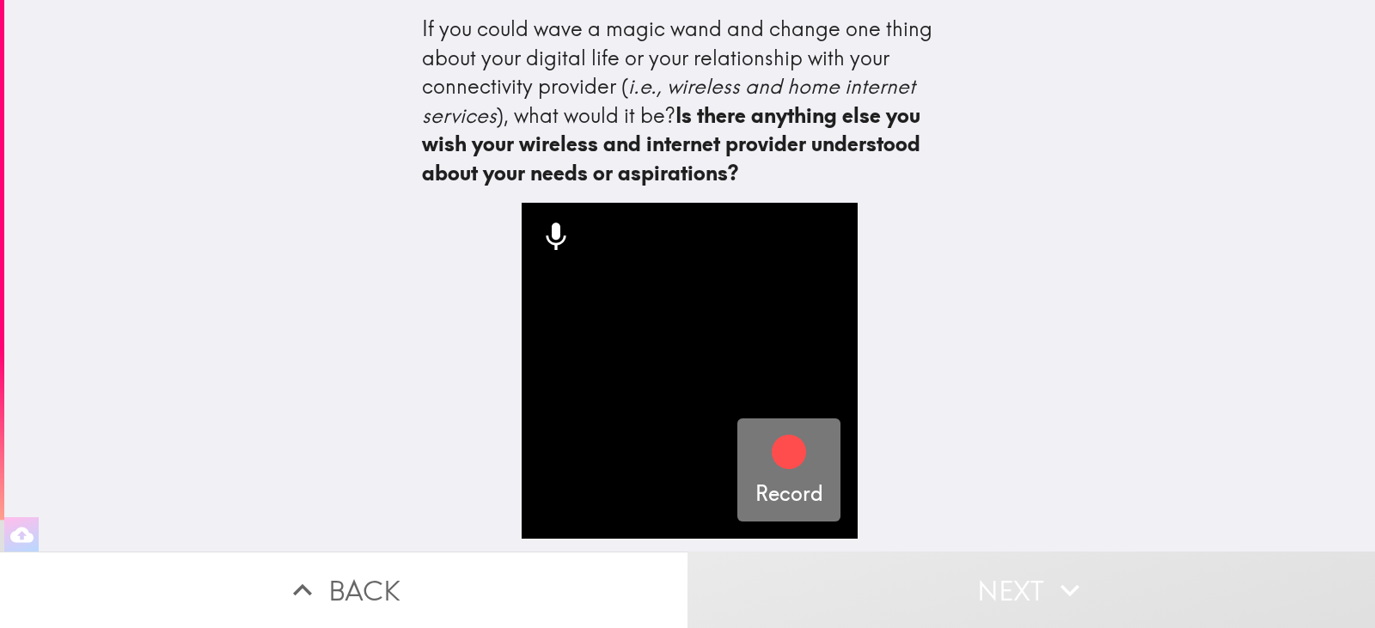
click at [772, 449] on icon "button" at bounding box center [789, 452] width 34 height 34
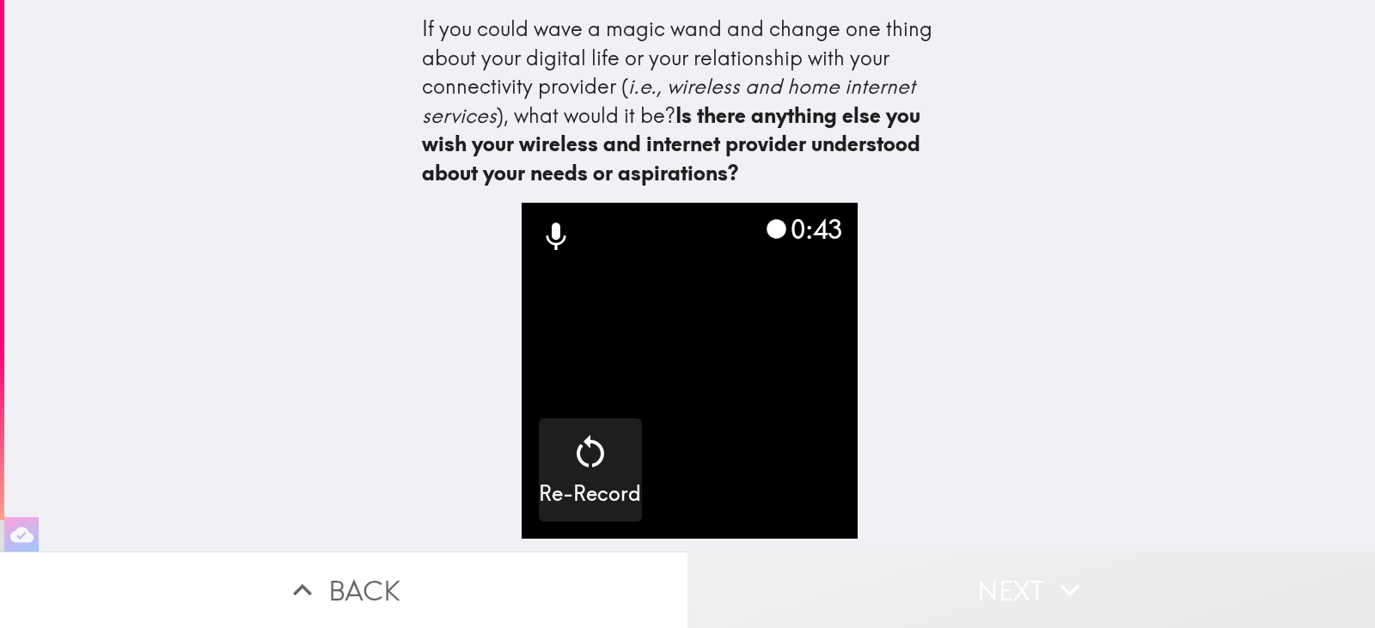
click at [905, 584] on button "Next" at bounding box center [1030, 590] width 687 height 76
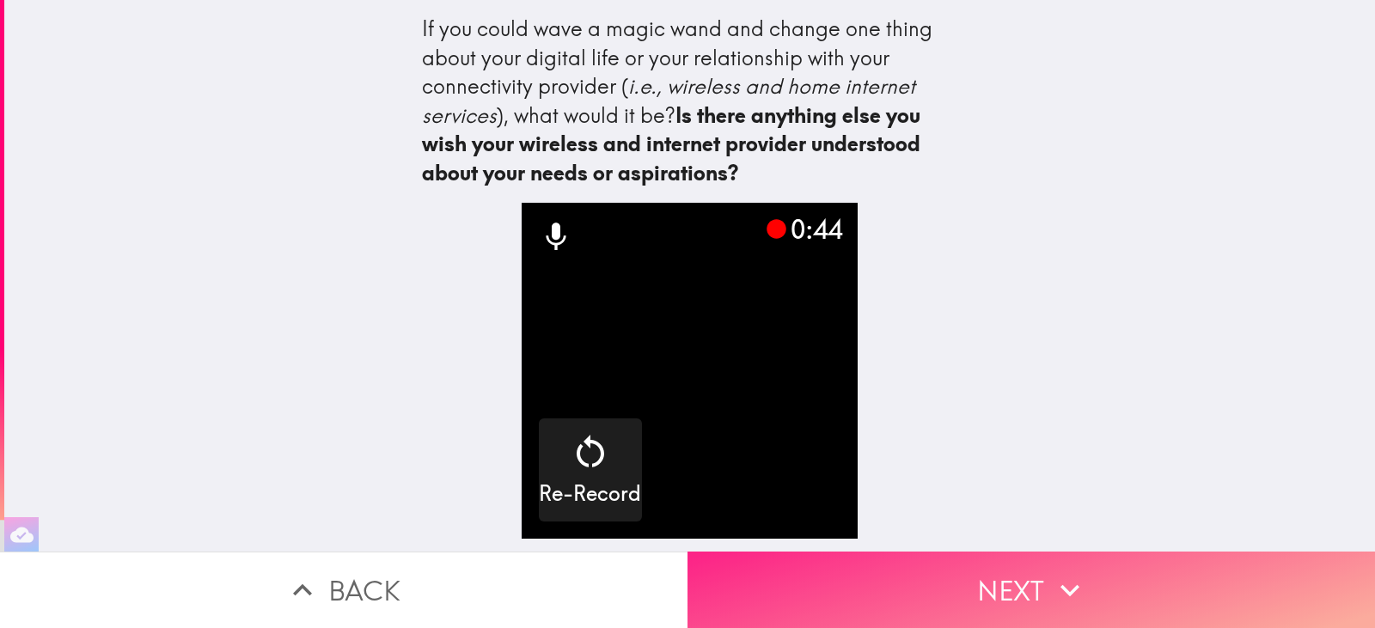
click at [905, 584] on button "Next" at bounding box center [1030, 590] width 687 height 76
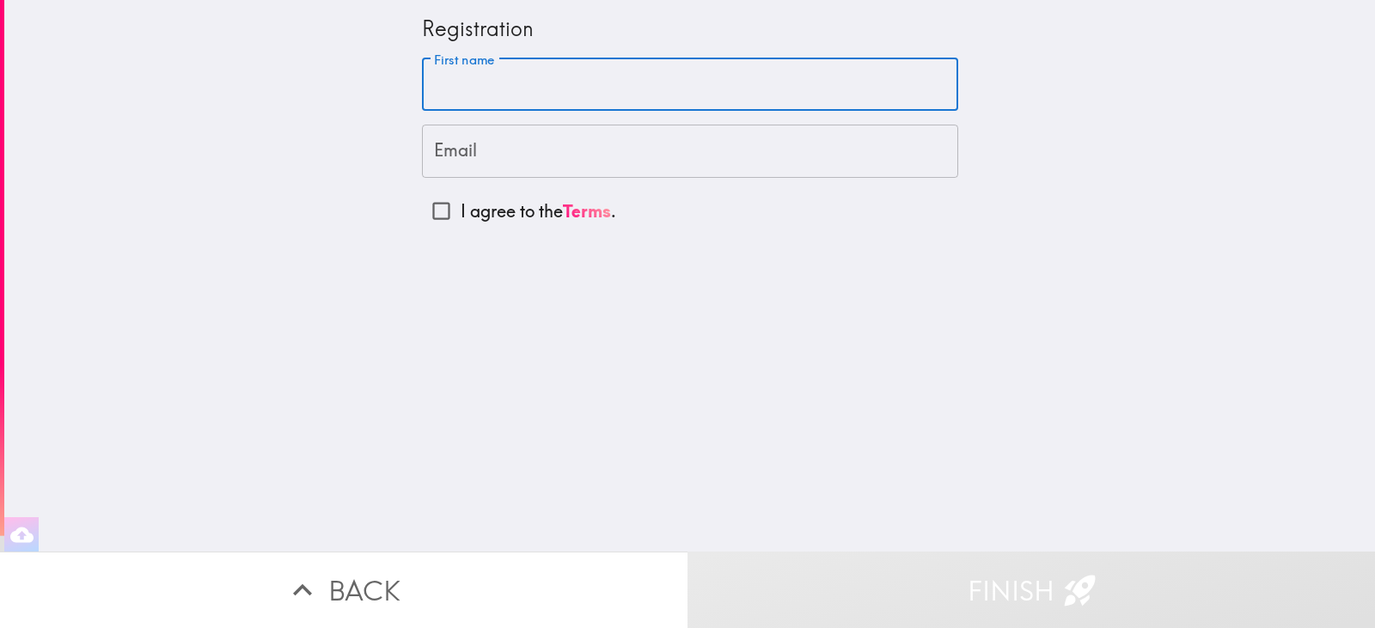
click at [565, 92] on input "First name" at bounding box center [690, 84] width 536 height 53
type input "Lily"
type input "lilychiang12@yahoo.com"
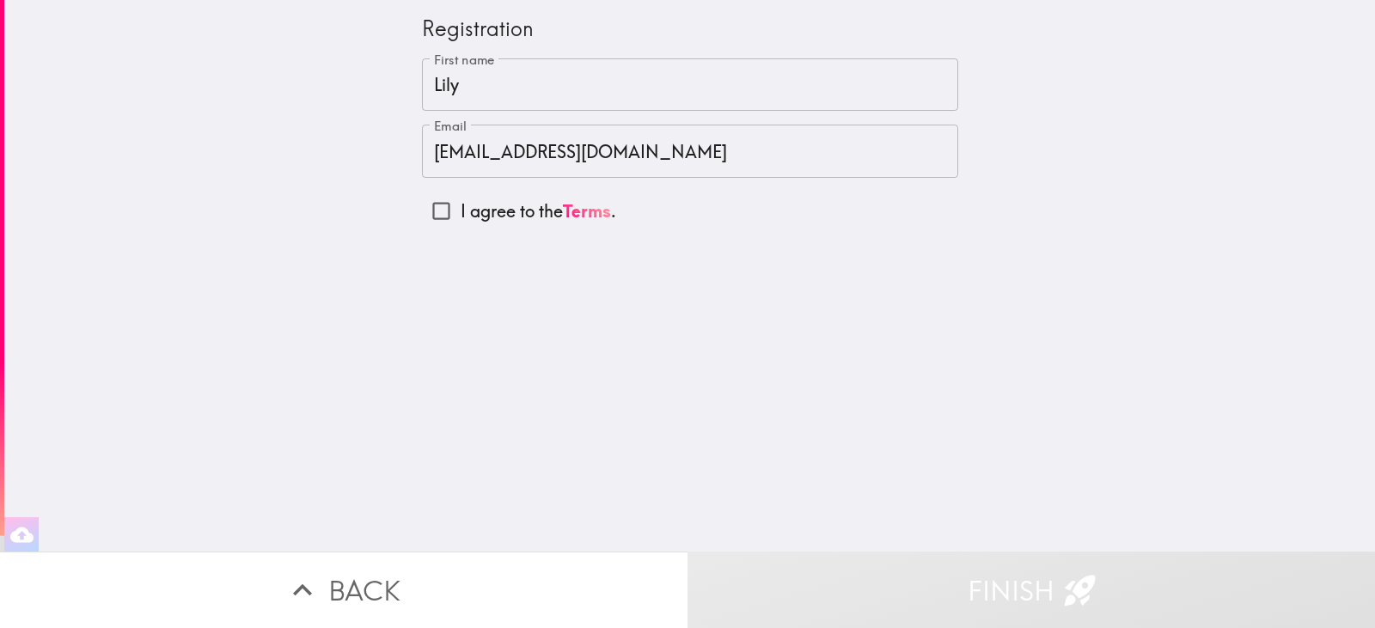
click at [516, 223] on p "I agree to the Terms ." at bounding box center [539, 211] width 156 height 24
click at [461, 223] on input "I agree to the Terms ." at bounding box center [441, 211] width 39 height 39
checkbox input "true"
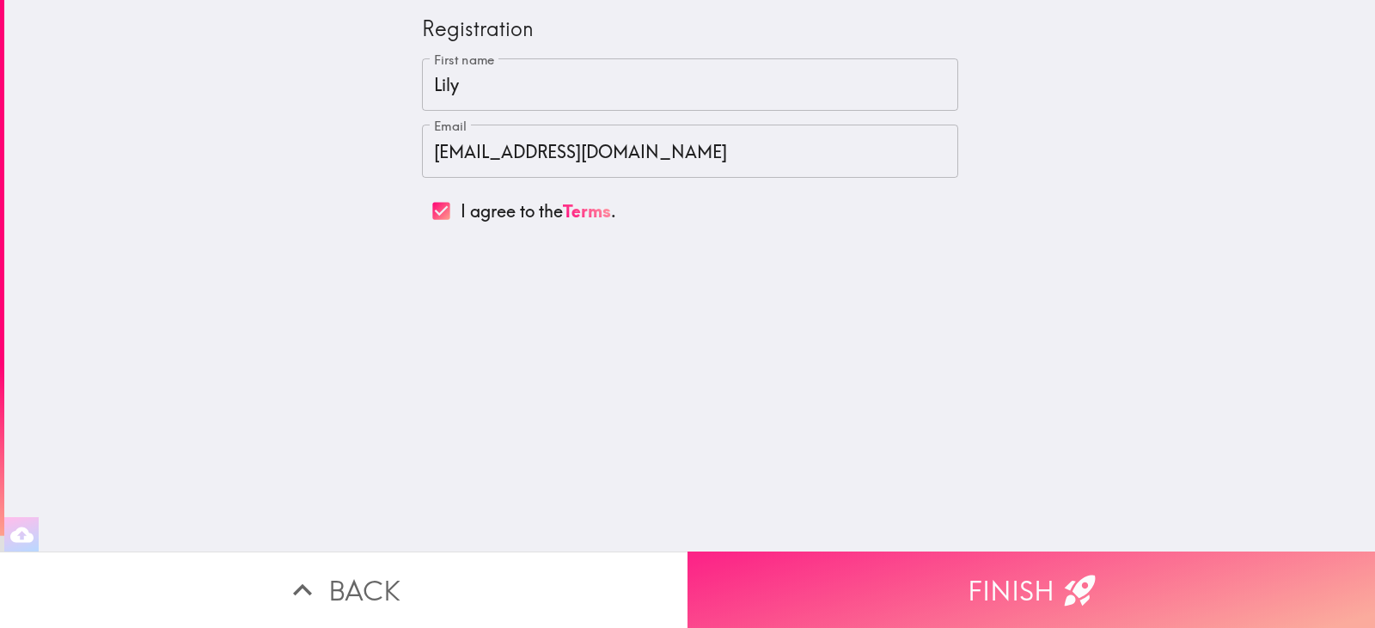
click at [828, 571] on button "Finish" at bounding box center [1030, 590] width 687 height 76
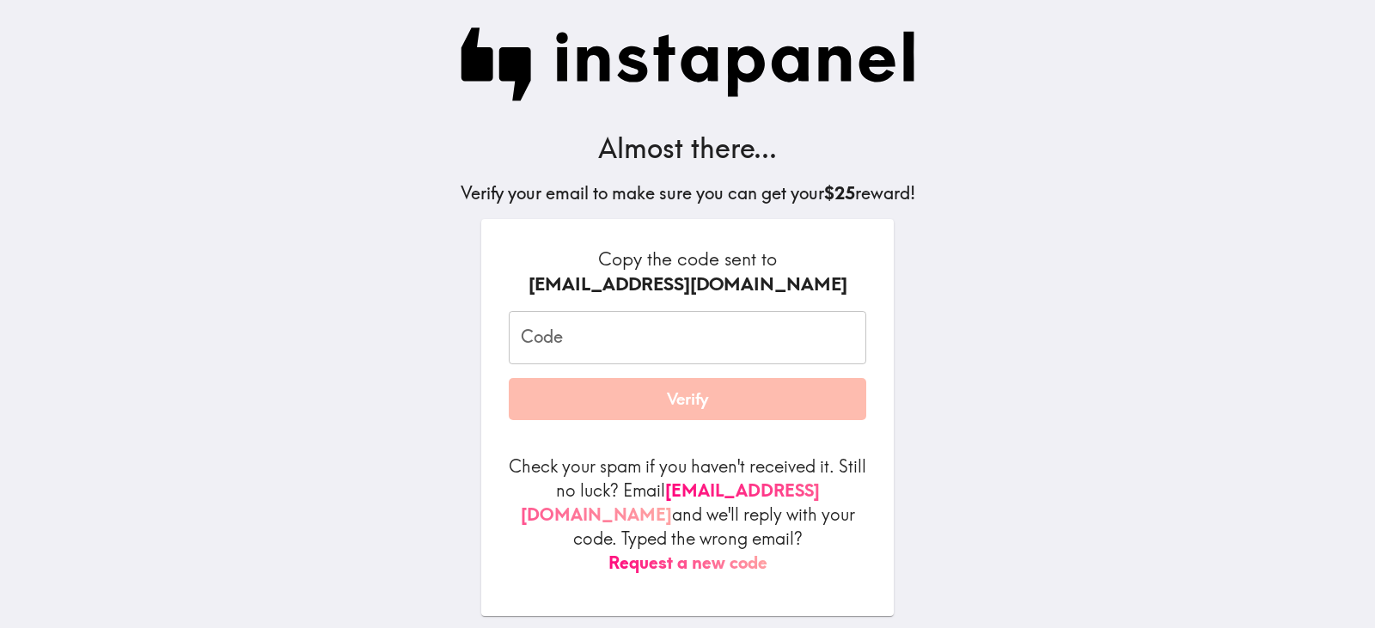
click at [684, 351] on input "Code" at bounding box center [687, 337] width 357 height 53
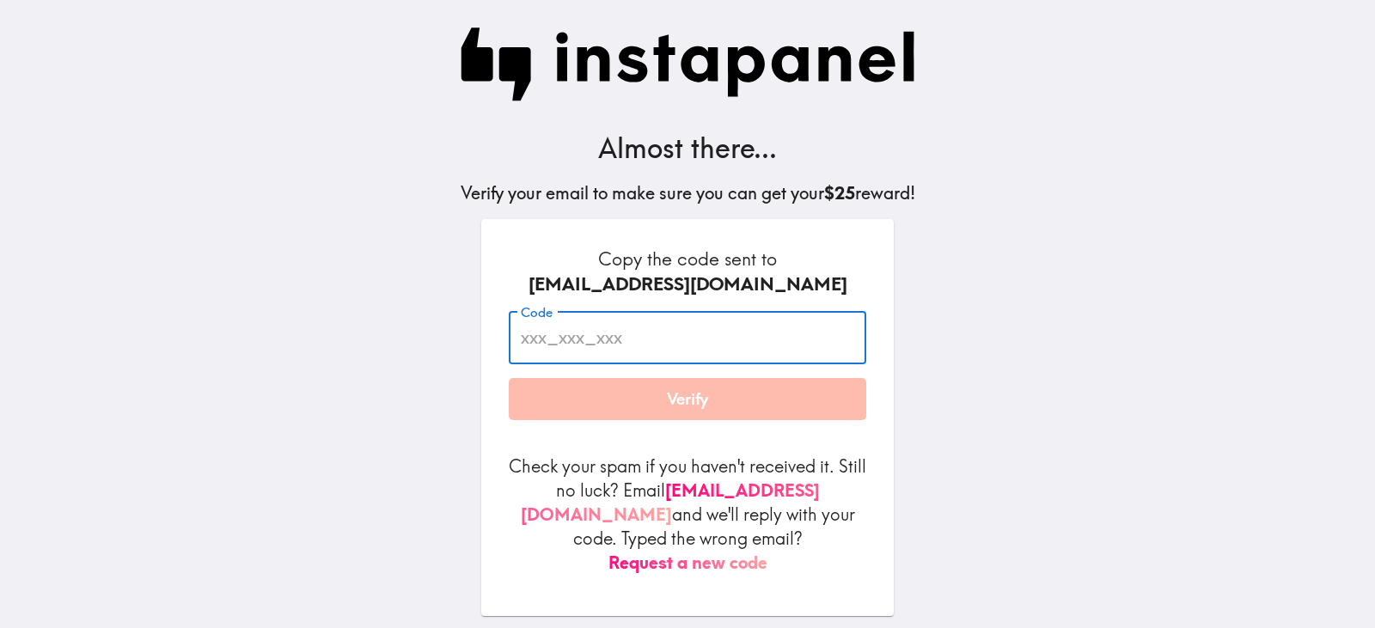
paste input "g48_uM4_Pr8"
type input "g48_uM4_Pr8"
click at [686, 407] on button "Verify" at bounding box center [687, 399] width 357 height 43
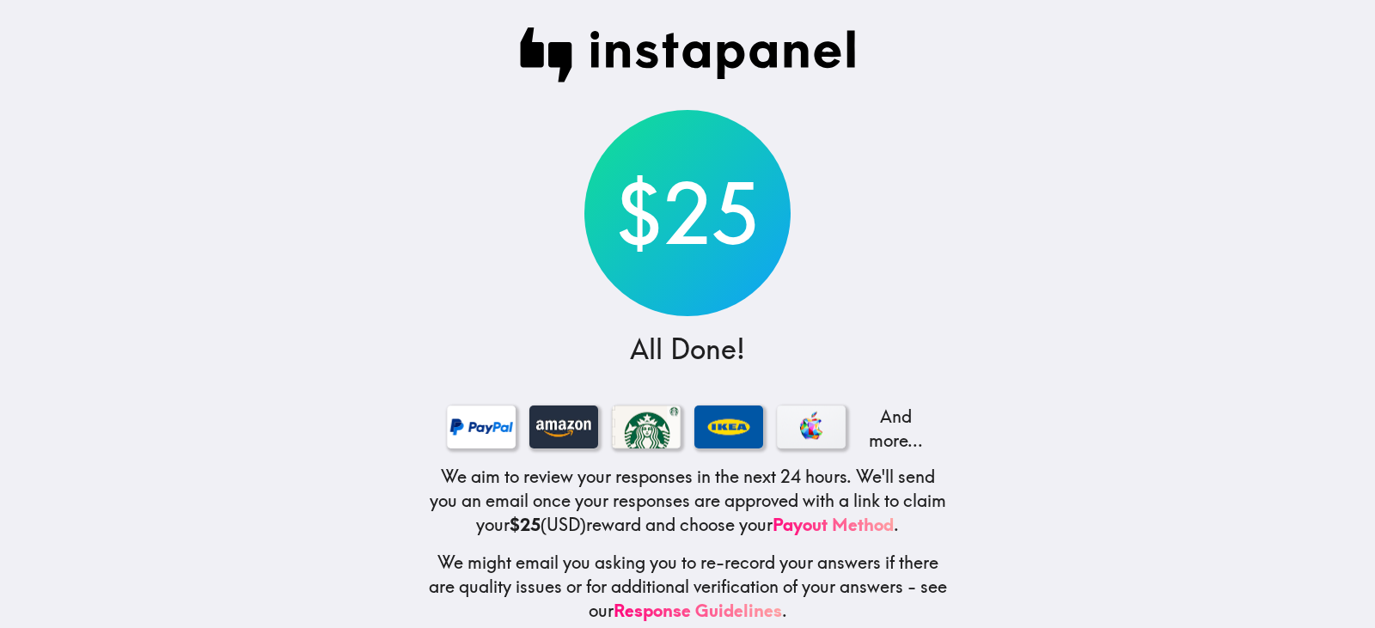
scroll to position [35, 0]
